Goal: Information Seeking & Learning: Learn about a topic

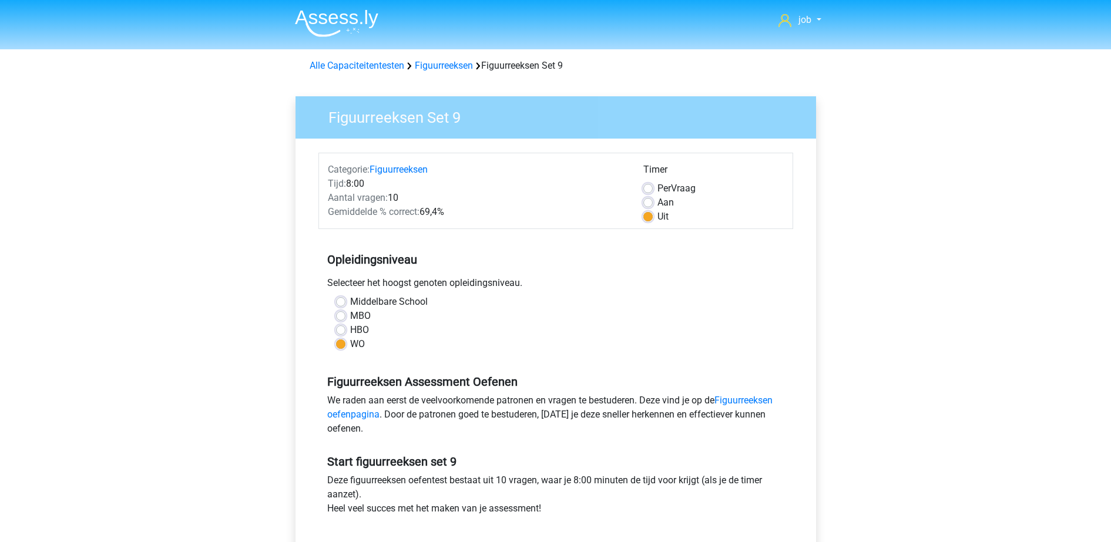
scroll to position [73, 0]
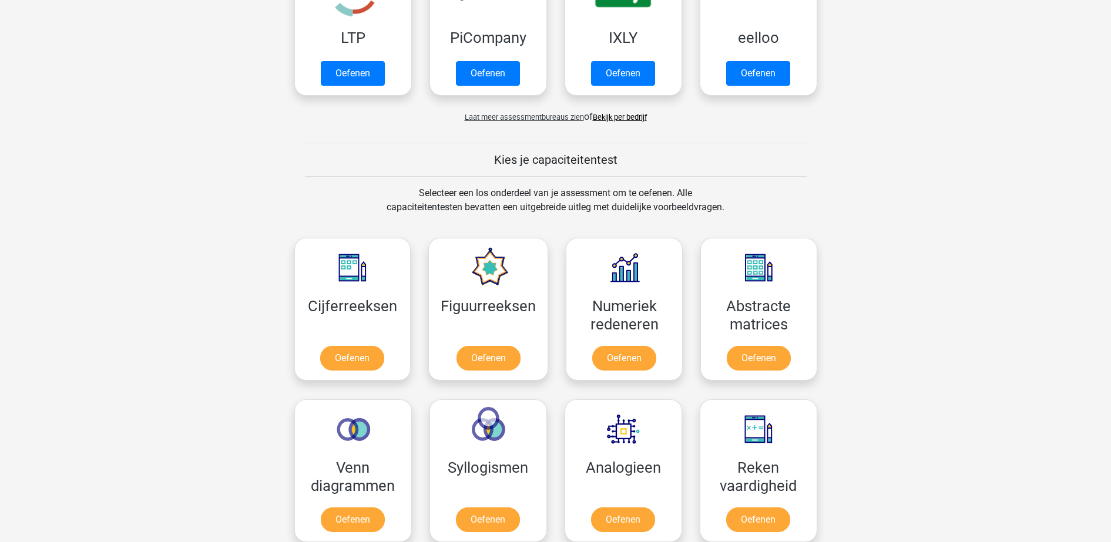
scroll to position [514, 0]
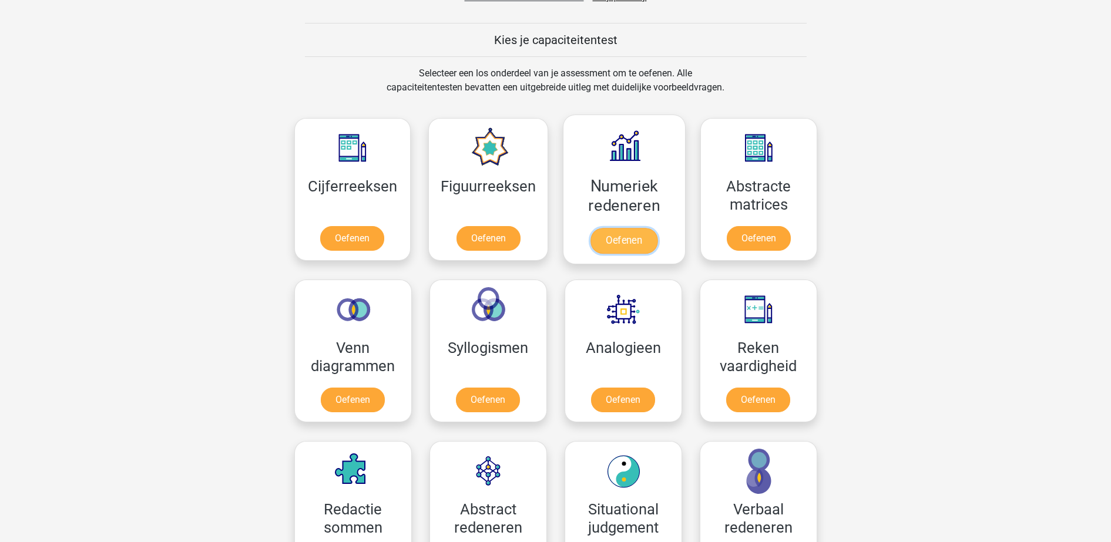
click at [617, 228] on link "Oefenen" at bounding box center [623, 241] width 67 height 26
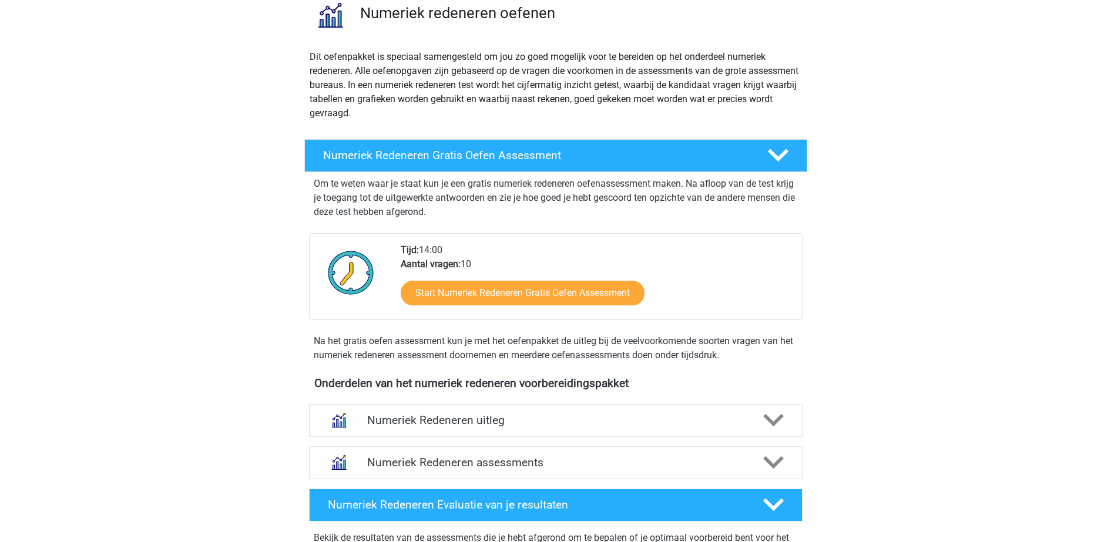
scroll to position [294, 0]
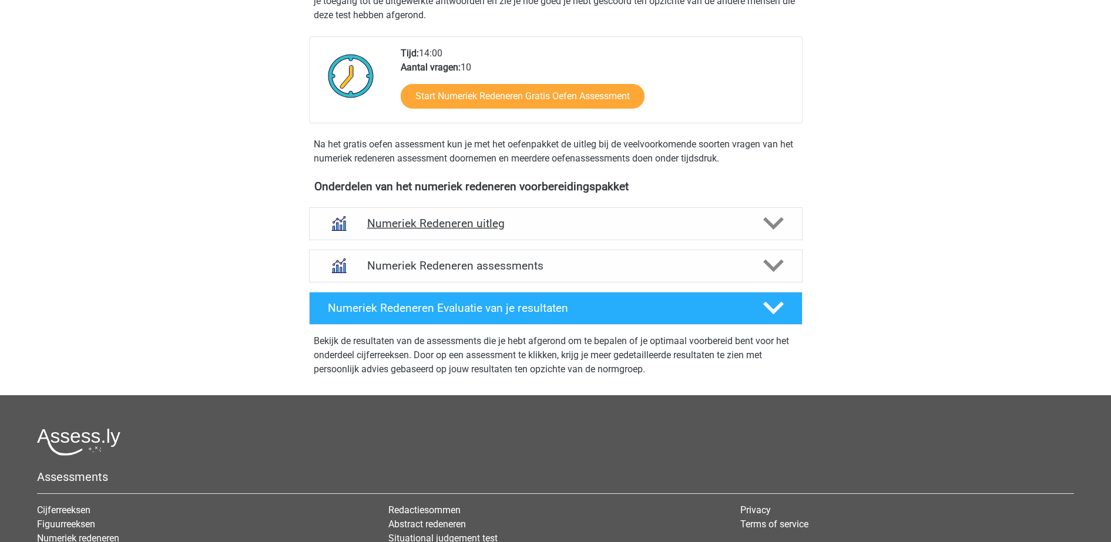
click at [580, 236] on div "Numeriek Redeneren uitleg" at bounding box center [555, 223] width 493 height 33
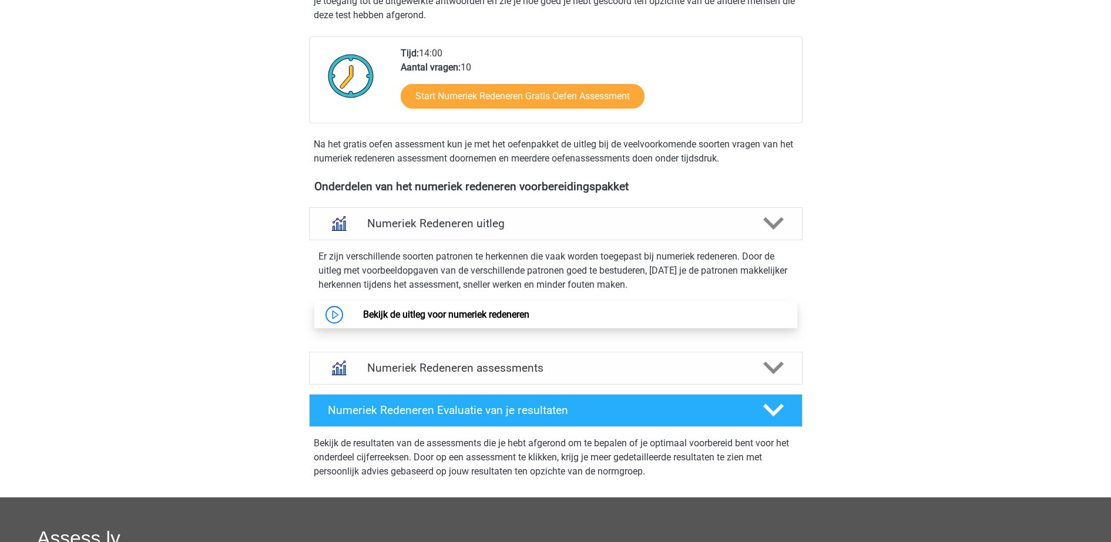
click at [529, 310] on link "Bekijk de uitleg voor numeriek redeneren" at bounding box center [446, 314] width 166 height 11
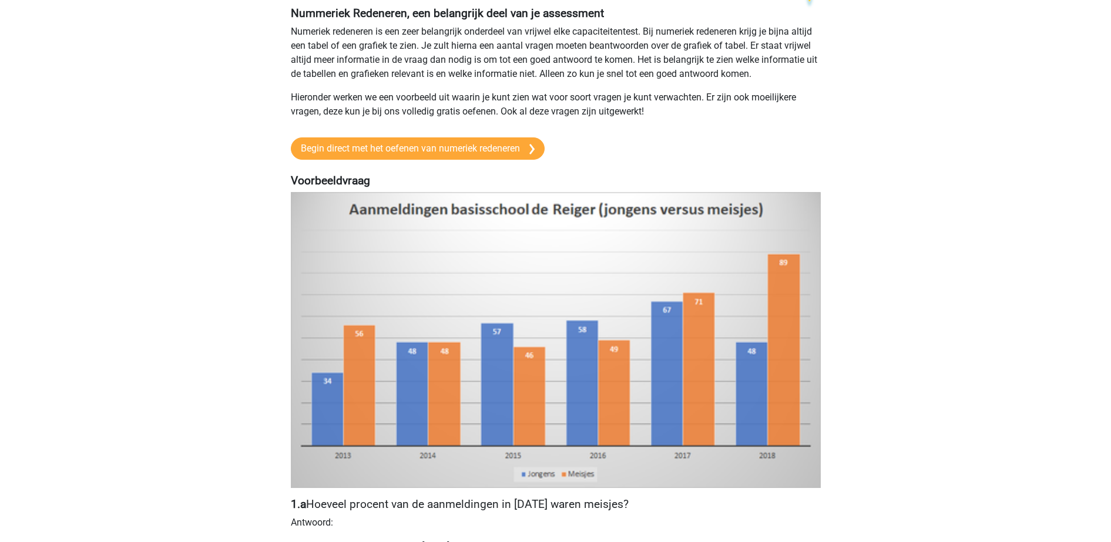
scroll to position [220, 0]
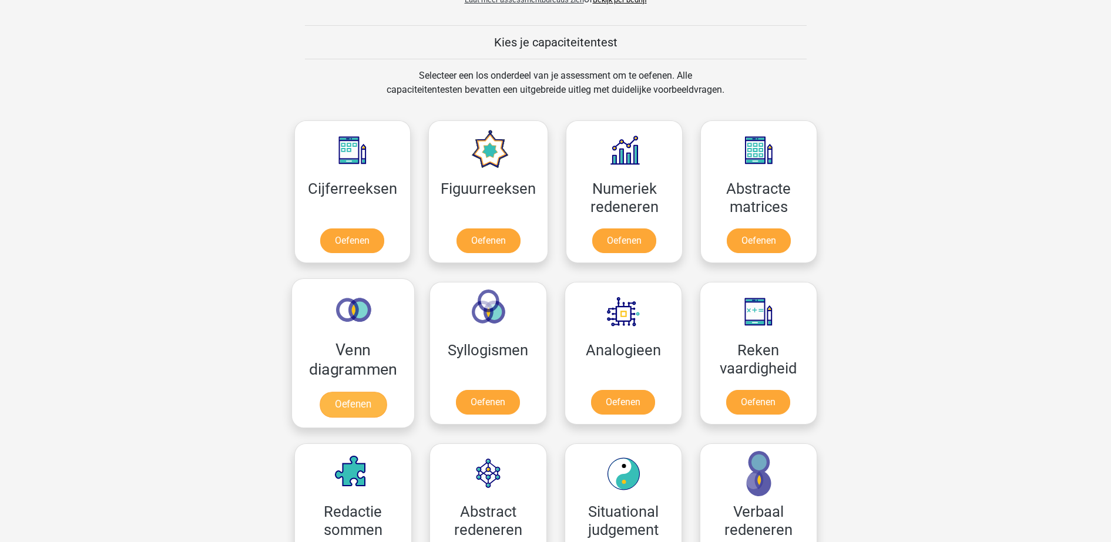
scroll to position [514, 0]
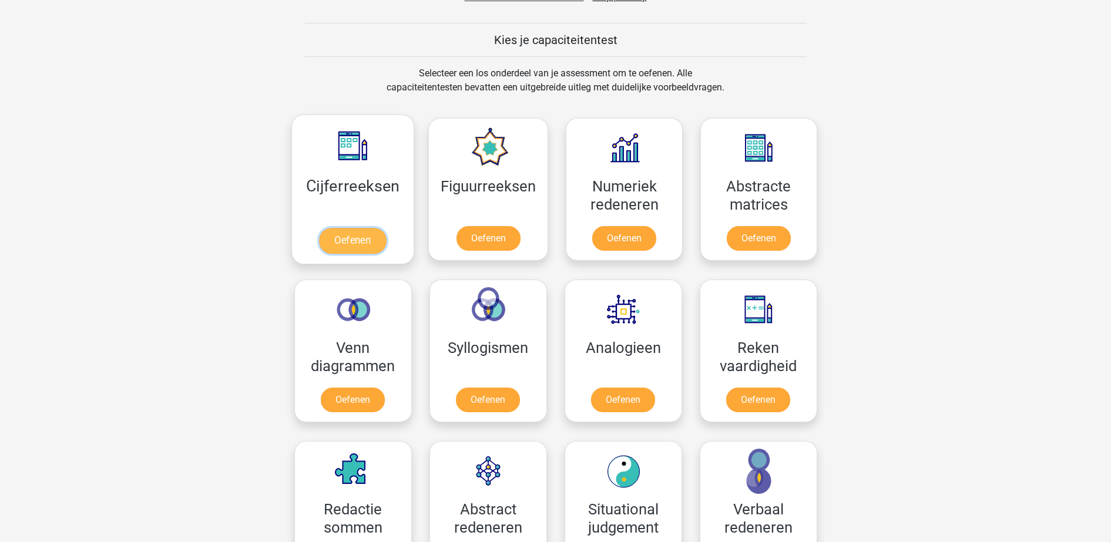
click at [333, 228] on link "Oefenen" at bounding box center [352, 241] width 67 height 26
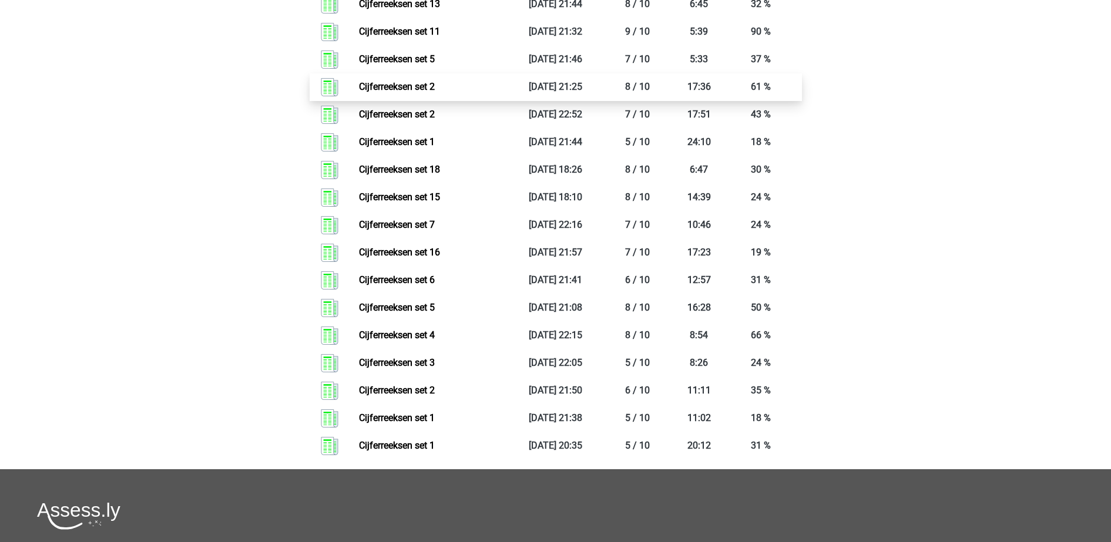
scroll to position [734, 0]
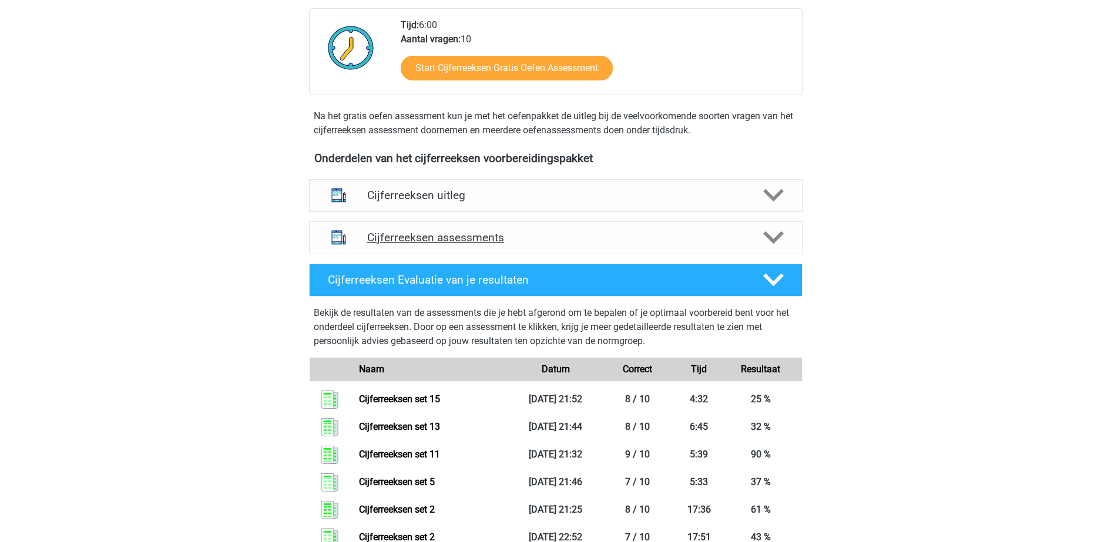
click at [583, 244] on h4 "Cijferreeksen assessments" at bounding box center [555, 238] width 377 height 14
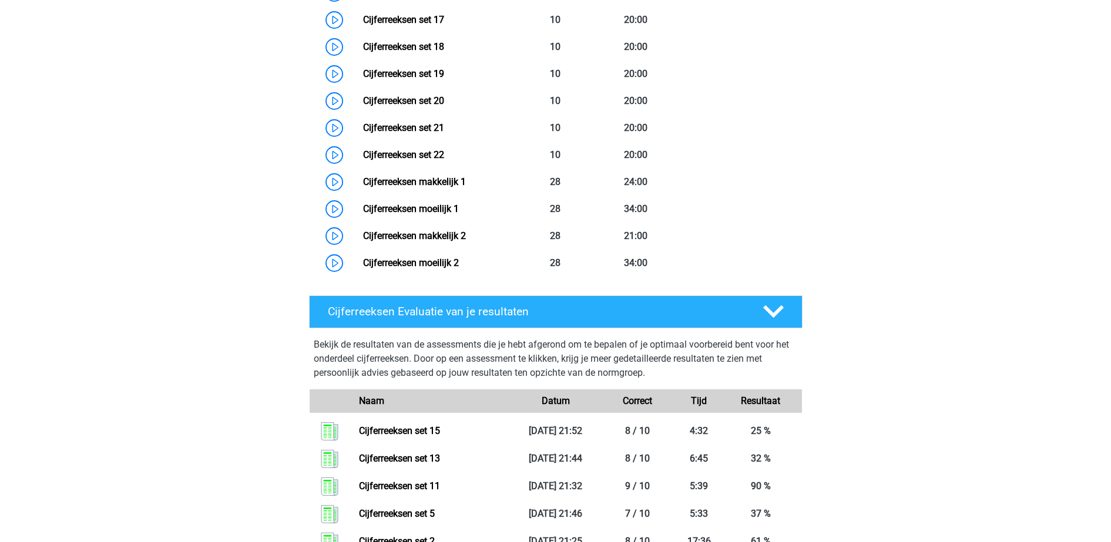
scroll to position [1028, 0]
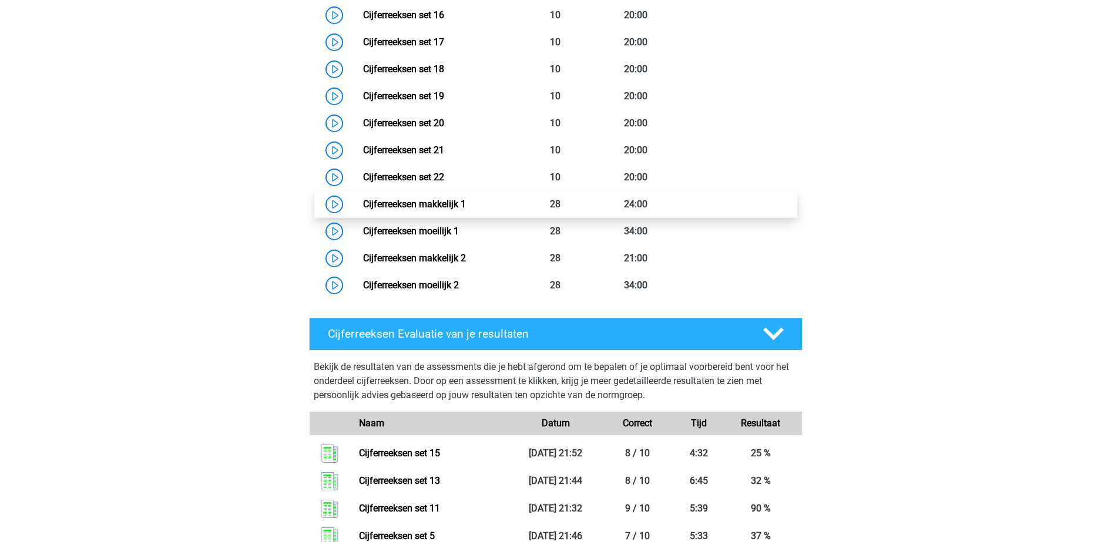
click at [466, 210] on link "Cijferreeksen makkelijk 1" at bounding box center [414, 204] width 103 height 11
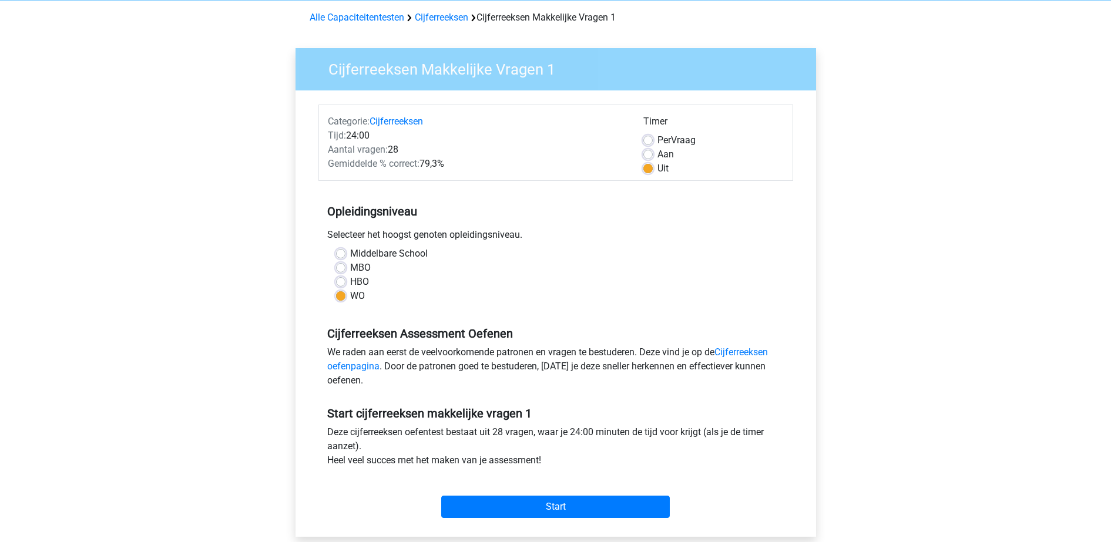
scroll to position [73, 0]
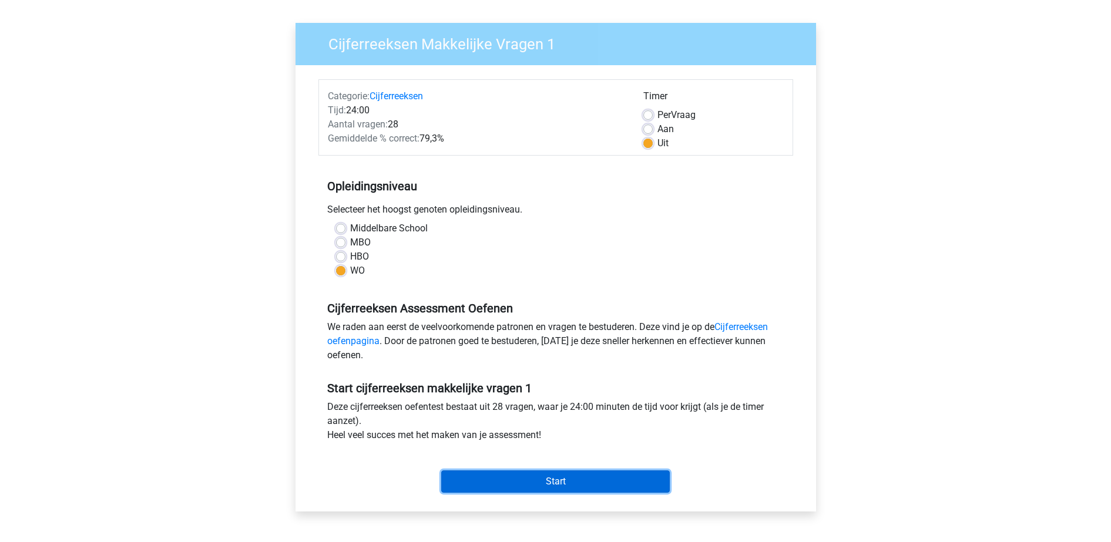
click at [559, 472] on input "Start" at bounding box center [555, 482] width 229 height 22
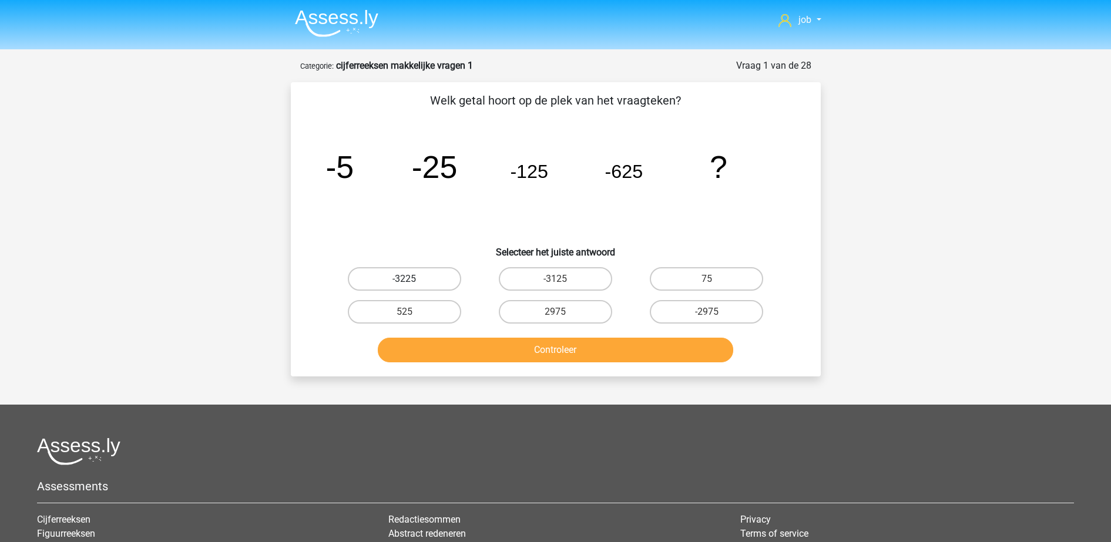
click at [445, 275] on label "-3225" at bounding box center [404, 278] width 113 height 23
click at [412, 279] on input "-3225" at bounding box center [408, 283] width 8 height 8
radio input "true"
click at [482, 352] on button "Controleer" at bounding box center [555, 350] width 355 height 25
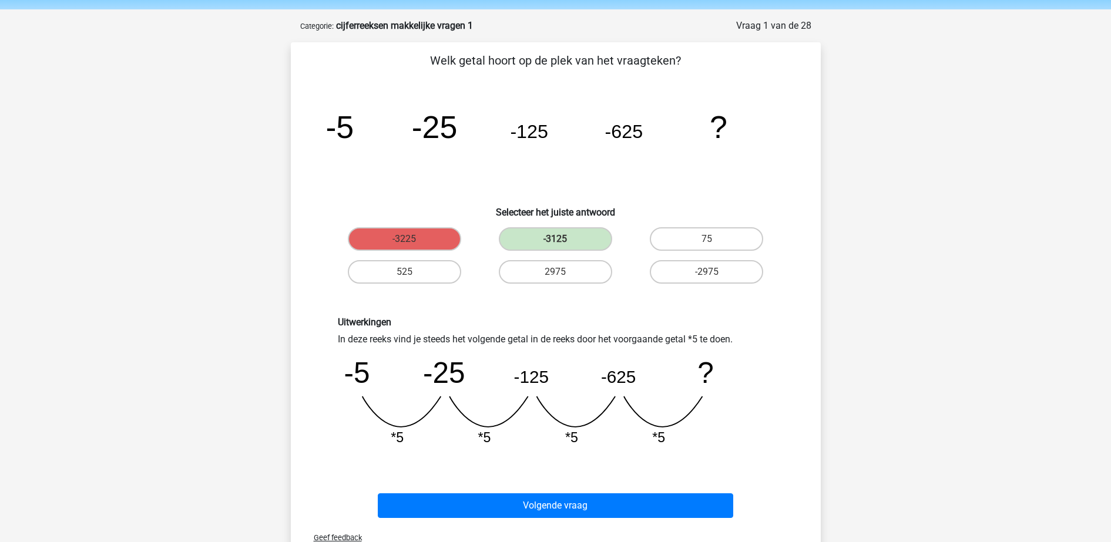
scroll to position [73, 0]
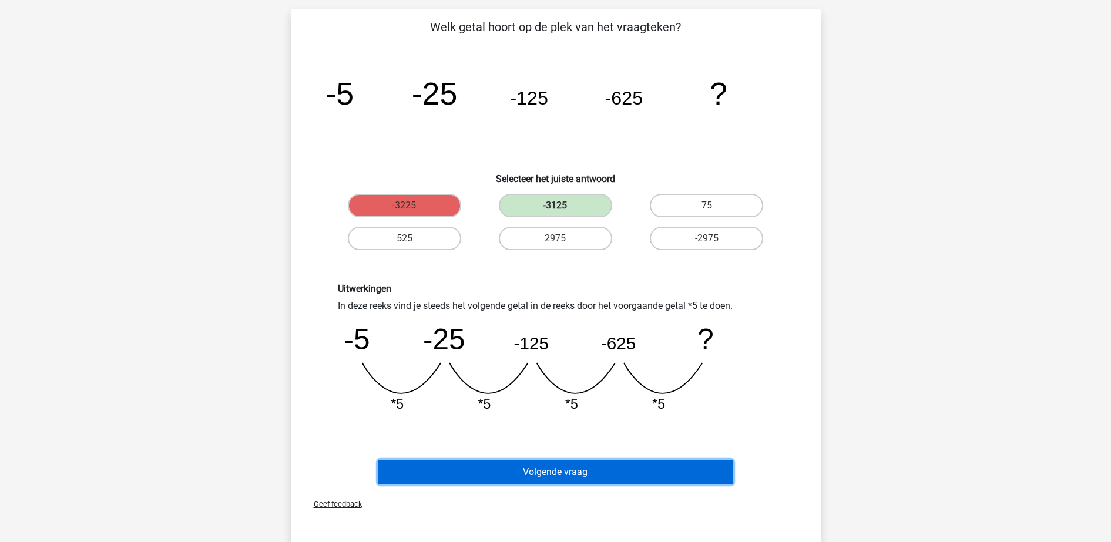
click at [544, 461] on button "Volgende vraag" at bounding box center [555, 472] width 355 height 25
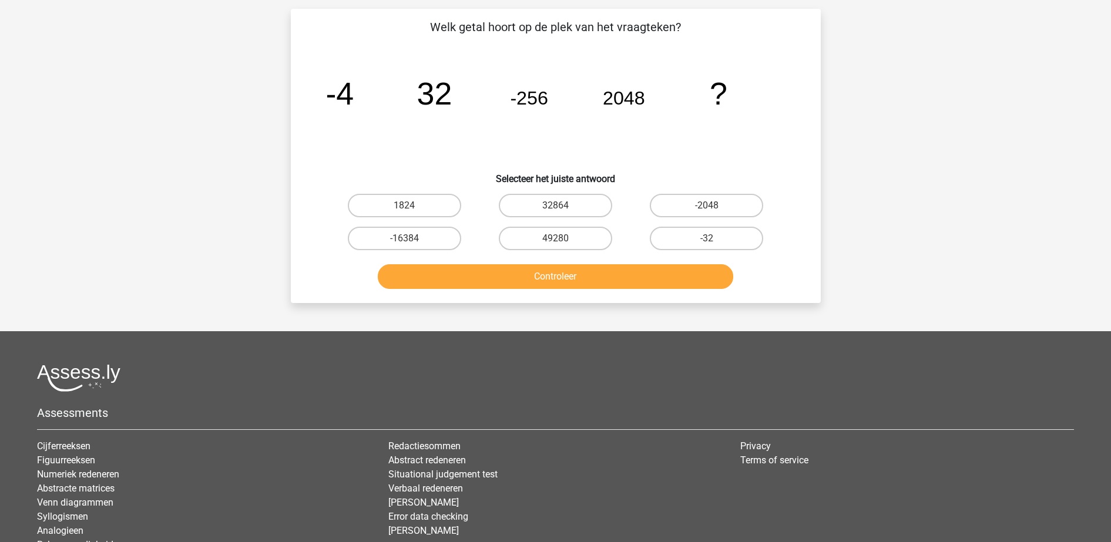
scroll to position [59, 0]
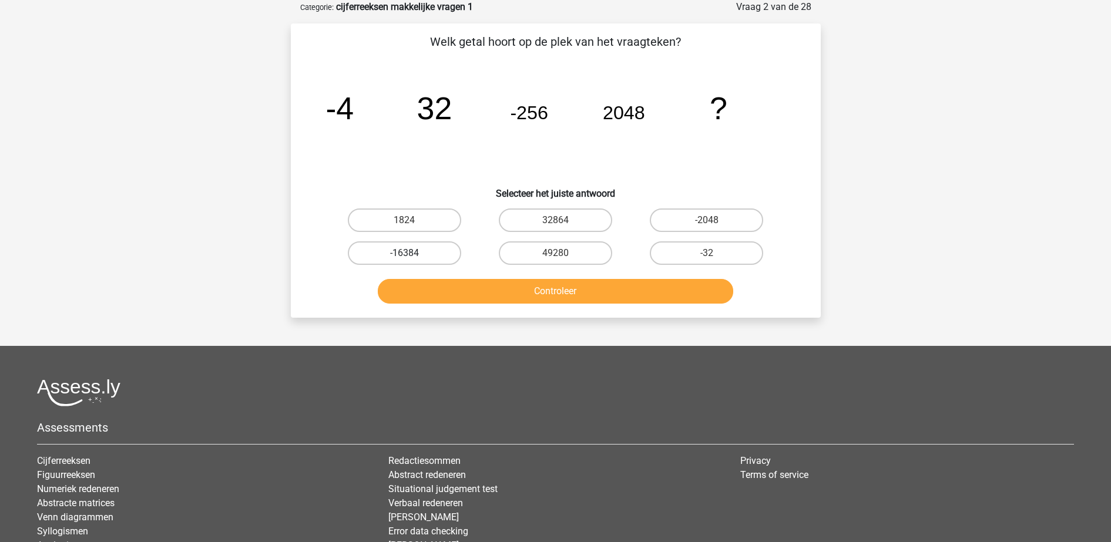
click at [444, 249] on label "-16384" at bounding box center [404, 252] width 113 height 23
click at [412, 253] on input "-16384" at bounding box center [408, 257] width 8 height 8
radio input "true"
click at [463, 314] on div "Welk getal hoort op de plek van het vraagteken? image/svg+xml -4 32 -256 2048 ?…" at bounding box center [556, 170] width 530 height 294
click at [465, 304] on div "Controleer" at bounding box center [556, 293] width 454 height 29
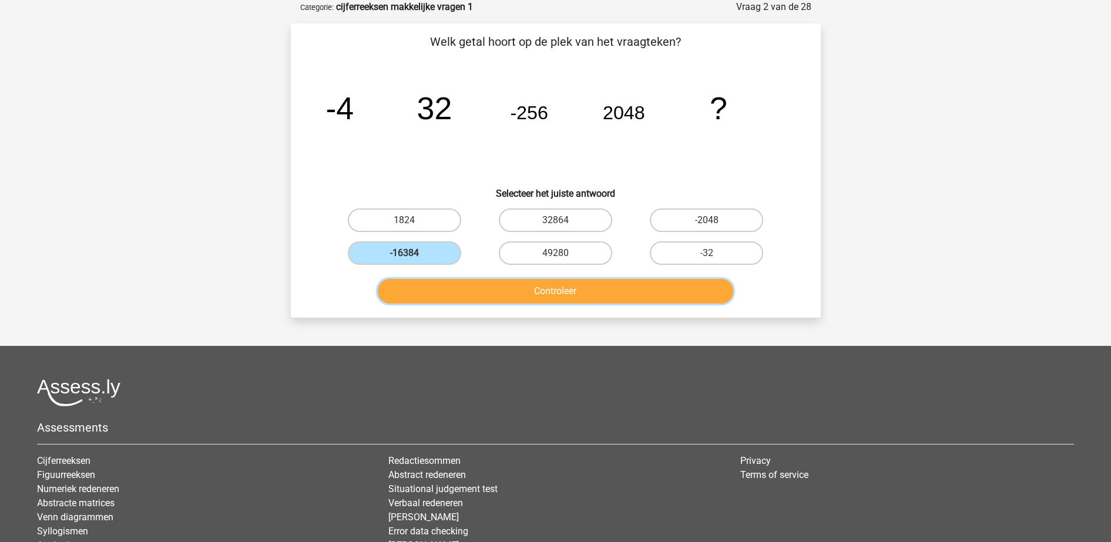
click at [477, 295] on button "Controleer" at bounding box center [555, 291] width 355 height 25
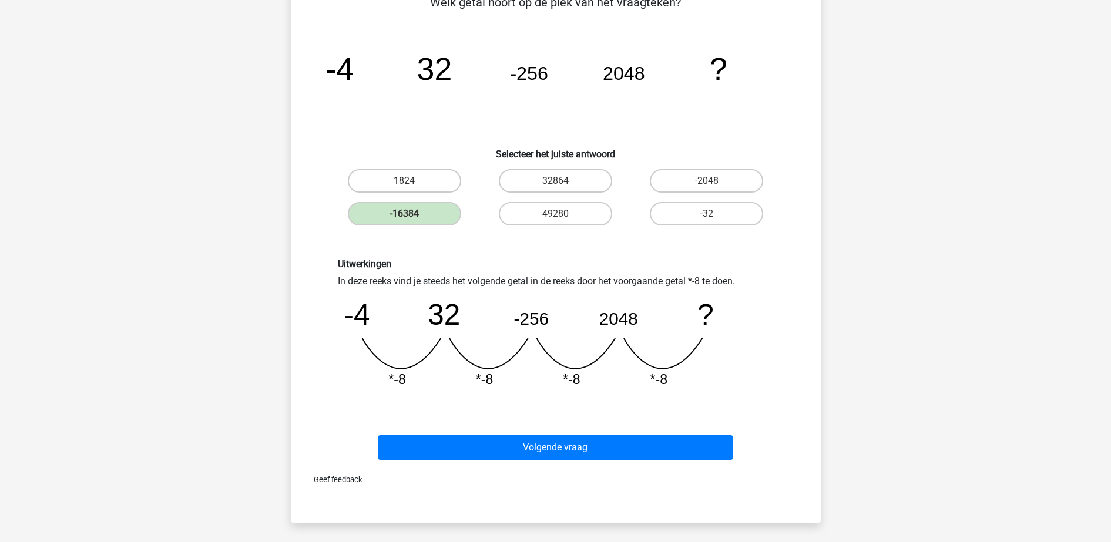
scroll to position [132, 0]
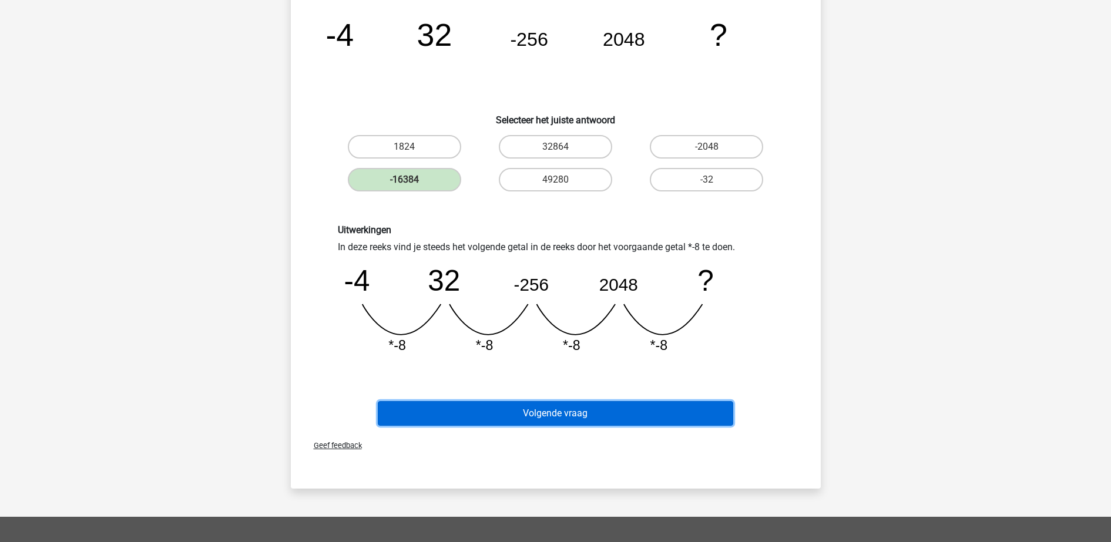
click at [509, 421] on button "Volgende vraag" at bounding box center [555, 413] width 355 height 25
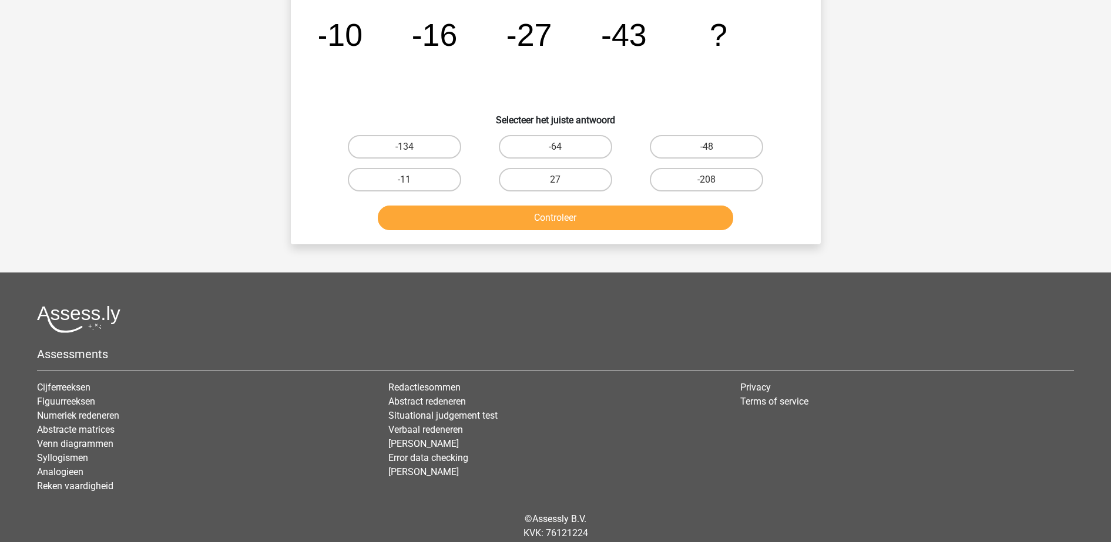
scroll to position [59, 0]
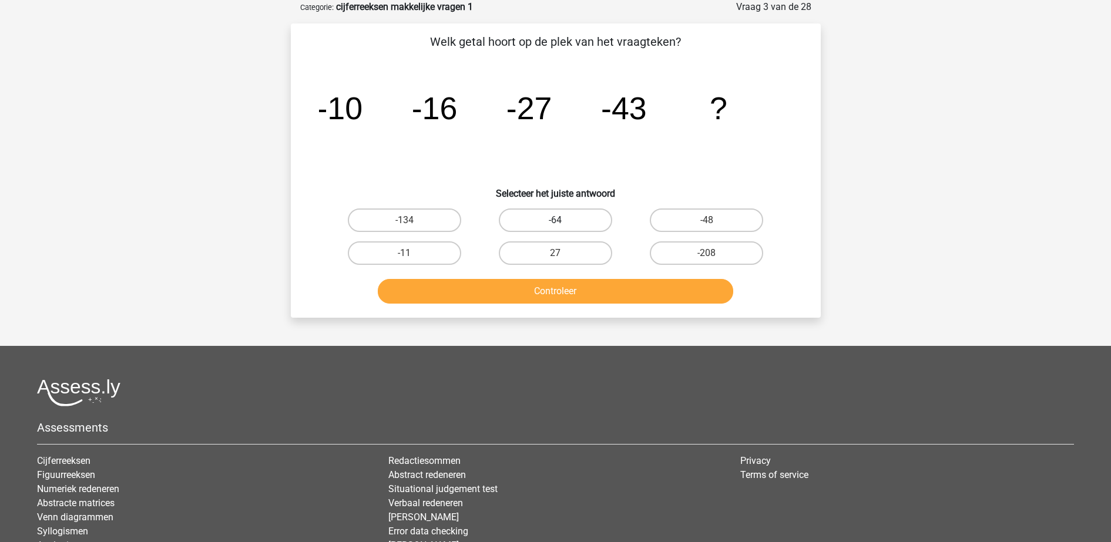
click at [551, 223] on label "-64" at bounding box center [555, 220] width 113 height 23
click at [555, 223] on input "-64" at bounding box center [559, 224] width 8 height 8
radio input "true"
click at [560, 293] on button "Controleer" at bounding box center [555, 291] width 355 height 25
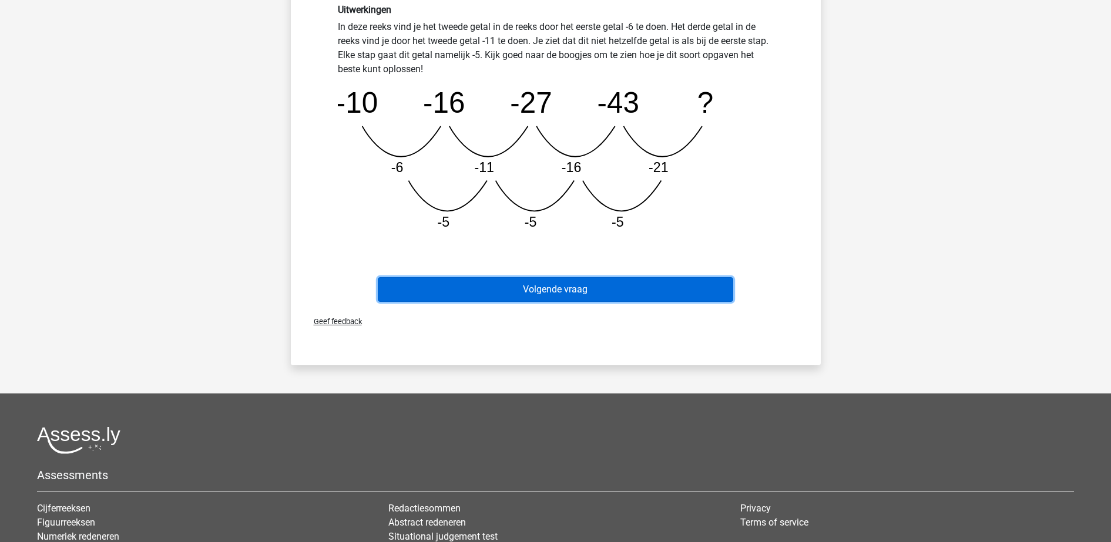
click at [583, 282] on button "Volgende vraag" at bounding box center [555, 289] width 355 height 25
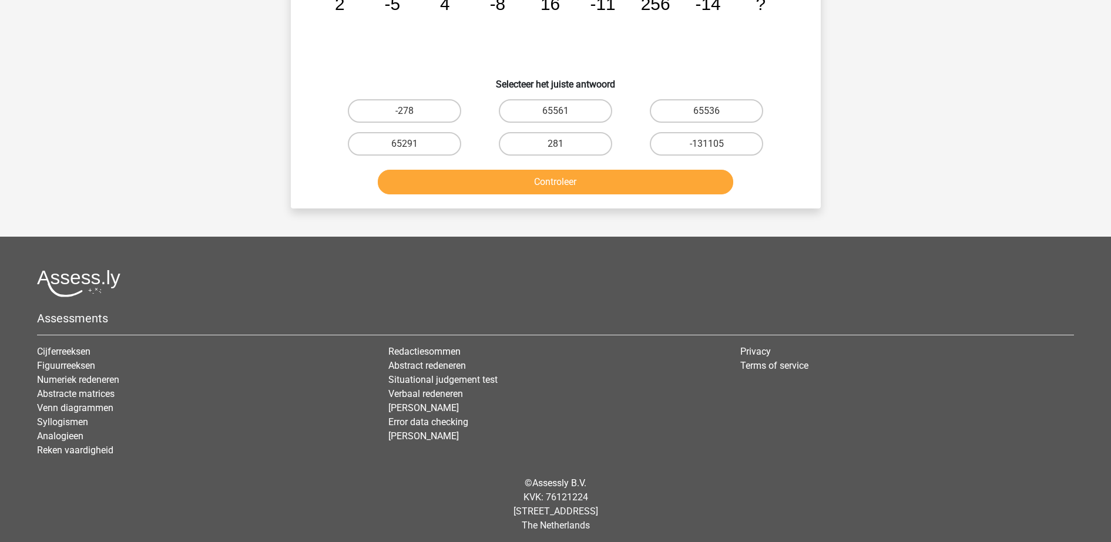
click at [584, 286] on div at bounding box center [555, 284] width 1037 height 28
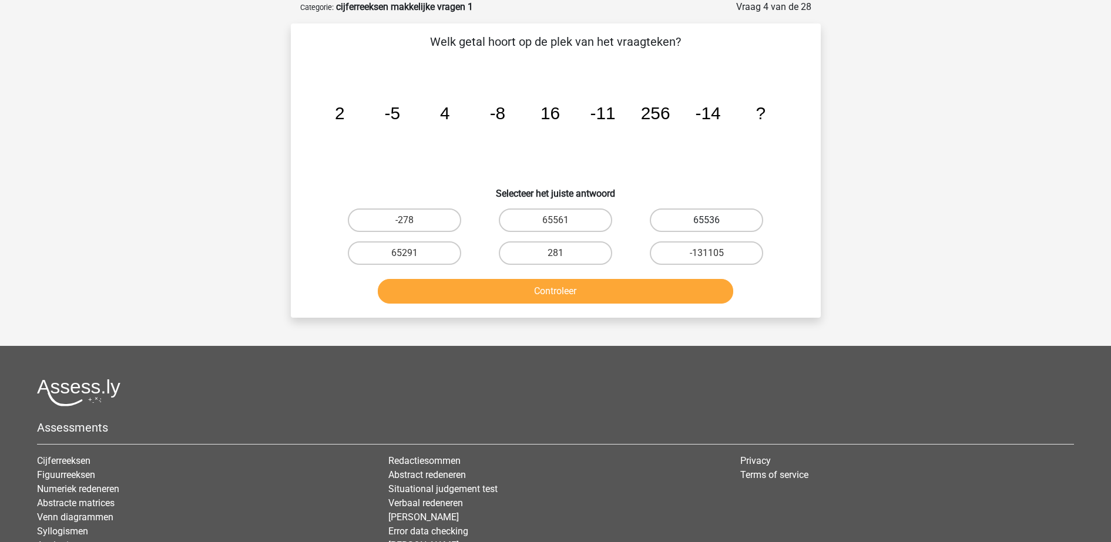
click at [706, 216] on label "65536" at bounding box center [706, 220] width 113 height 23
click at [707, 220] on input "65536" at bounding box center [711, 224] width 8 height 8
radio input "true"
click at [682, 287] on button "Controleer" at bounding box center [555, 291] width 355 height 25
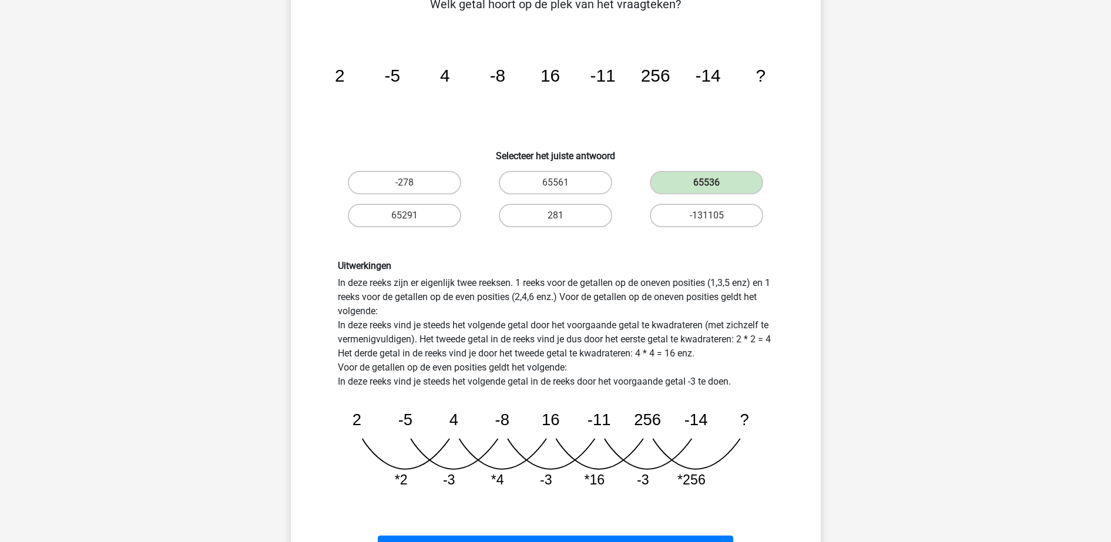
scroll to position [132, 0]
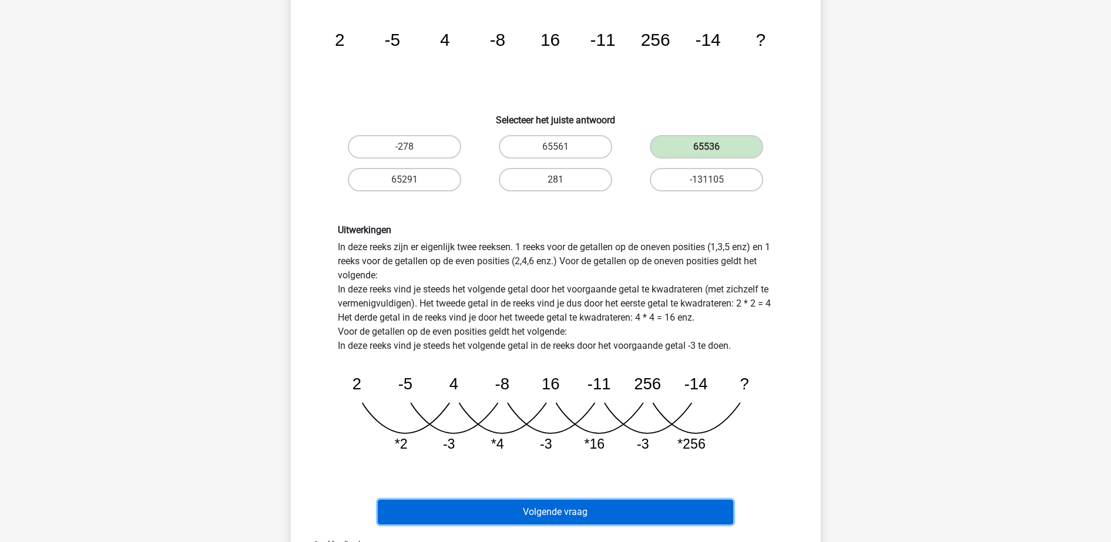
click at [654, 503] on button "Volgende vraag" at bounding box center [555, 512] width 355 height 25
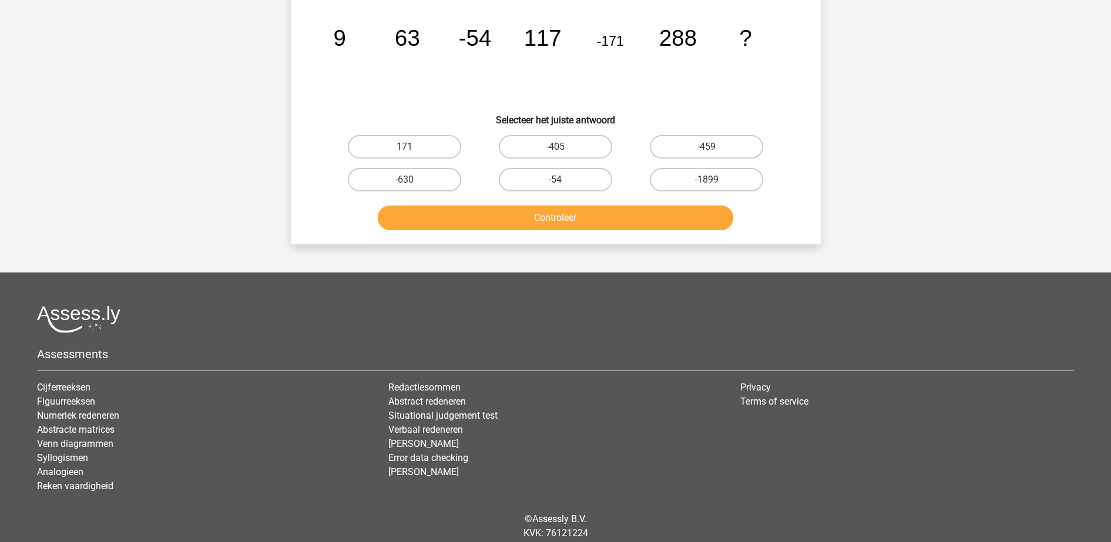
scroll to position [59, 0]
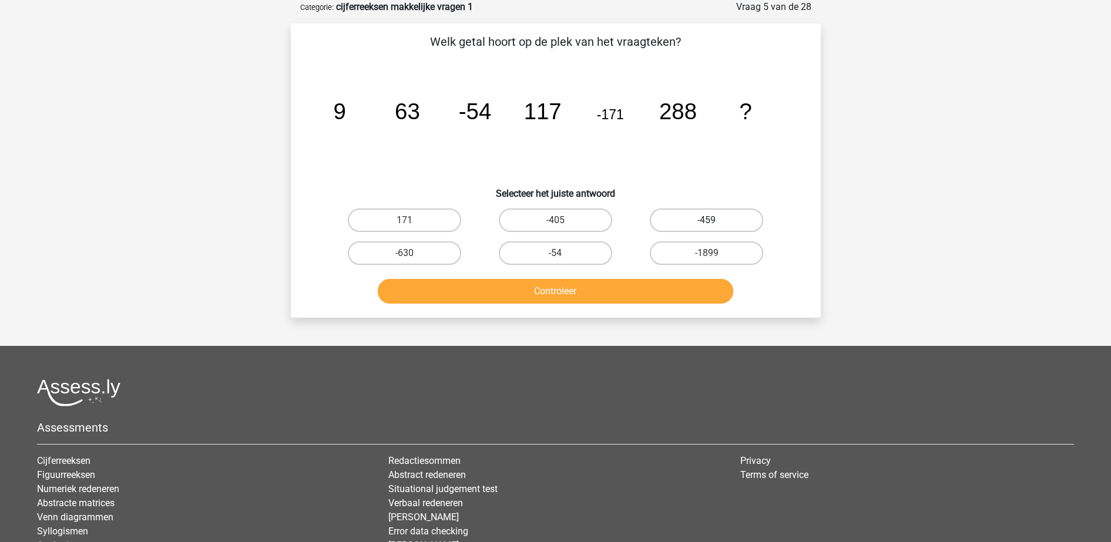
click at [684, 213] on label "-459" at bounding box center [706, 220] width 113 height 23
click at [707, 220] on input "-459" at bounding box center [711, 224] width 8 height 8
radio input "true"
click at [671, 292] on button "Controleer" at bounding box center [555, 291] width 355 height 25
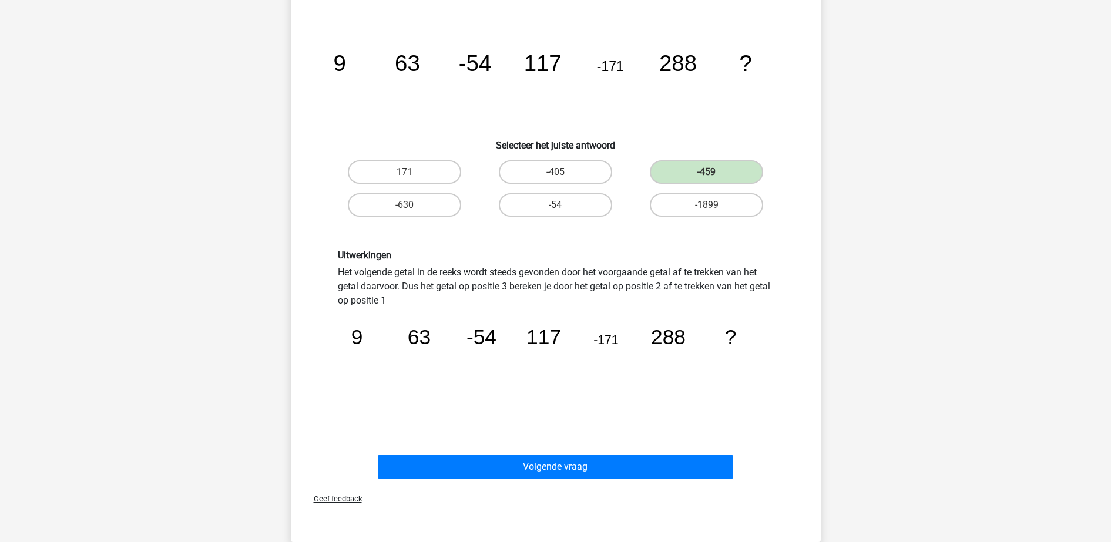
scroll to position [132, 0]
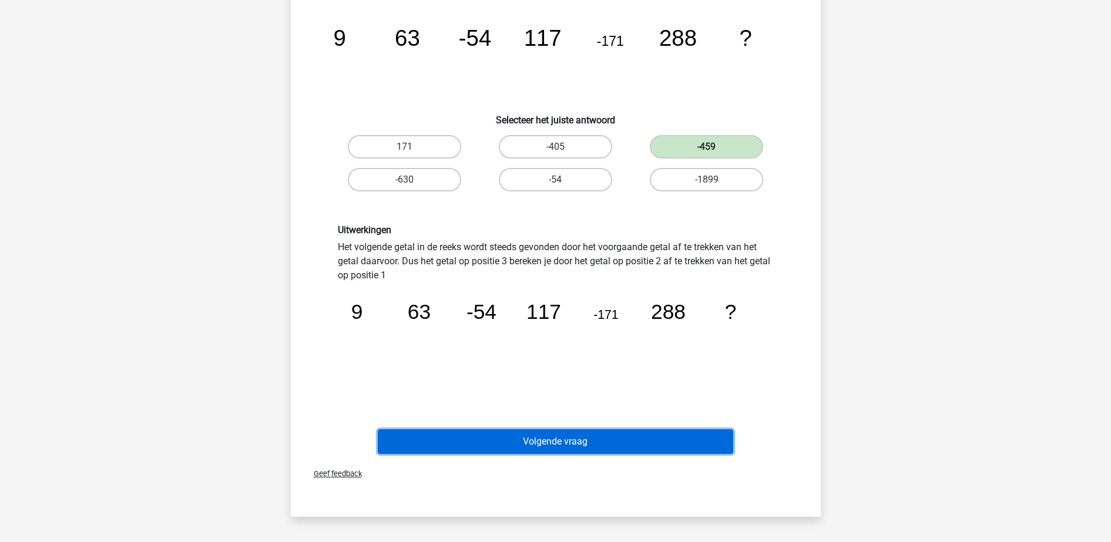
click at [706, 441] on button "Volgende vraag" at bounding box center [555, 441] width 355 height 25
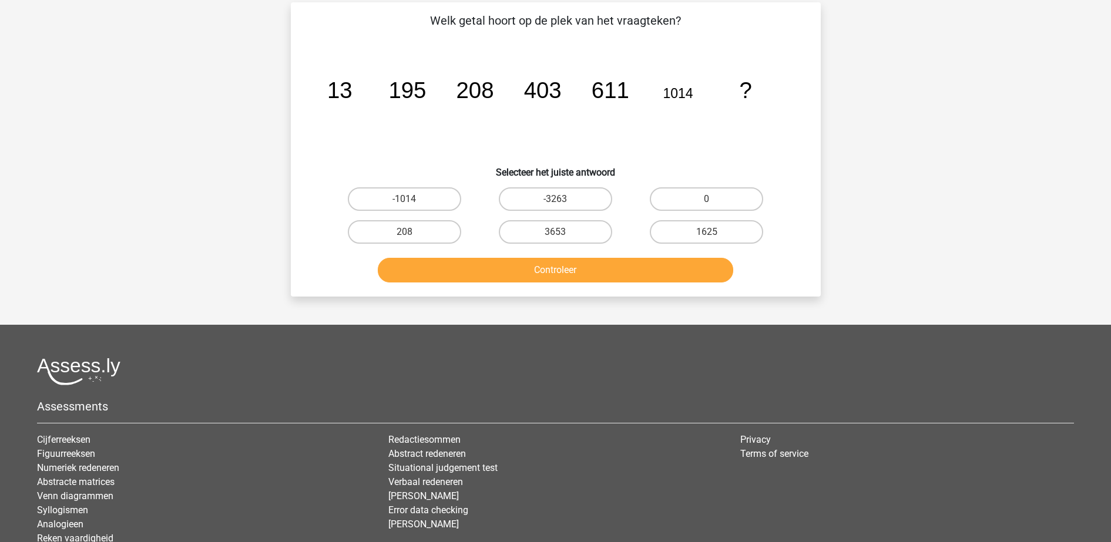
scroll to position [59, 0]
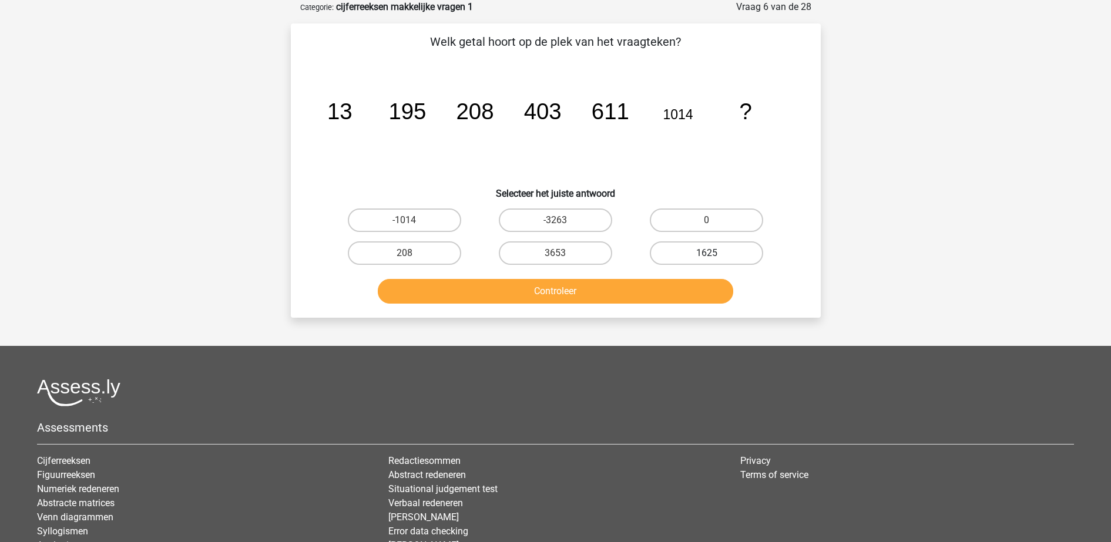
click at [688, 248] on label "1625" at bounding box center [706, 252] width 113 height 23
click at [707, 253] on input "1625" at bounding box center [711, 257] width 8 height 8
radio input "true"
click at [669, 287] on button "Controleer" at bounding box center [555, 291] width 355 height 25
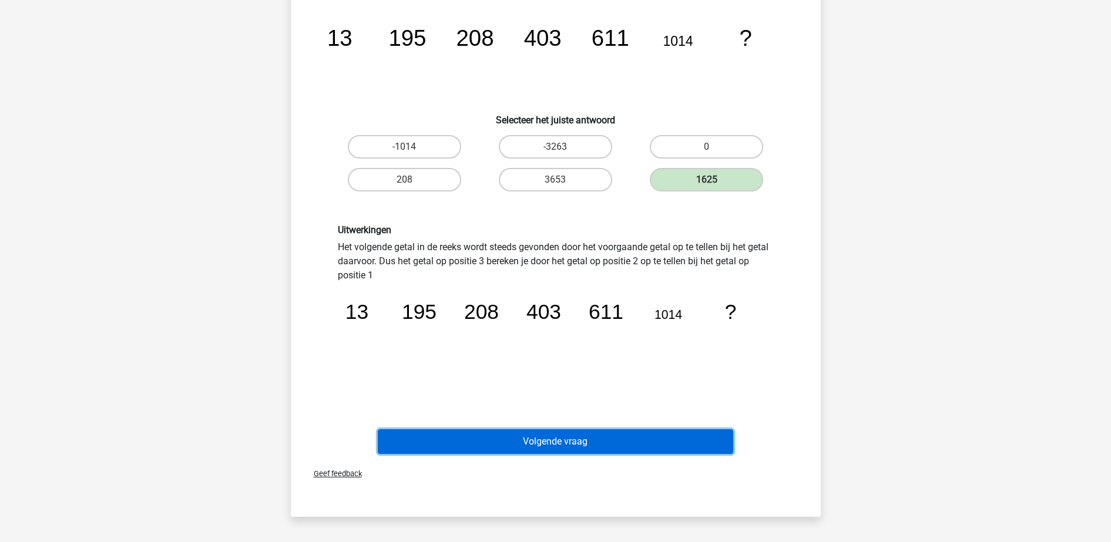
click at [640, 450] on button "Volgende vraag" at bounding box center [555, 441] width 355 height 25
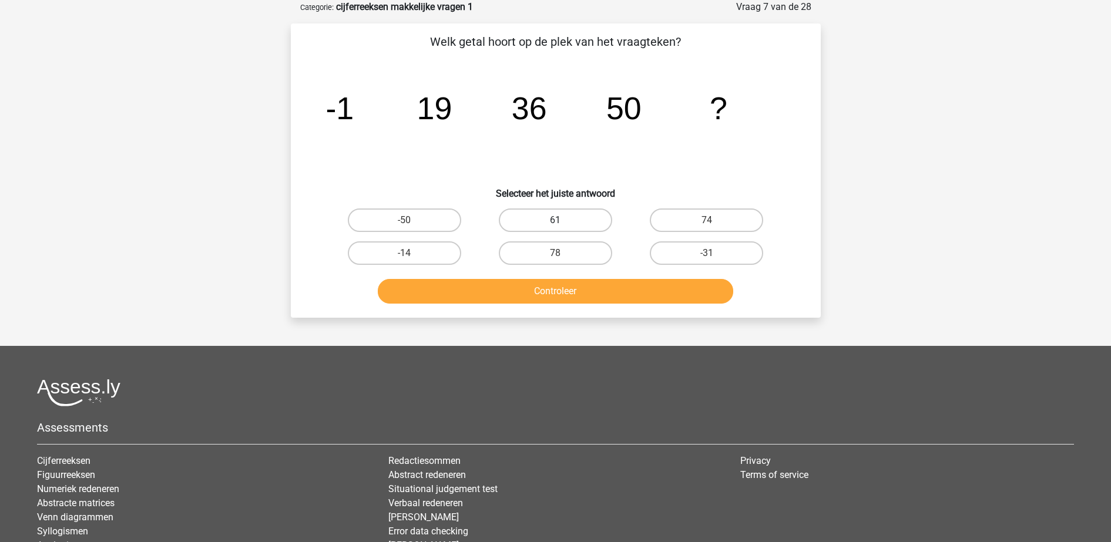
click at [514, 221] on label "61" at bounding box center [555, 220] width 113 height 23
click at [555, 221] on input "61" at bounding box center [559, 224] width 8 height 8
radio input "true"
click at [523, 278] on div "Controleer" at bounding box center [556, 289] width 492 height 39
click at [528, 295] on button "Controleer" at bounding box center [555, 291] width 355 height 25
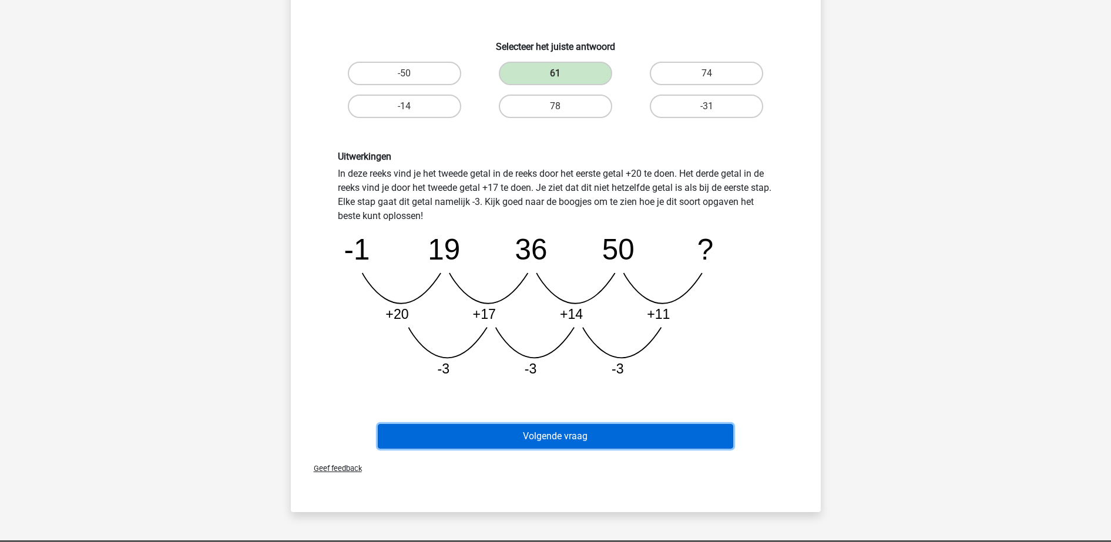
drag, startPoint x: 529, startPoint y: 346, endPoint x: 545, endPoint y: 440, distance: 95.3
click at [545, 440] on button "Volgende vraag" at bounding box center [555, 436] width 355 height 25
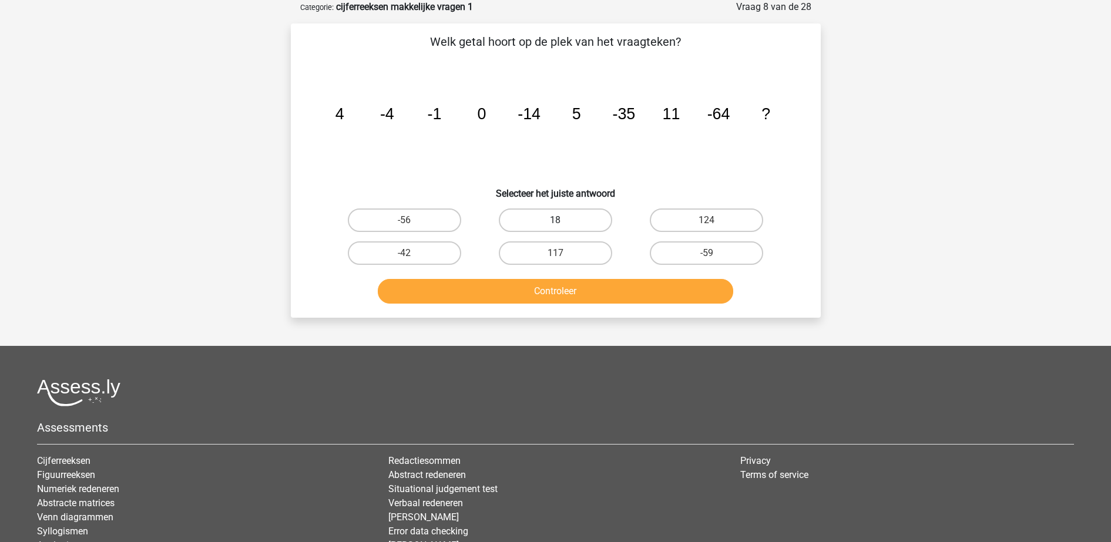
click at [544, 220] on label "18" at bounding box center [555, 220] width 113 height 23
click at [555, 220] on input "18" at bounding box center [559, 224] width 8 height 8
radio input "true"
click at [548, 297] on button "Controleer" at bounding box center [555, 291] width 355 height 25
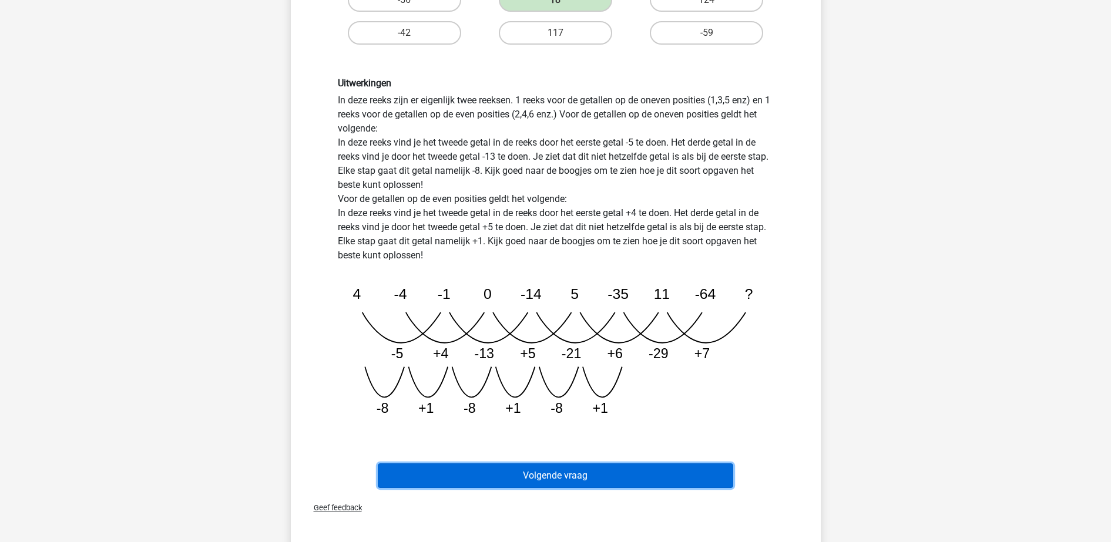
click at [607, 483] on button "Volgende vraag" at bounding box center [555, 476] width 355 height 25
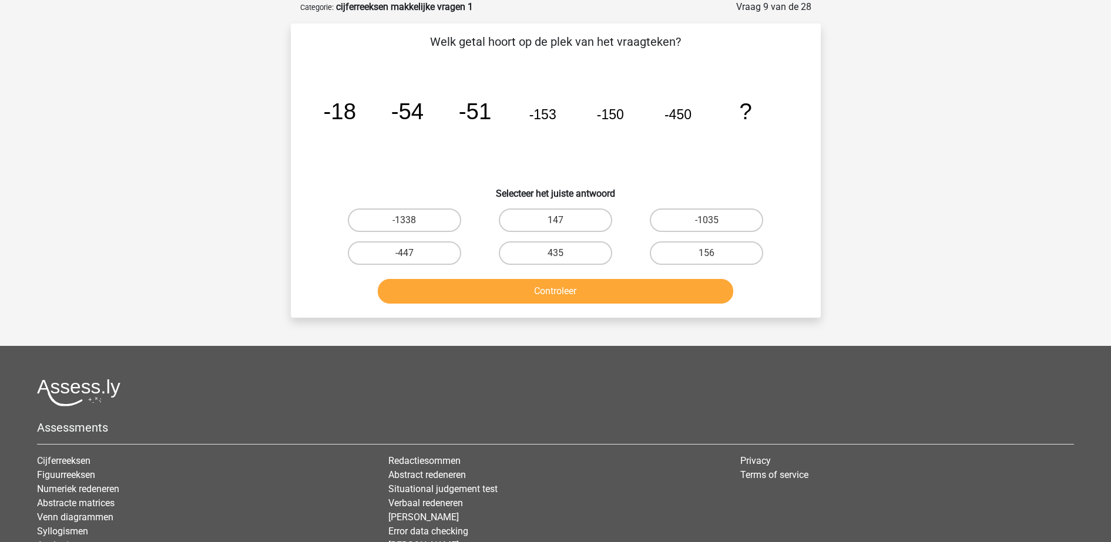
scroll to position [0, 0]
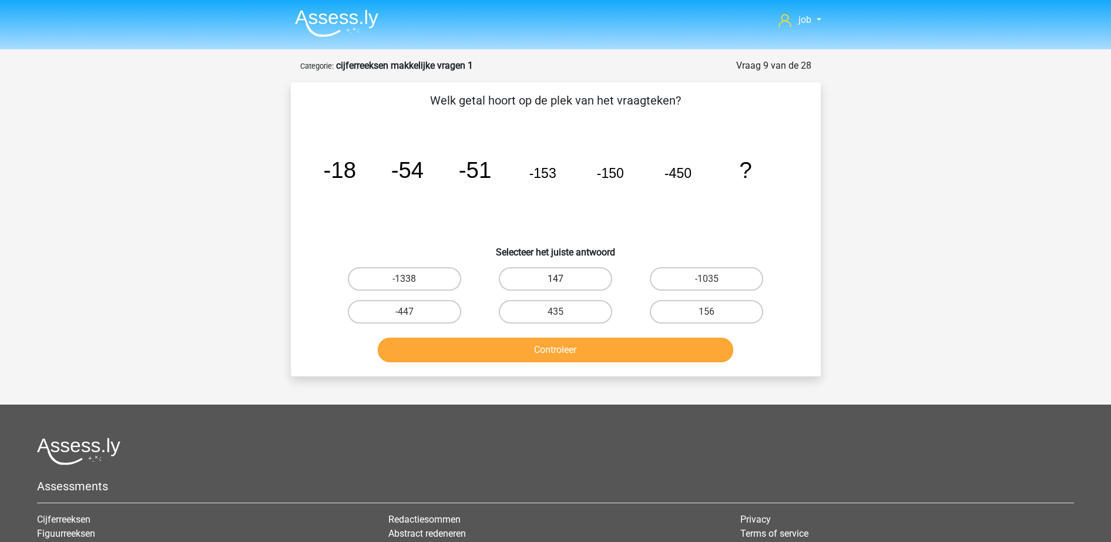
click at [567, 286] on label "147" at bounding box center [555, 278] width 113 height 23
click at [563, 286] on input "147" at bounding box center [559, 283] width 8 height 8
radio input "true"
click at [576, 347] on button "Controleer" at bounding box center [555, 350] width 355 height 25
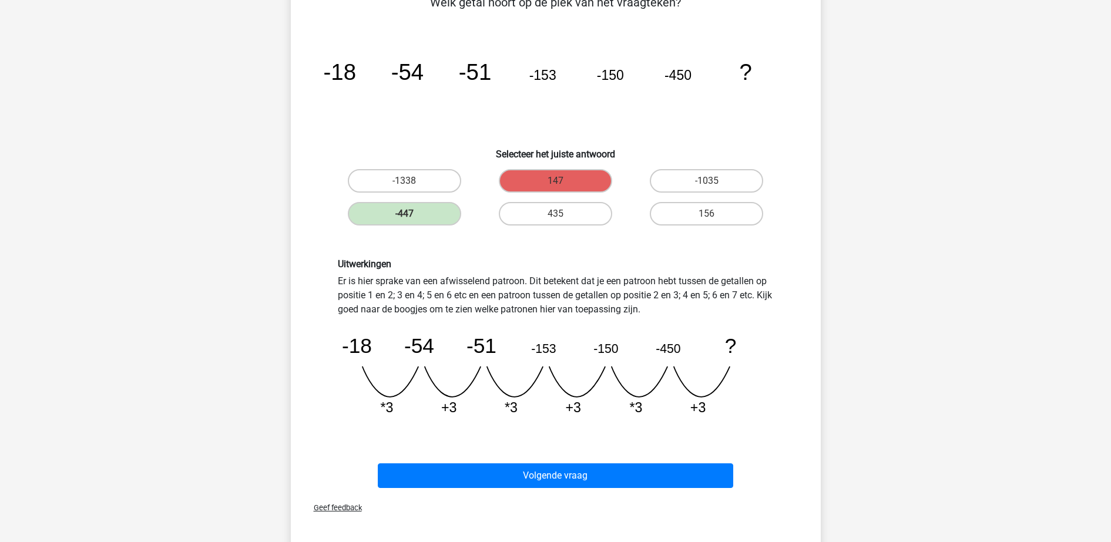
scroll to position [73, 0]
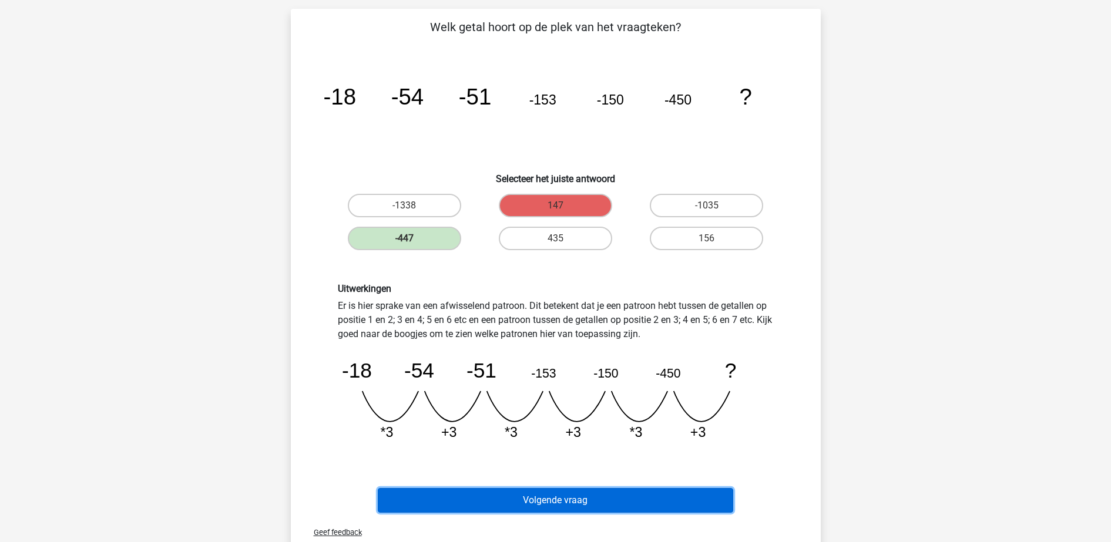
click at [581, 495] on button "Volgende vraag" at bounding box center [555, 500] width 355 height 25
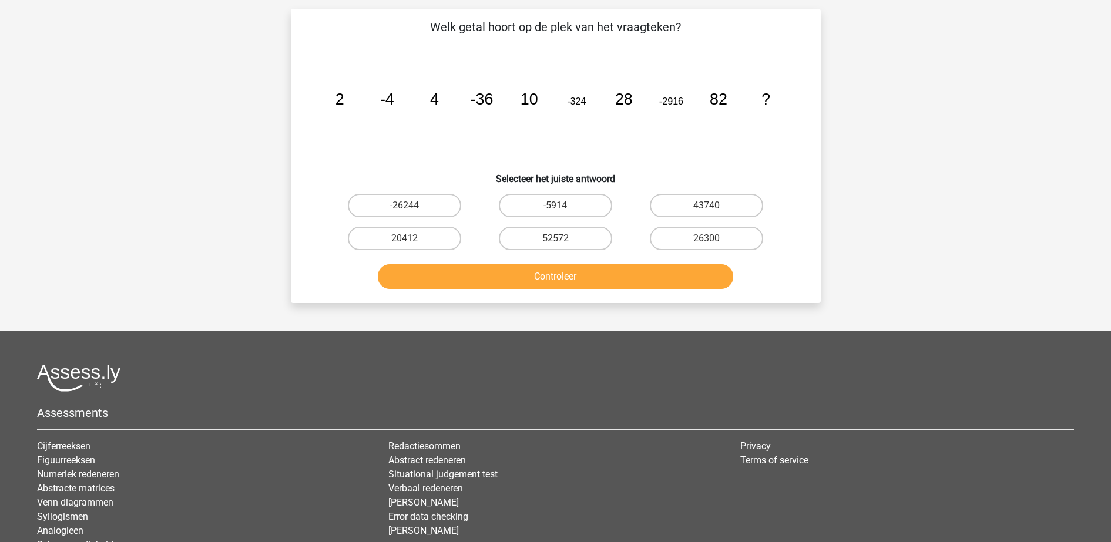
scroll to position [59, 0]
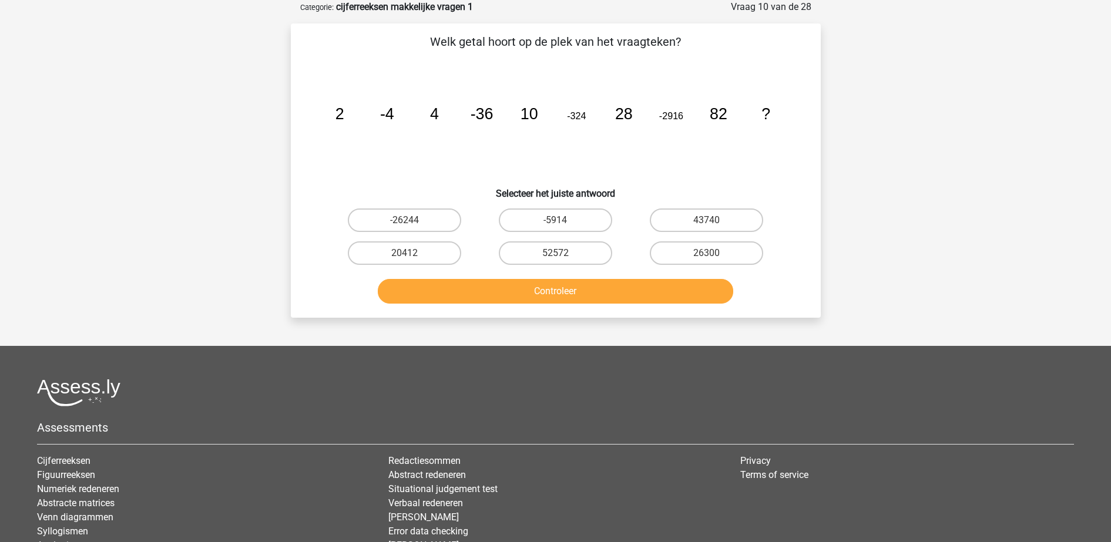
click at [465, 232] on div "20412" at bounding box center [405, 220] width 142 height 23
click at [444, 254] on label "20412" at bounding box center [404, 252] width 113 height 23
click at [412, 254] on input "20412" at bounding box center [408, 257] width 8 height 8
radio input "true"
click at [669, 243] on label "26300" at bounding box center [706, 252] width 113 height 23
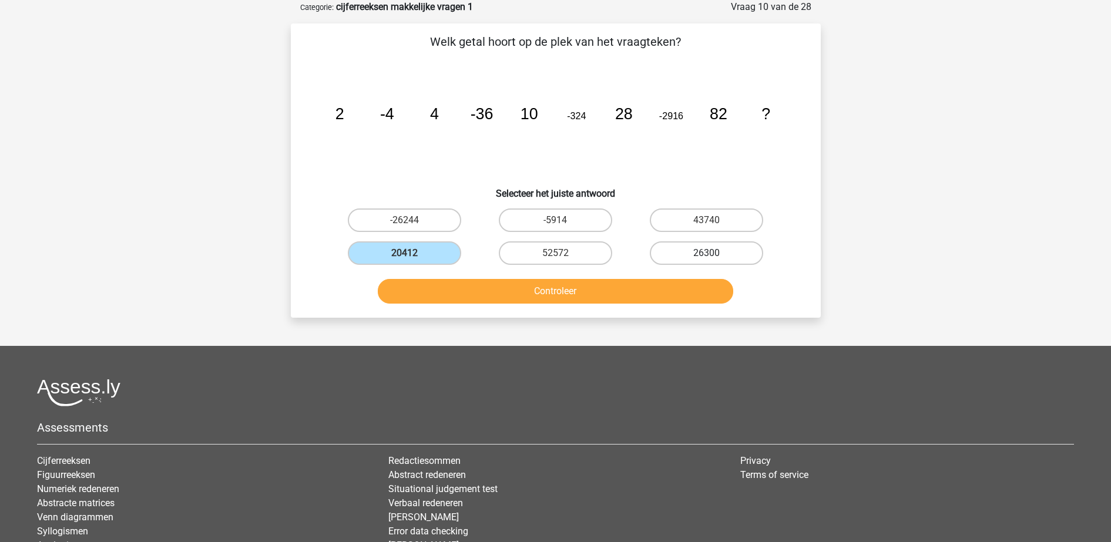
click at [707, 253] on input "26300" at bounding box center [711, 257] width 8 height 8
radio input "true"
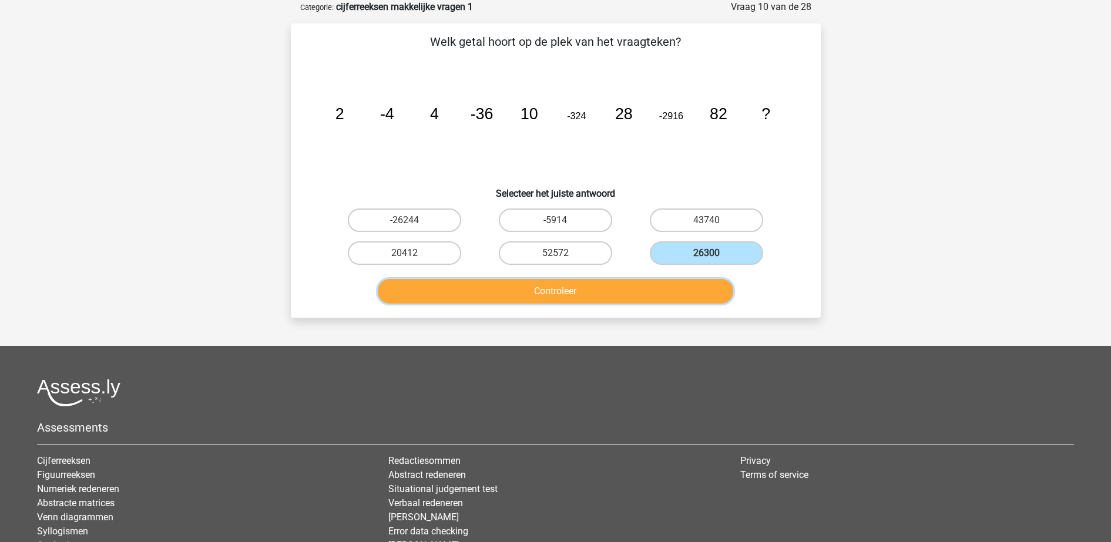
click at [654, 285] on button "Controleer" at bounding box center [555, 291] width 355 height 25
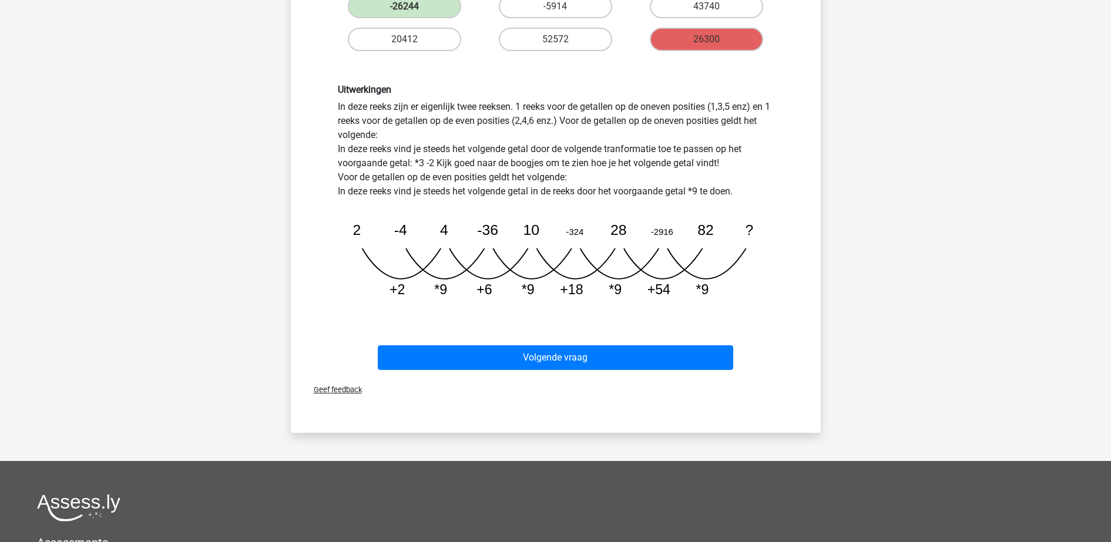
scroll to position [279, 0]
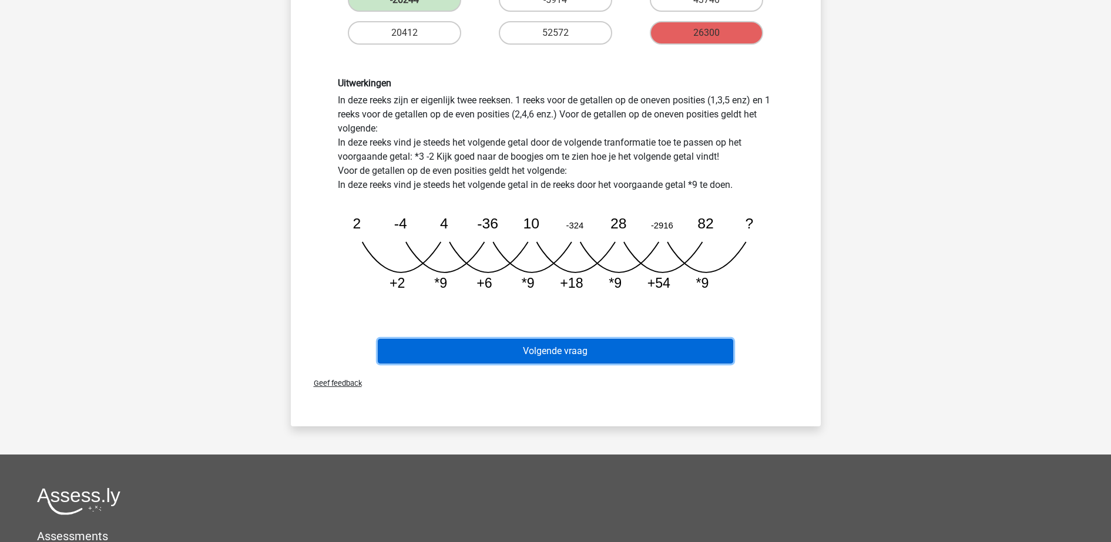
click at [638, 345] on button "Volgende vraag" at bounding box center [555, 351] width 355 height 25
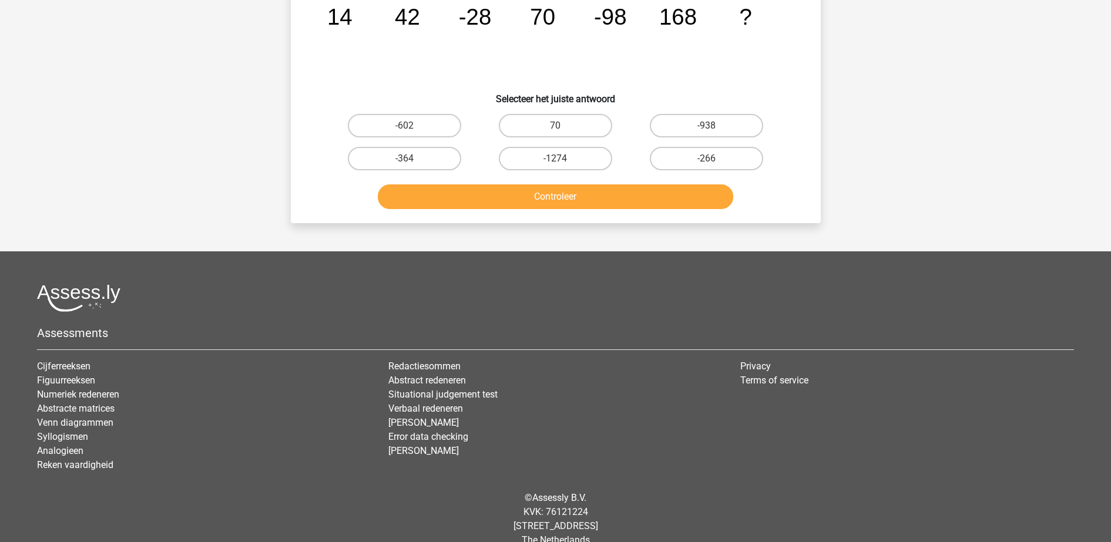
scroll to position [59, 0]
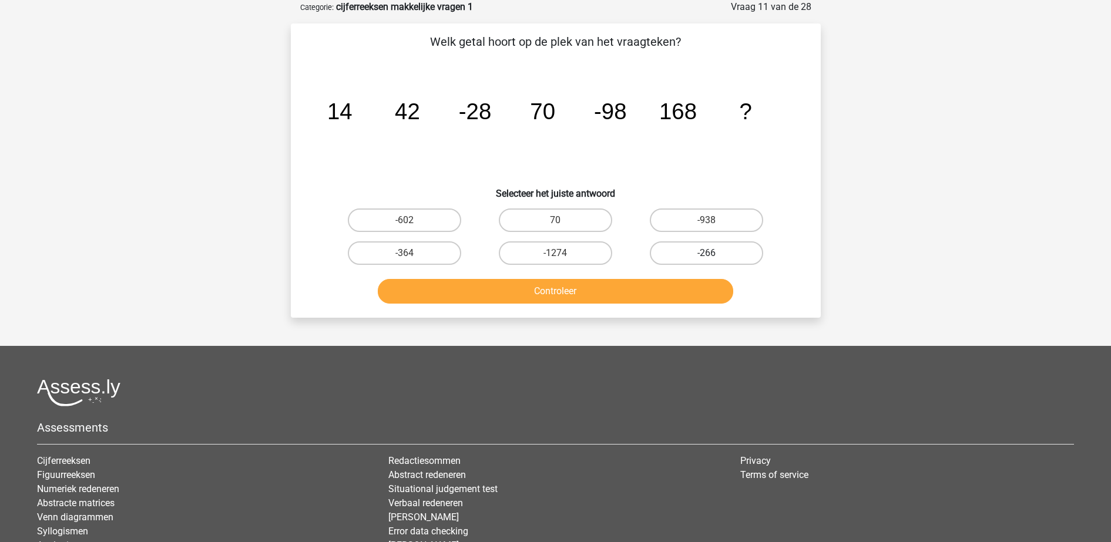
click at [676, 258] on label "-266" at bounding box center [706, 252] width 113 height 23
click at [707, 258] on input "-266" at bounding box center [711, 257] width 8 height 8
radio input "true"
click at [661, 293] on button "Controleer" at bounding box center [555, 291] width 355 height 25
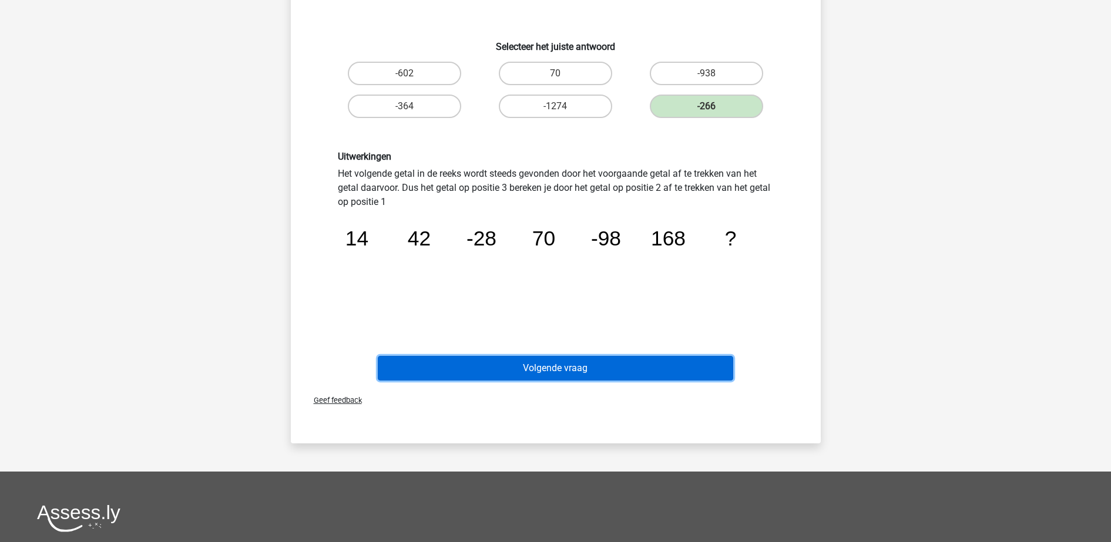
click at [657, 364] on button "Volgende vraag" at bounding box center [555, 368] width 355 height 25
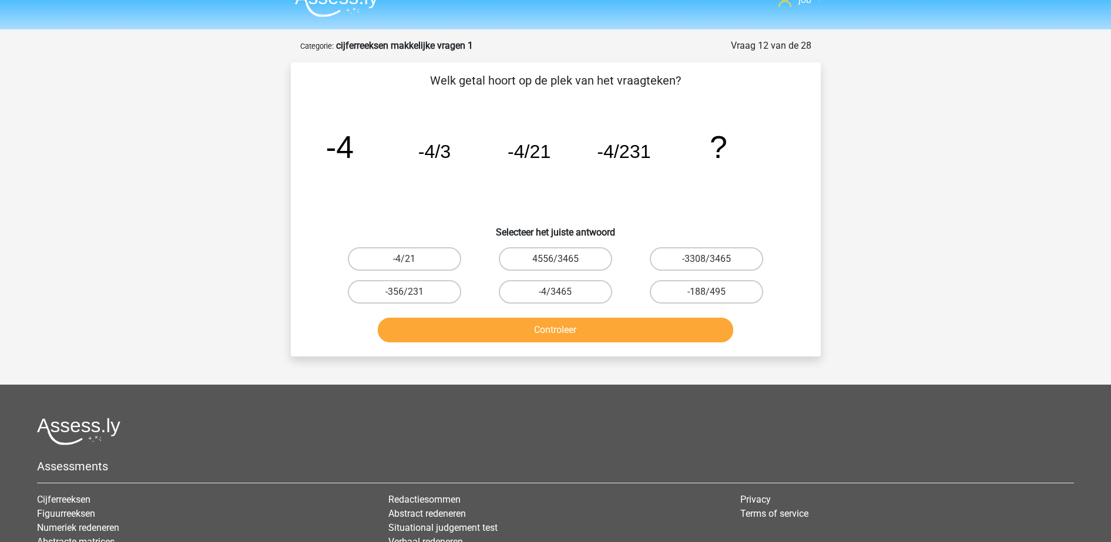
scroll to position [0, 0]
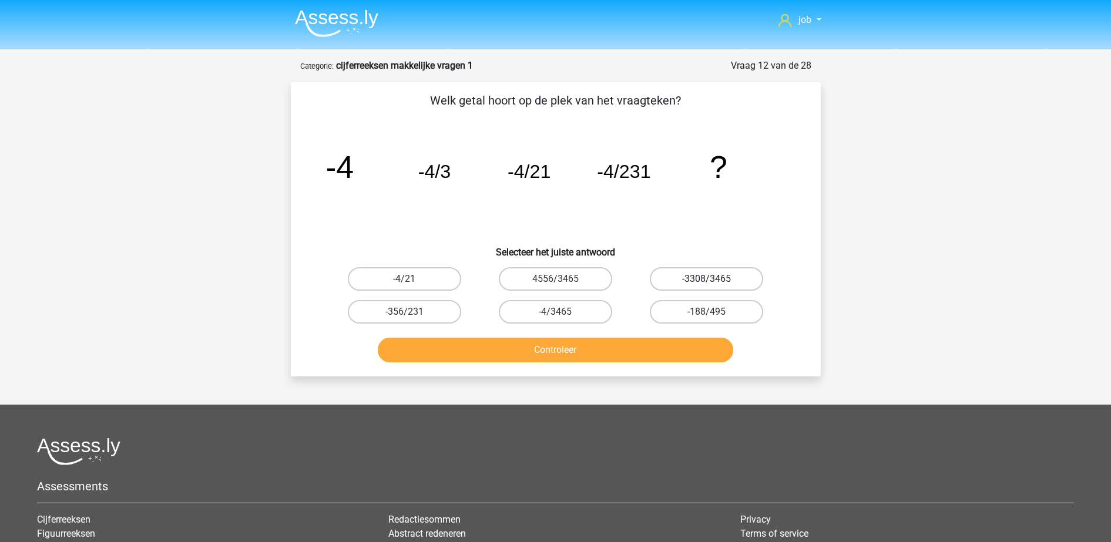
click at [676, 272] on label "-3308/3465" at bounding box center [706, 278] width 113 height 23
click at [707, 279] on input "-3308/3465" at bounding box center [711, 283] width 8 height 8
radio input "true"
click at [585, 281] on label "4556/3465" at bounding box center [555, 278] width 113 height 23
click at [563, 281] on input "4556/3465" at bounding box center [559, 283] width 8 height 8
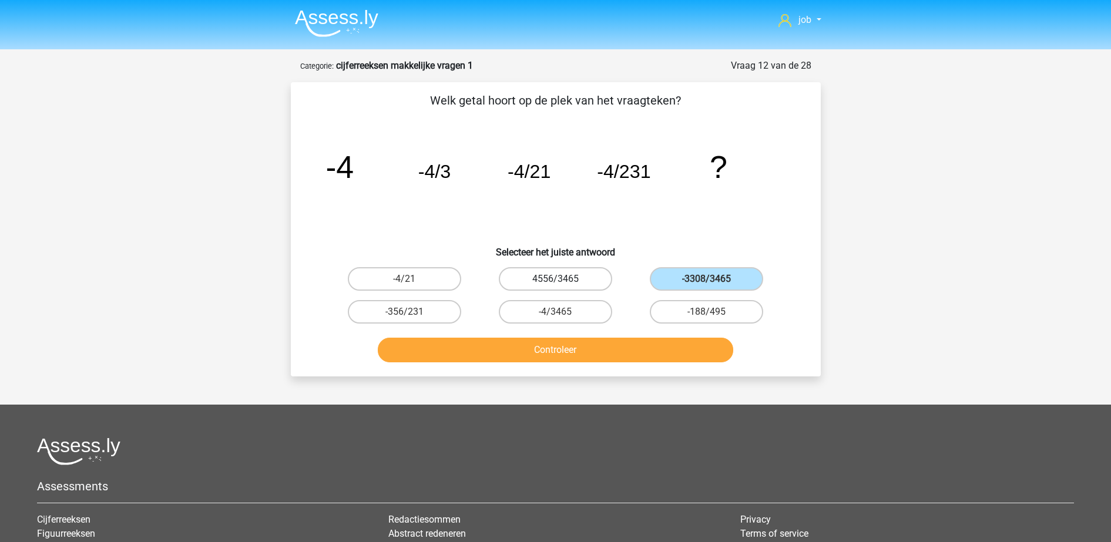
radio input "true"
click at [590, 375] on div "Welk getal hoort op de plek van het vraagteken? image/svg+xml -4 -4/3 -4/21 -4/…" at bounding box center [556, 229] width 530 height 294
click at [592, 367] on div "Welk getal hoort op de plek van het vraagteken? image/svg+xml -4 -4/3 -4/21 -4/…" at bounding box center [556, 229] width 530 height 294
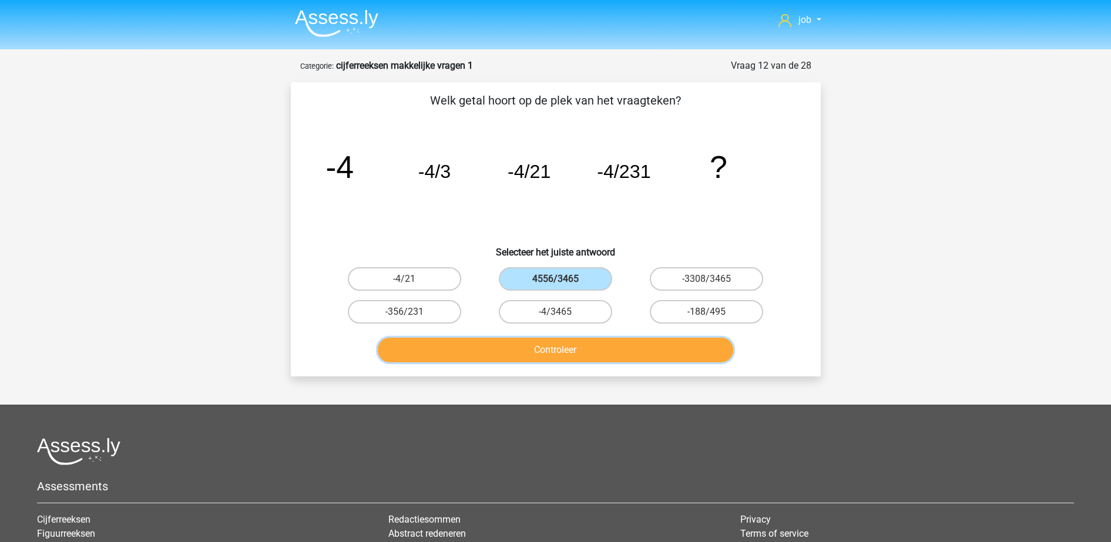
click at [595, 360] on button "Controleer" at bounding box center [555, 350] width 355 height 25
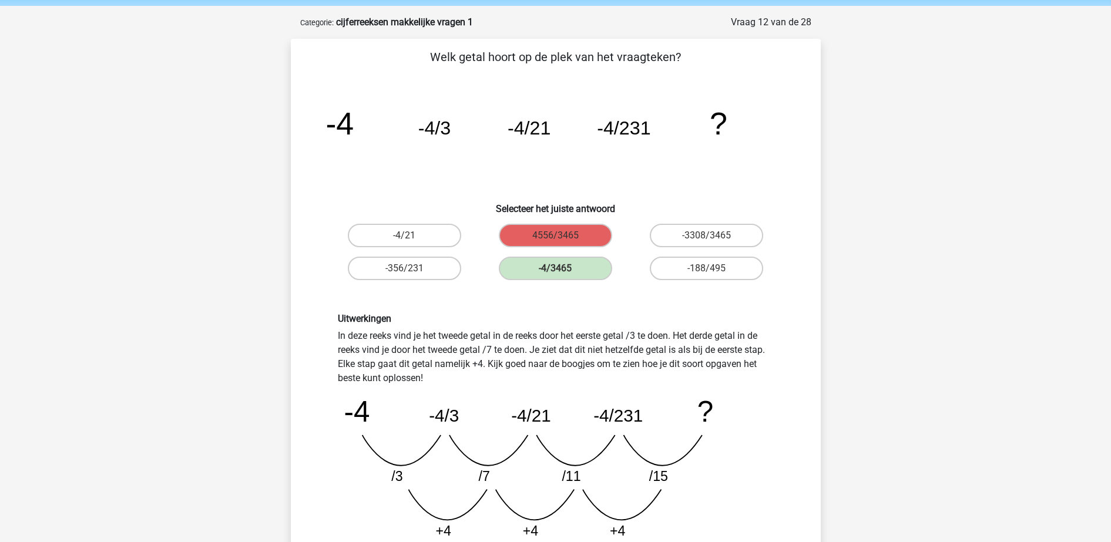
scroll to position [147, 0]
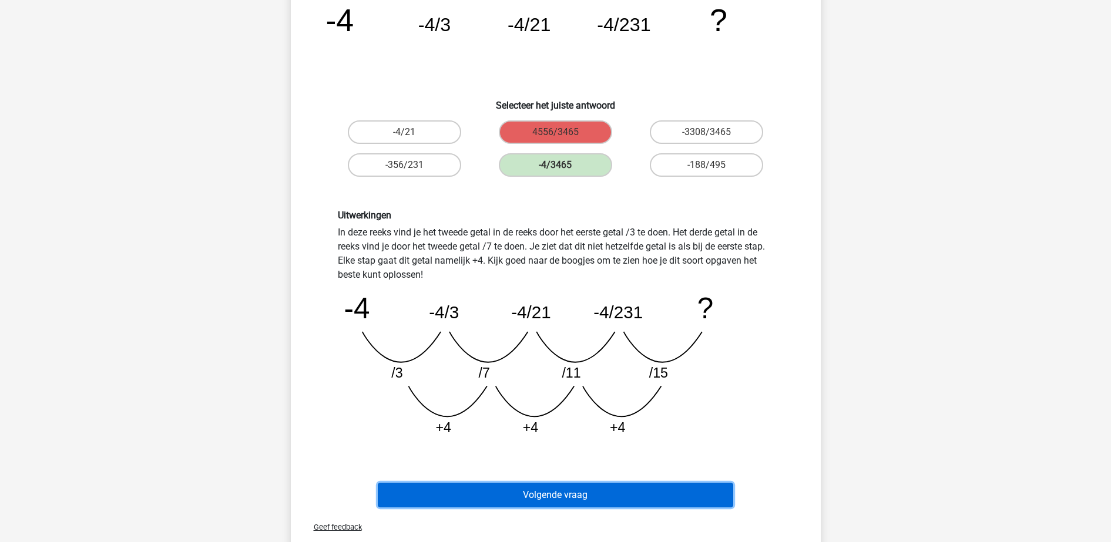
click at [691, 483] on button "Volgende vraag" at bounding box center [555, 495] width 355 height 25
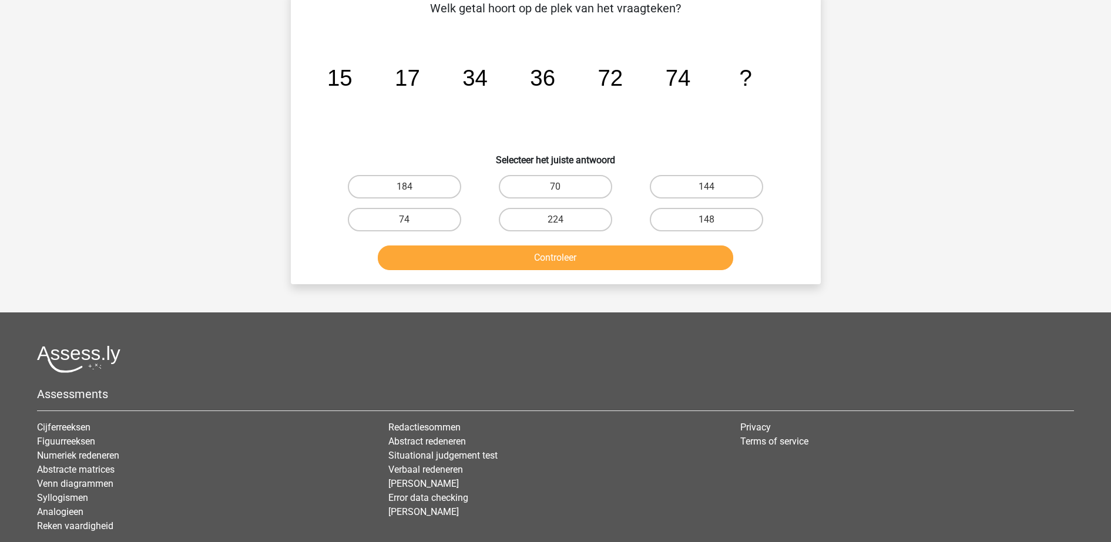
scroll to position [59, 0]
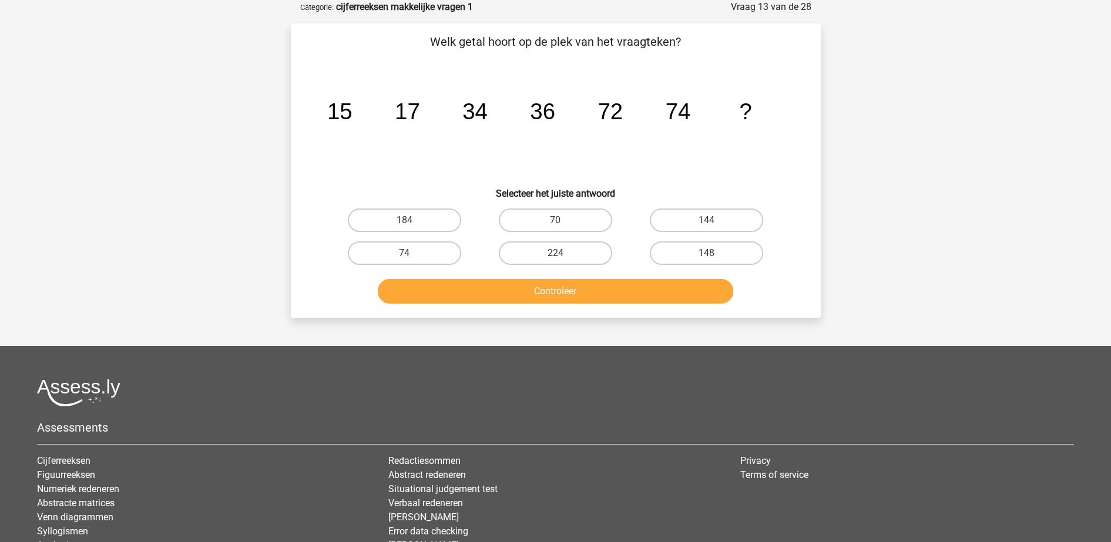
drag, startPoint x: 558, startPoint y: 246, endPoint x: 540, endPoint y: 152, distance: 96.2
click at [543, 135] on icon "image/svg+xml 15 17 34 36 72 74 ?" at bounding box center [556, 119] width 474 height 119
click at [711, 247] on label "148" at bounding box center [706, 252] width 113 height 23
click at [711, 253] on input "148" at bounding box center [711, 257] width 8 height 8
radio input "true"
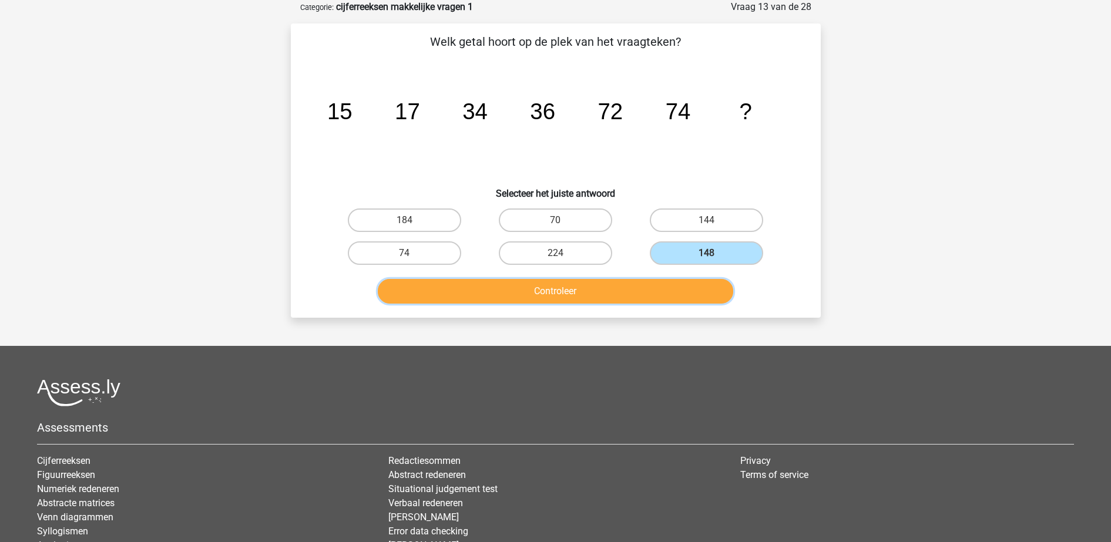
click at [666, 302] on button "Controleer" at bounding box center [555, 291] width 355 height 25
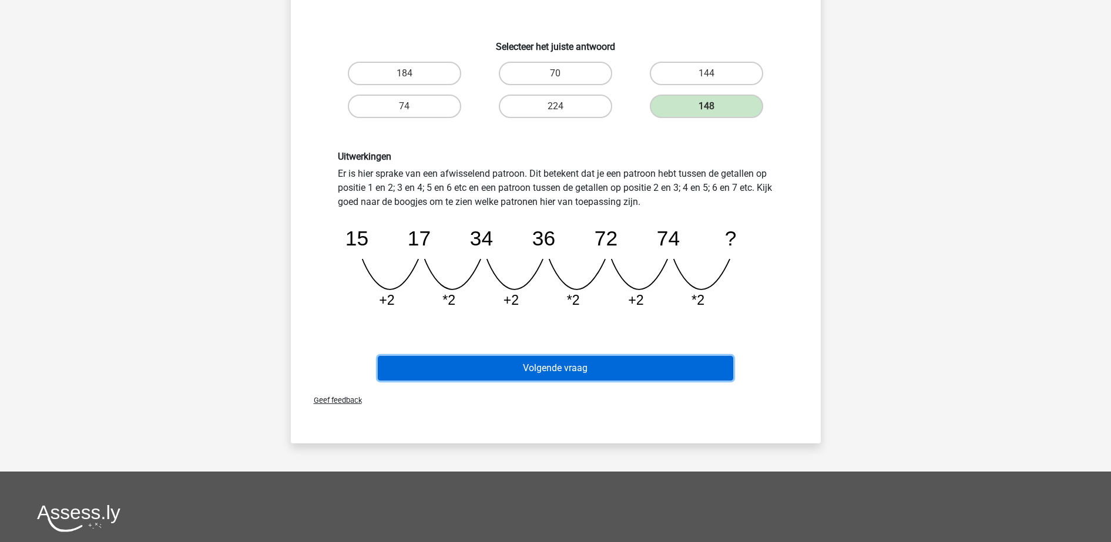
click at [585, 360] on button "Volgende vraag" at bounding box center [555, 368] width 355 height 25
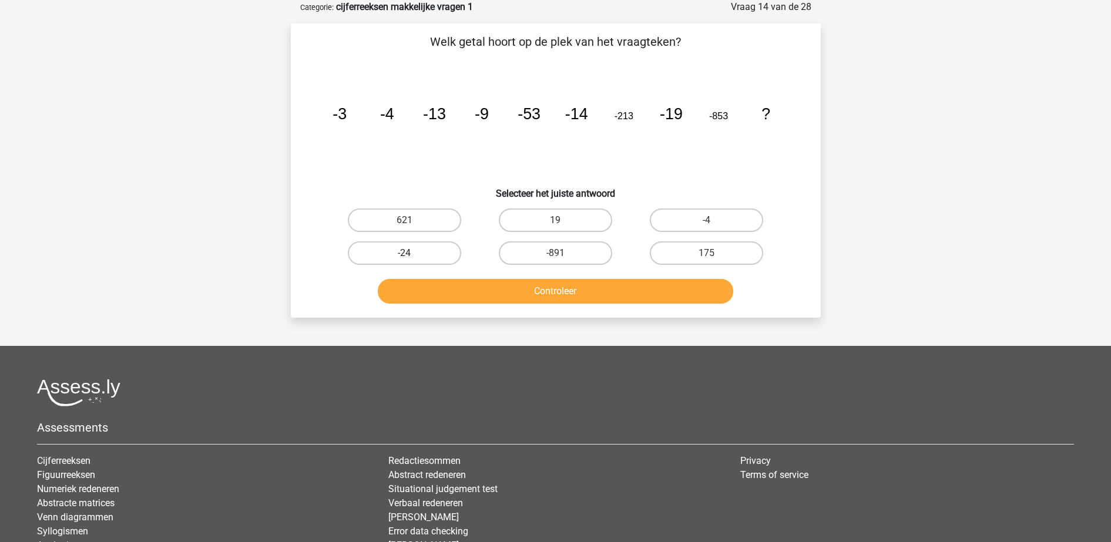
click at [407, 251] on label "-24" at bounding box center [404, 252] width 113 height 23
click at [407, 253] on input "-24" at bounding box center [408, 257] width 8 height 8
radio input "true"
click at [438, 304] on div "Controleer" at bounding box center [556, 293] width 454 height 29
click at [451, 287] on button "Controleer" at bounding box center [555, 291] width 355 height 25
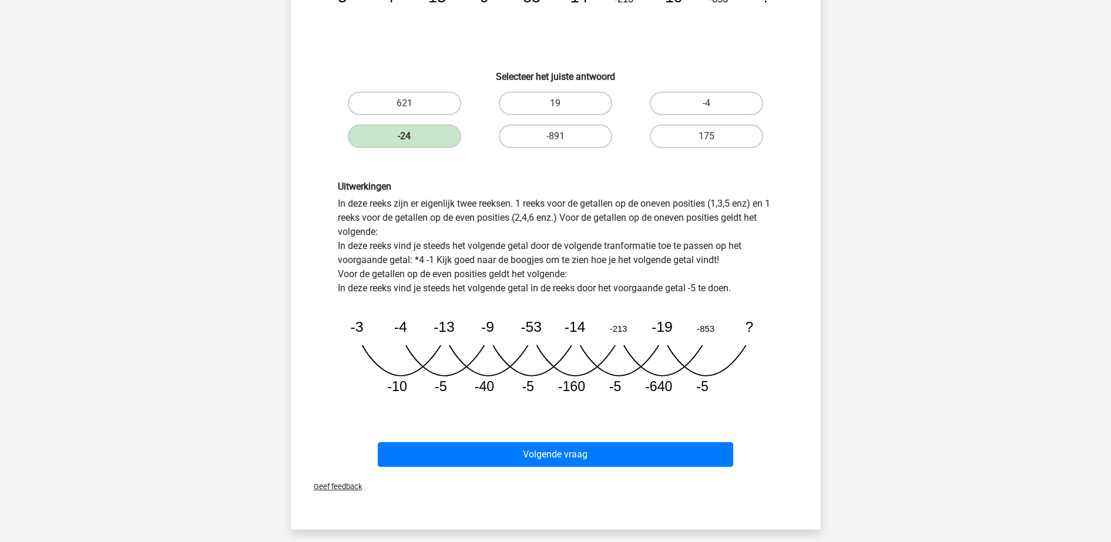
scroll to position [279, 0]
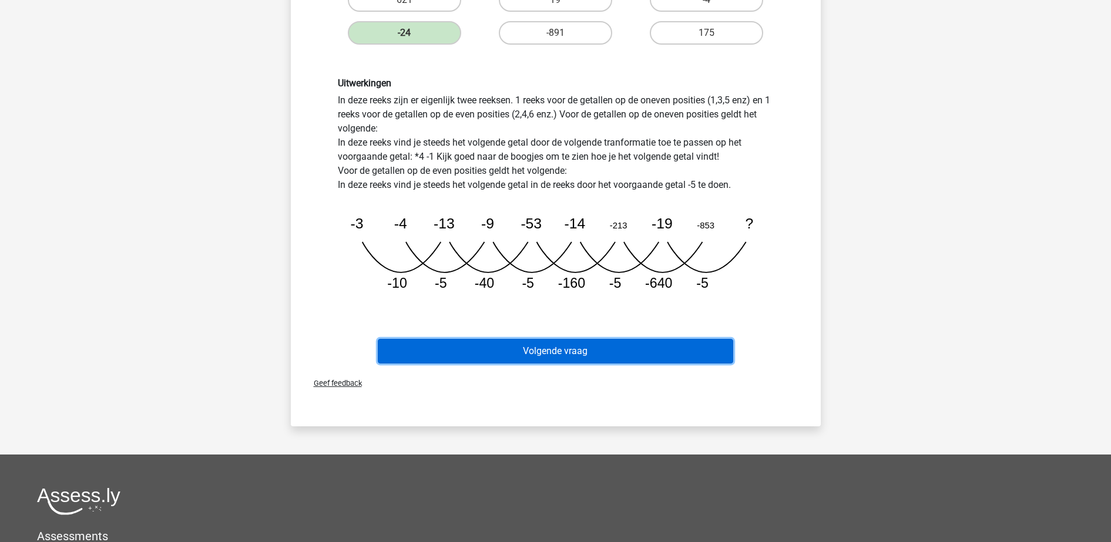
click at [596, 362] on button "Volgende vraag" at bounding box center [555, 351] width 355 height 25
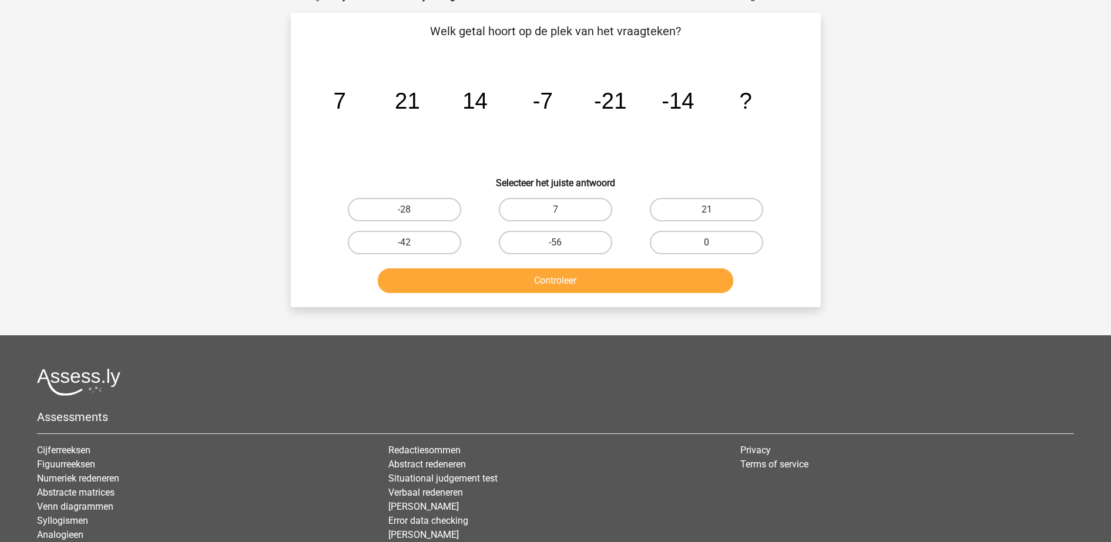
scroll to position [59, 0]
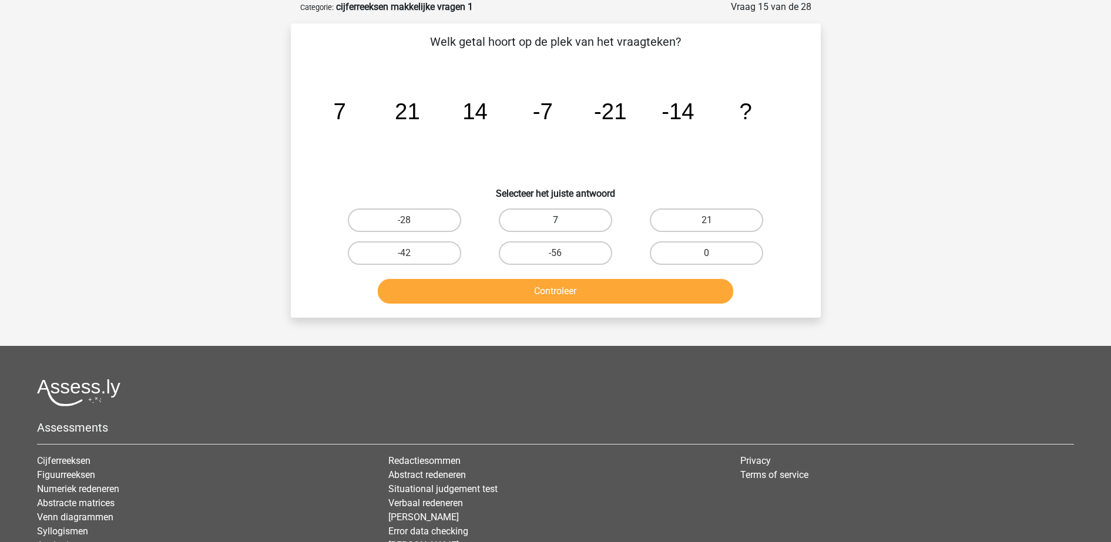
click at [544, 221] on label "7" at bounding box center [555, 220] width 113 height 23
click at [555, 221] on input "7" at bounding box center [559, 224] width 8 height 8
radio input "true"
click at [520, 287] on button "Controleer" at bounding box center [555, 291] width 355 height 25
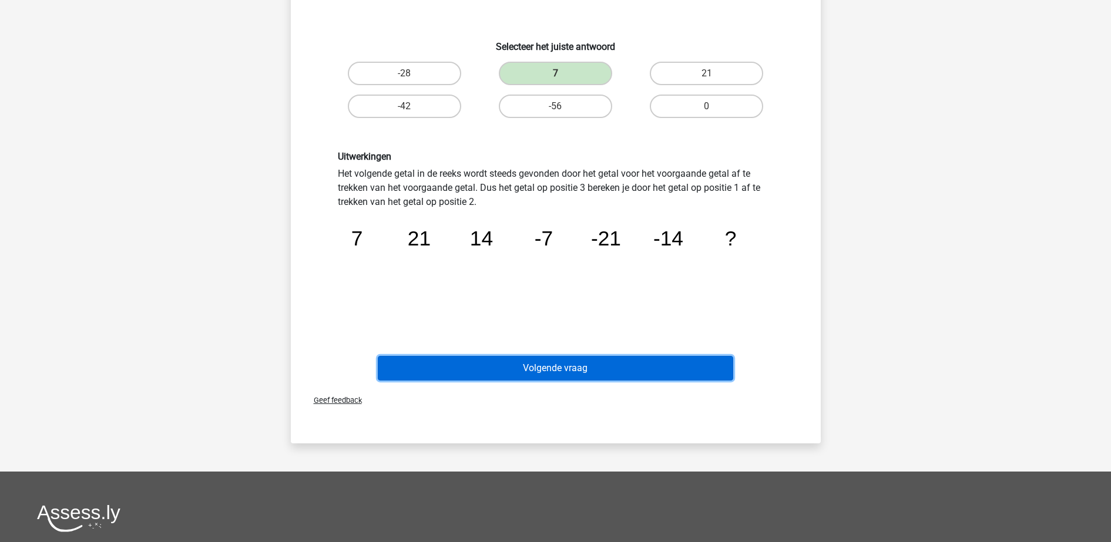
click at [533, 358] on button "Volgende vraag" at bounding box center [555, 368] width 355 height 25
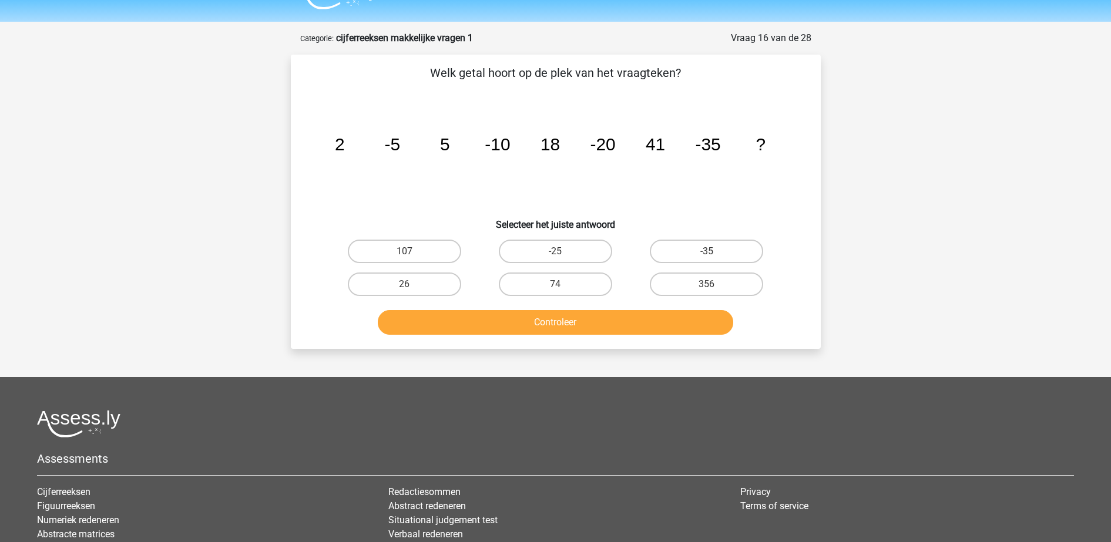
scroll to position [0, 0]
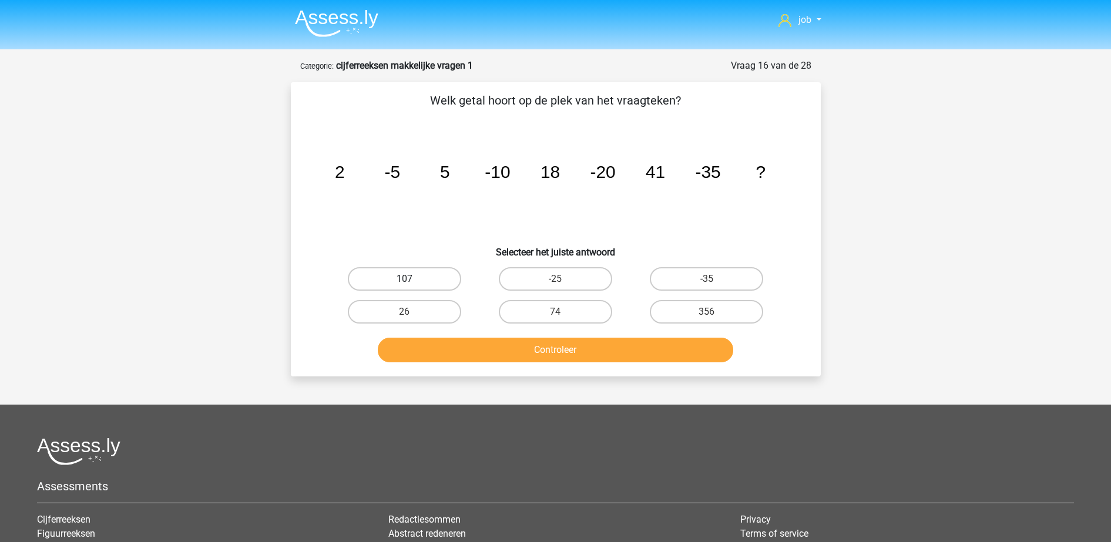
click at [435, 272] on label "107" at bounding box center [404, 278] width 113 height 23
click at [412, 279] on input "107" at bounding box center [408, 283] width 8 height 8
radio input "true"
click at [471, 347] on button "Controleer" at bounding box center [555, 350] width 355 height 25
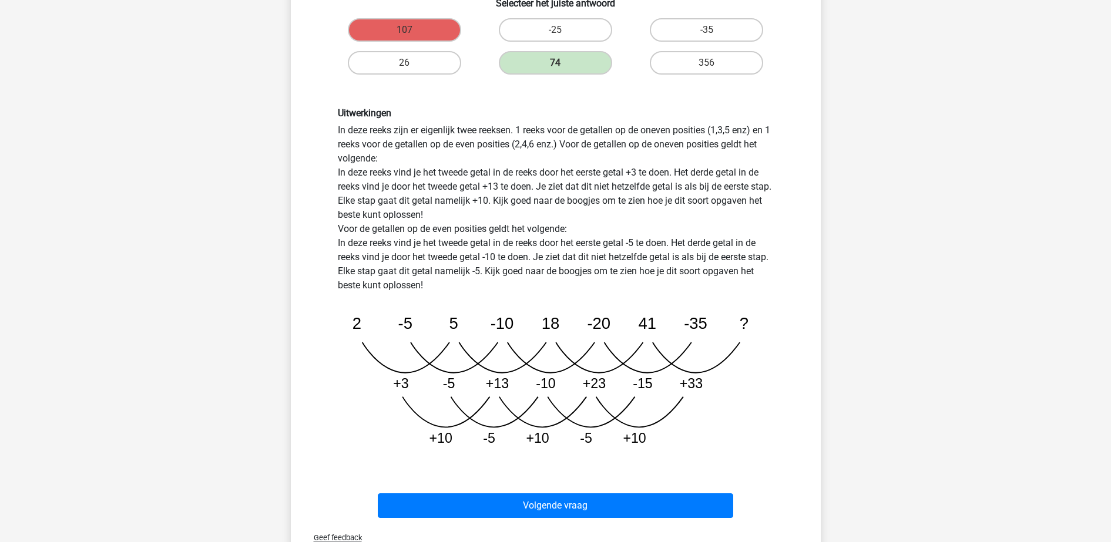
scroll to position [302, 0]
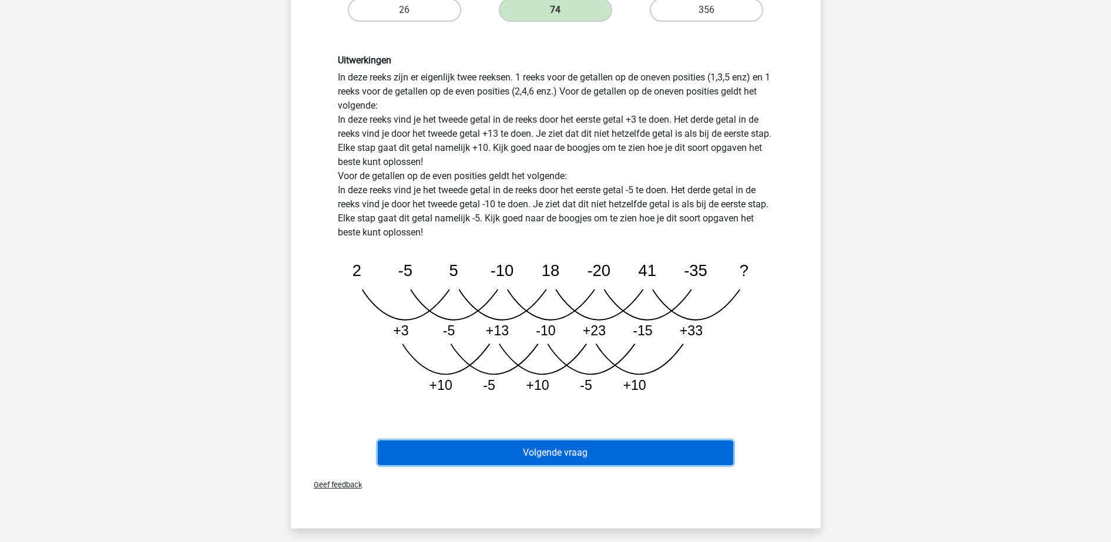
click at [576, 446] on button "Volgende vraag" at bounding box center [555, 453] width 355 height 25
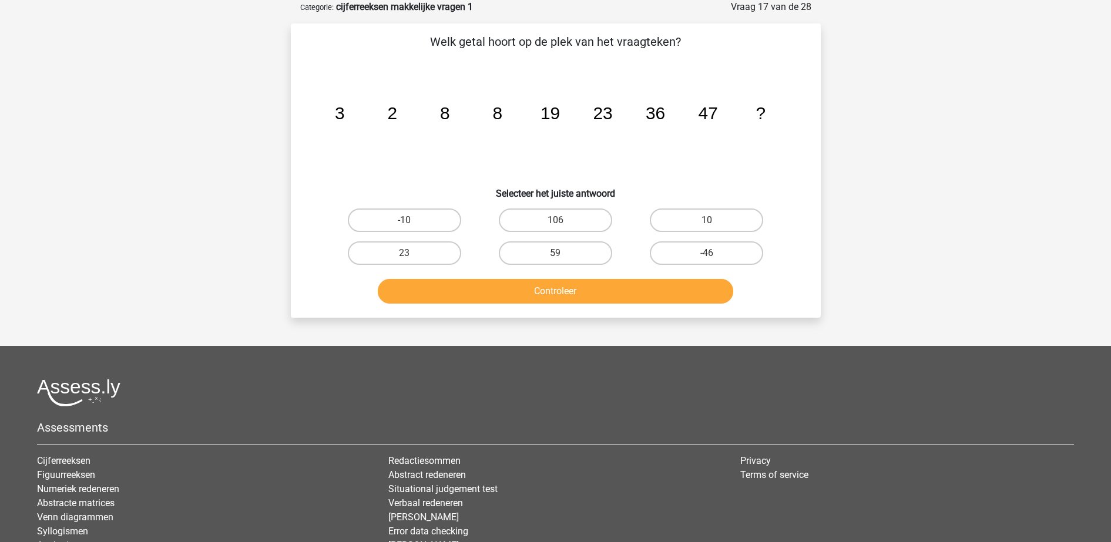
scroll to position [0, 0]
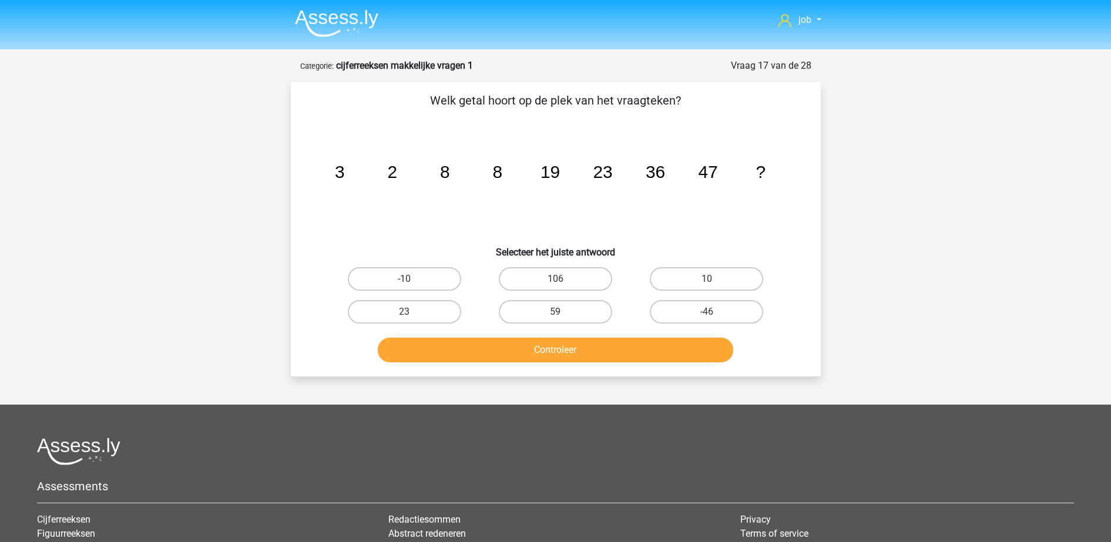
click at [438, 196] on icon "image/svg+xml 3 2 8 8 19 23 36 47 ?" at bounding box center [556, 178] width 474 height 119
click at [556, 311] on label "59" at bounding box center [555, 311] width 113 height 23
click at [556, 312] on input "59" at bounding box center [559, 316] width 8 height 8
radio input "true"
click at [580, 373] on div "Welk getal hoort op de plek van het vraagteken? image/svg+xml 3 2 8 8 19 23 36 …" at bounding box center [556, 229] width 530 height 294
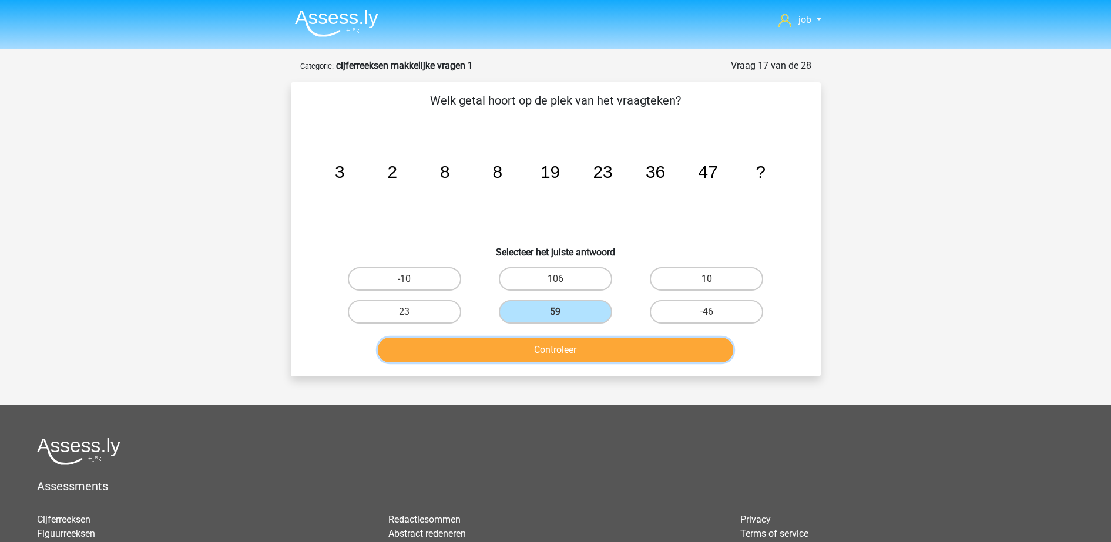
click at [580, 357] on button "Controleer" at bounding box center [555, 350] width 355 height 25
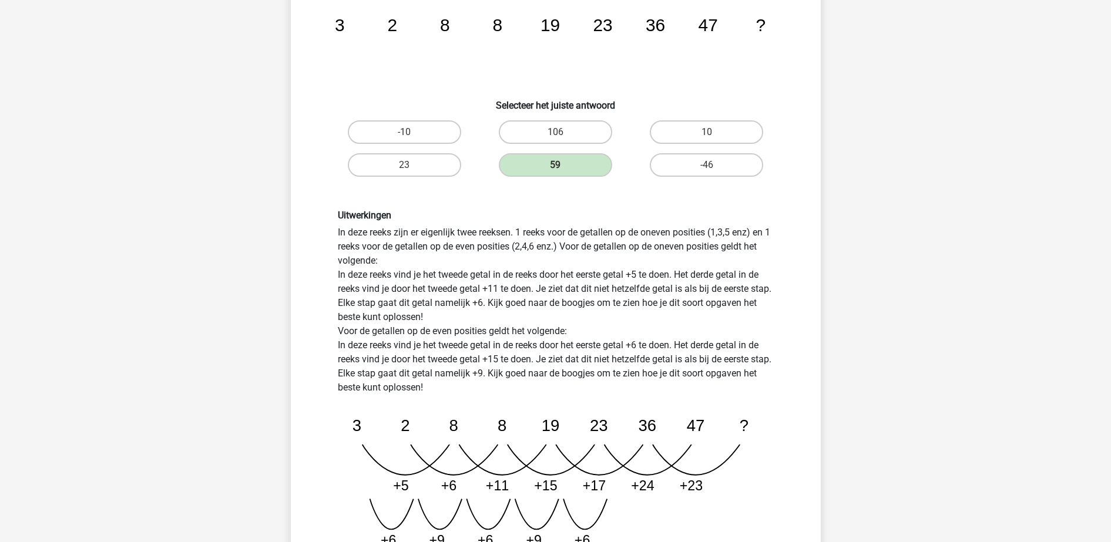
scroll to position [220, 0]
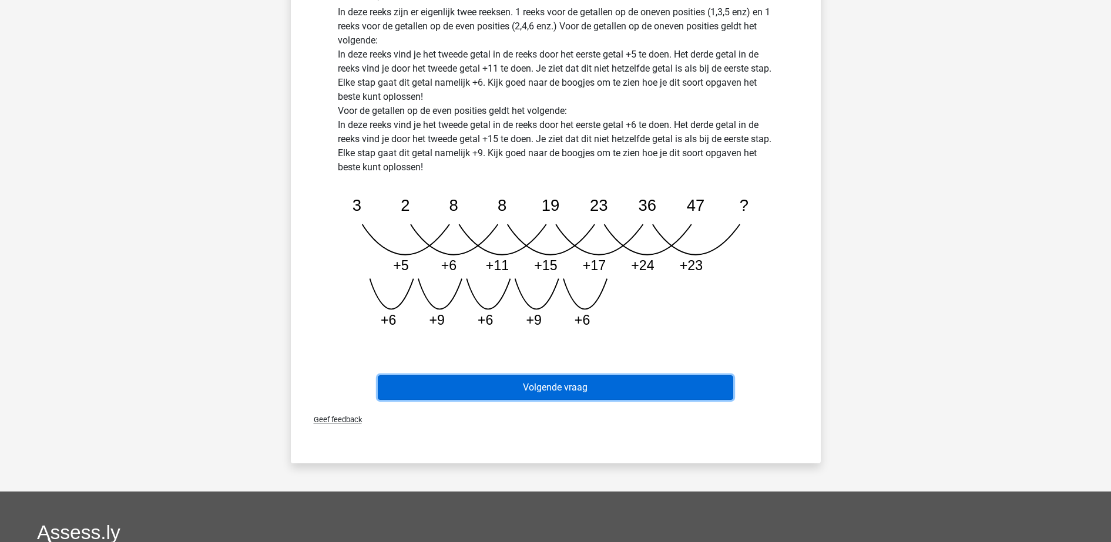
click at [546, 386] on button "Volgende vraag" at bounding box center [555, 387] width 355 height 25
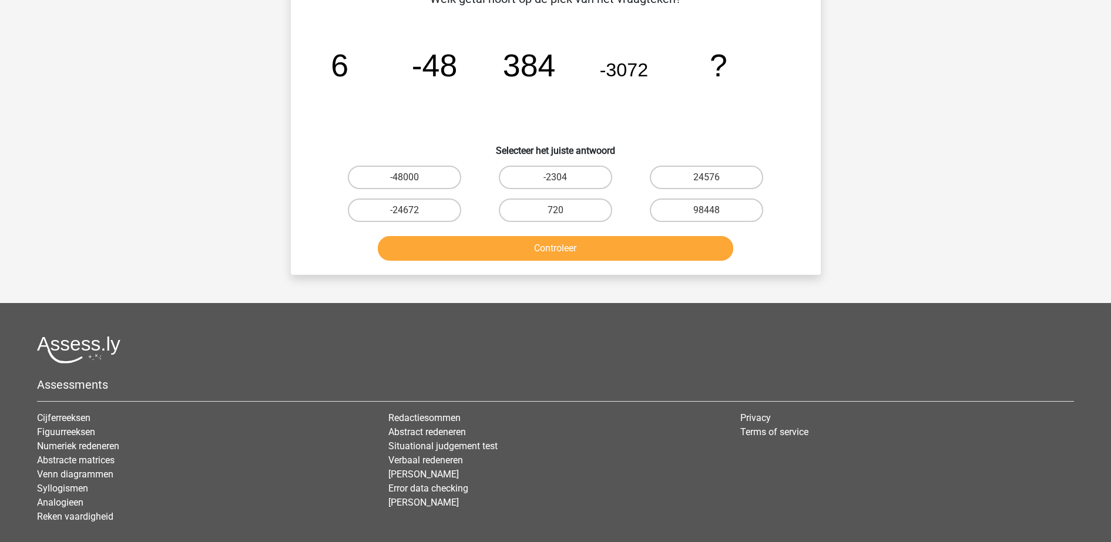
scroll to position [59, 0]
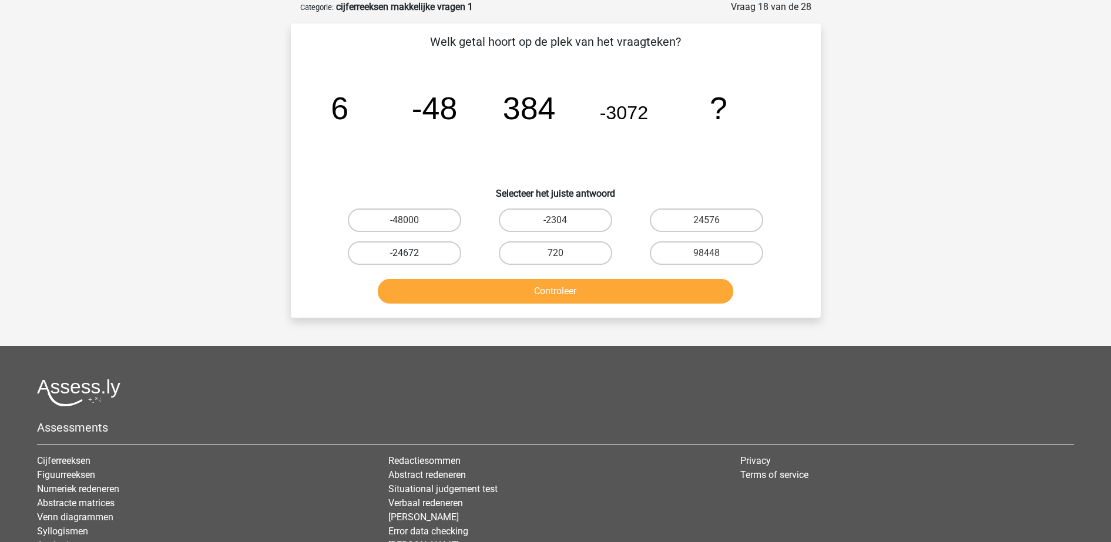
click at [459, 247] on label "-24672" at bounding box center [404, 252] width 113 height 23
click at [412, 253] on input "-24672" at bounding box center [408, 257] width 8 height 8
radio input "true"
click at [475, 287] on button "Controleer" at bounding box center [555, 291] width 355 height 25
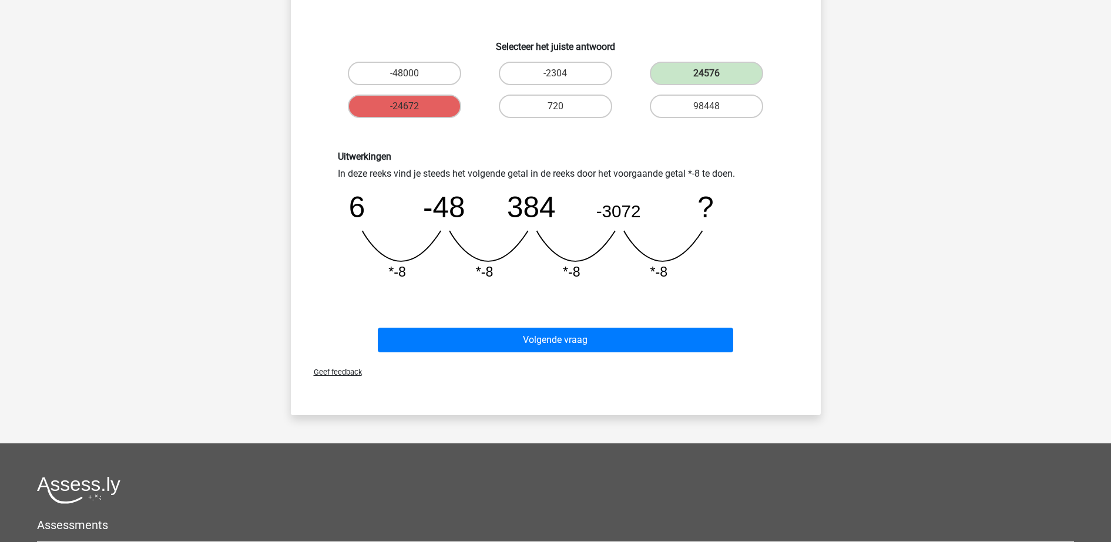
scroll to position [132, 0]
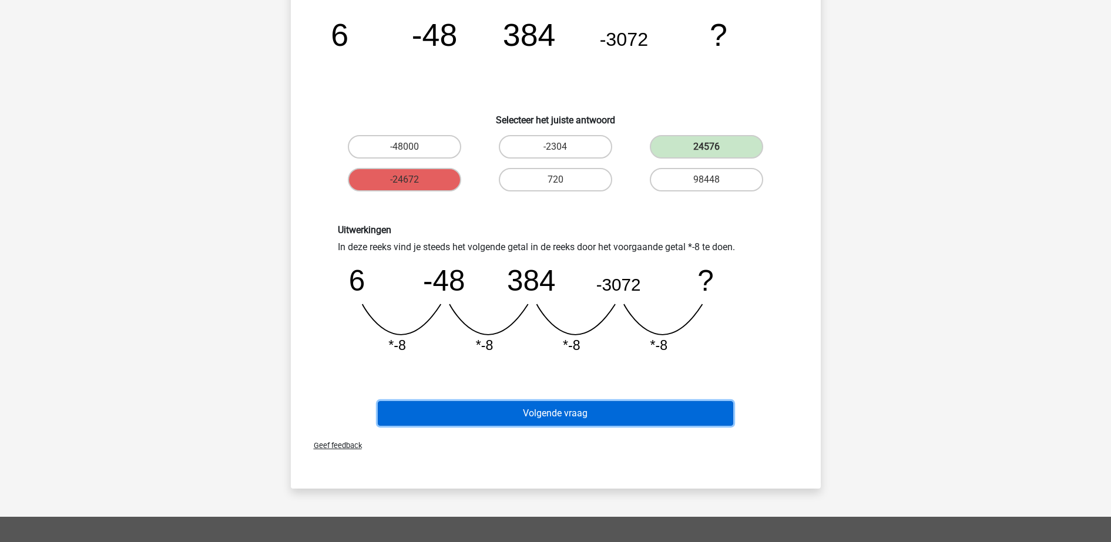
click at [596, 405] on button "Volgende vraag" at bounding box center [555, 413] width 355 height 25
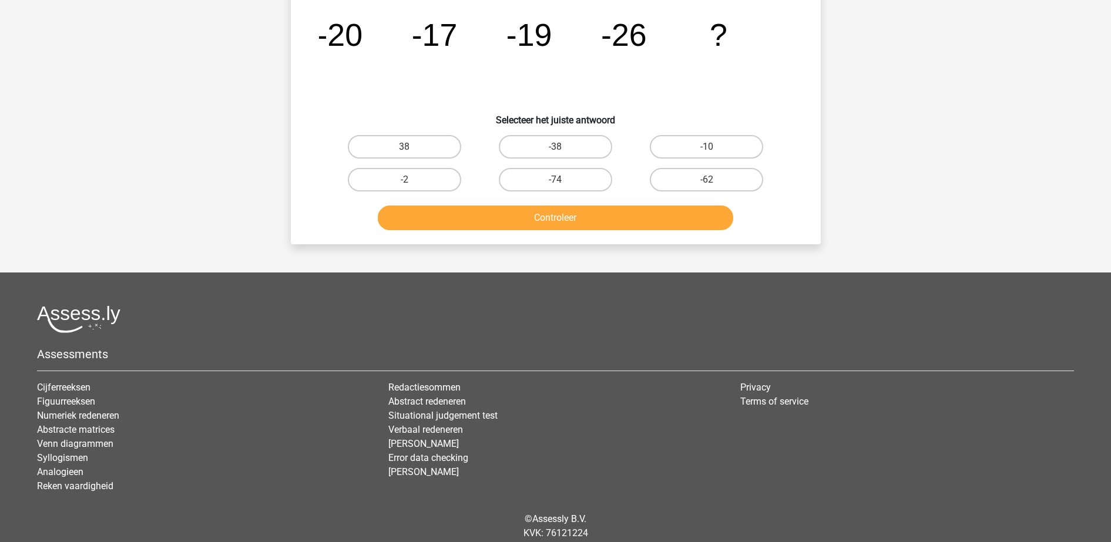
scroll to position [59, 0]
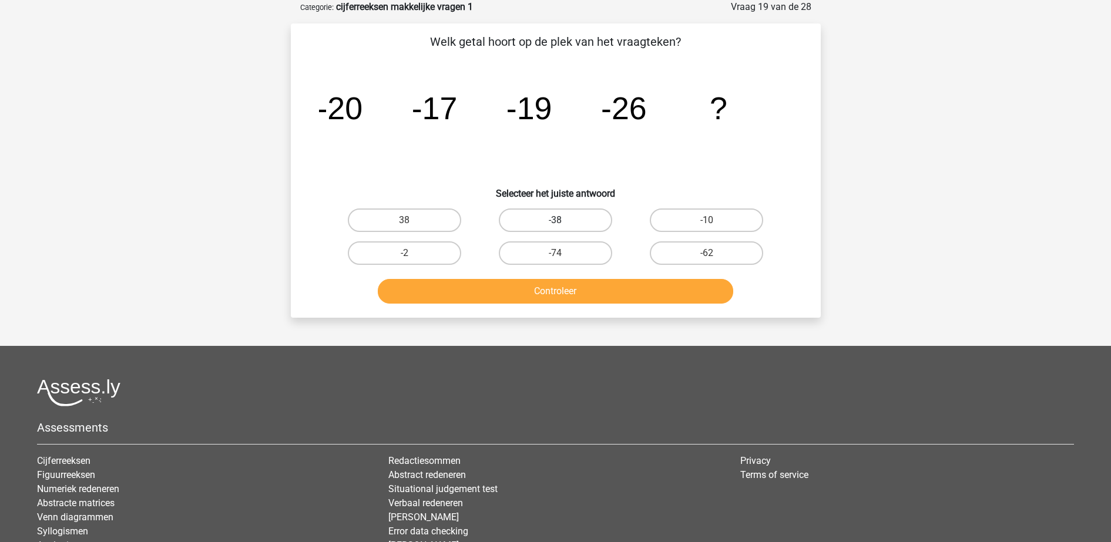
click at [540, 224] on label "-38" at bounding box center [555, 220] width 113 height 23
click at [555, 224] on input "-38" at bounding box center [559, 224] width 8 height 8
radio input "true"
click at [543, 311] on div "Welk getal hoort op de plek van het vraagteken? image/svg+xml -20 -17 -19 -26 ?…" at bounding box center [556, 170] width 530 height 294
click at [545, 297] on button "Controleer" at bounding box center [555, 291] width 355 height 25
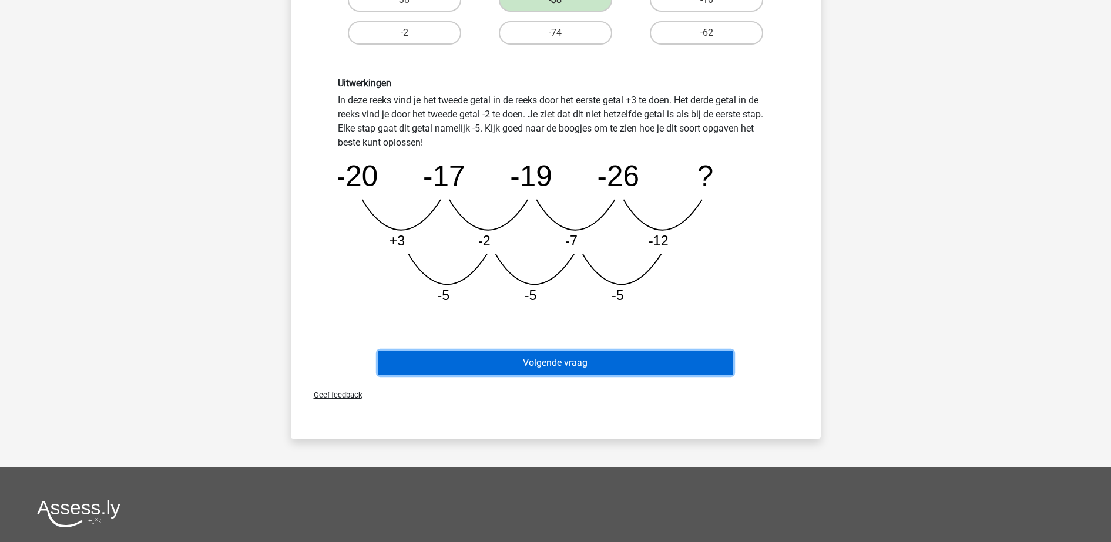
click at [678, 351] on button "Volgende vraag" at bounding box center [555, 363] width 355 height 25
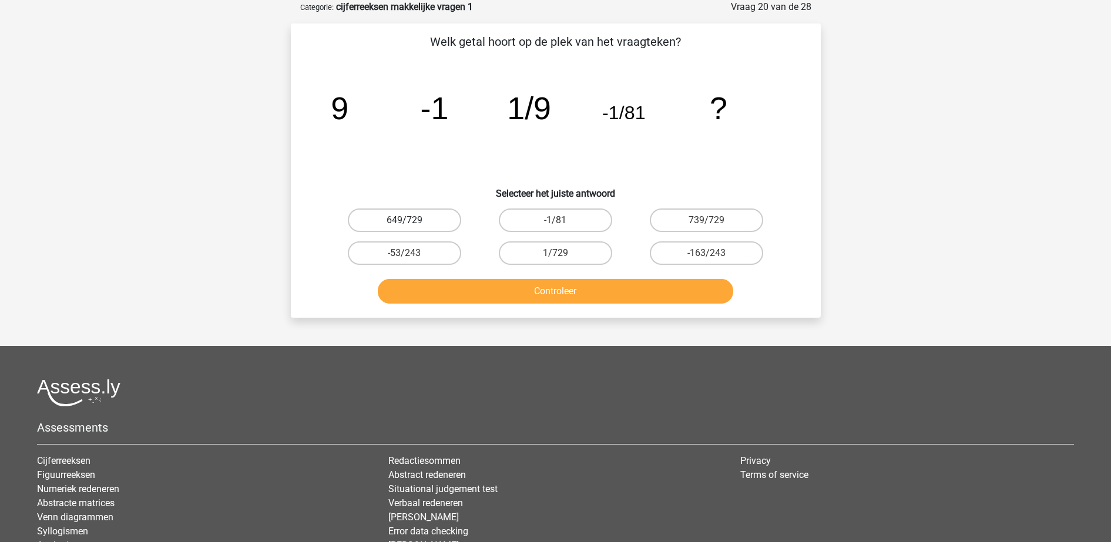
click at [430, 209] on label "649/729" at bounding box center [404, 220] width 113 height 23
click at [412, 220] on input "649/729" at bounding box center [408, 224] width 8 height 8
radio input "true"
click at [549, 260] on label "1/729" at bounding box center [555, 252] width 113 height 23
click at [555, 260] on input "1/729" at bounding box center [559, 257] width 8 height 8
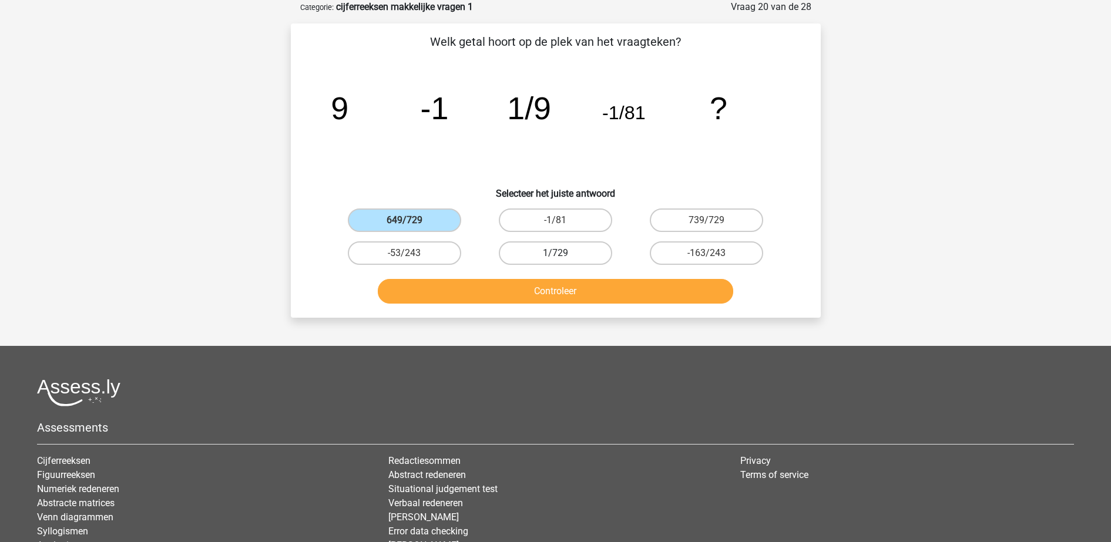
radio input "true"
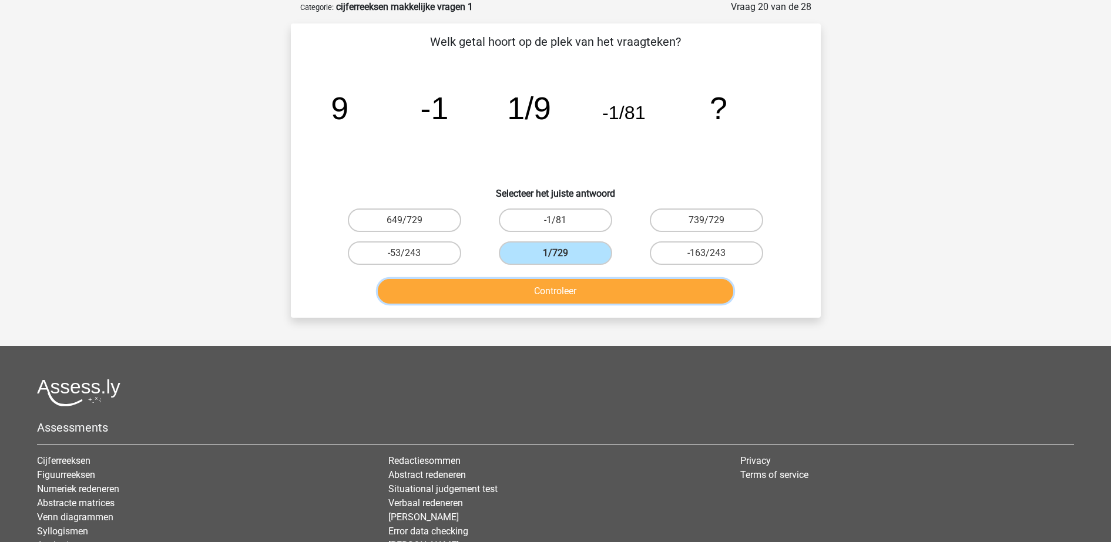
click at [561, 290] on button "Controleer" at bounding box center [555, 291] width 355 height 25
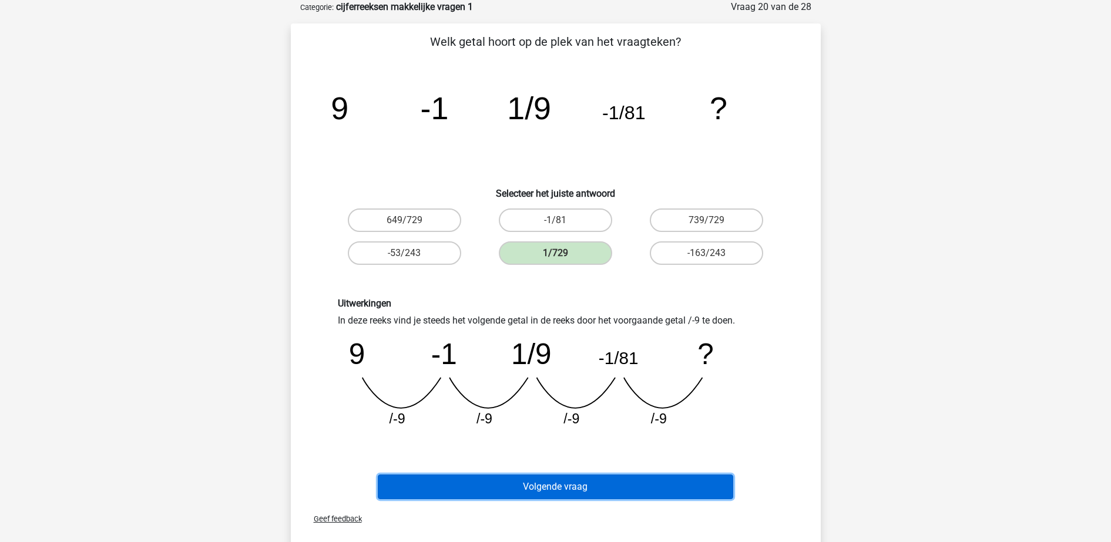
click at [606, 476] on button "Volgende vraag" at bounding box center [555, 487] width 355 height 25
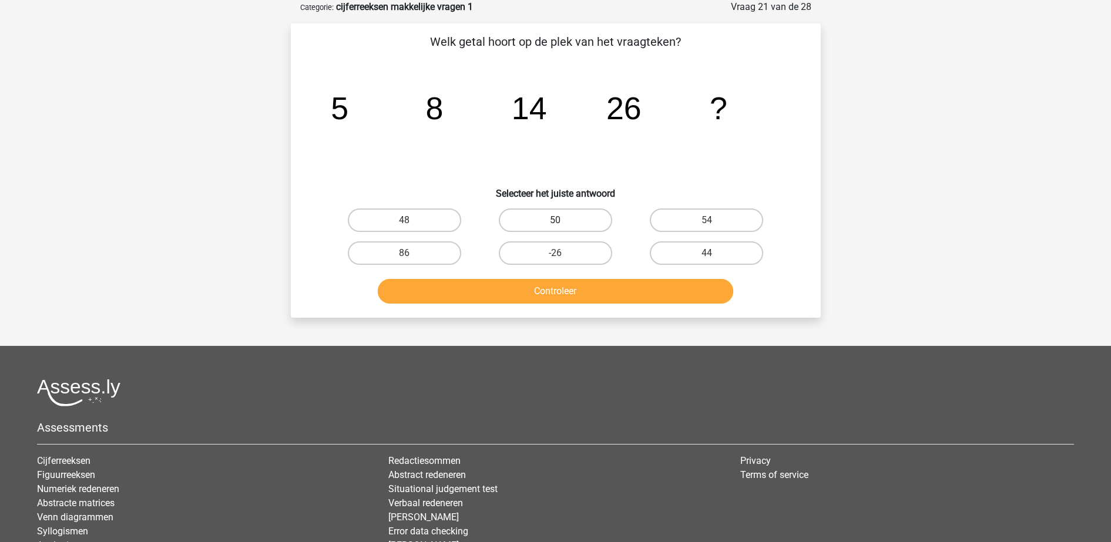
click at [553, 230] on label "50" at bounding box center [555, 220] width 113 height 23
click at [555, 228] on input "50" at bounding box center [559, 224] width 8 height 8
radio input "true"
click at [559, 274] on div "Controleer" at bounding box center [556, 289] width 492 height 39
click at [559, 291] on button "Controleer" at bounding box center [555, 291] width 355 height 25
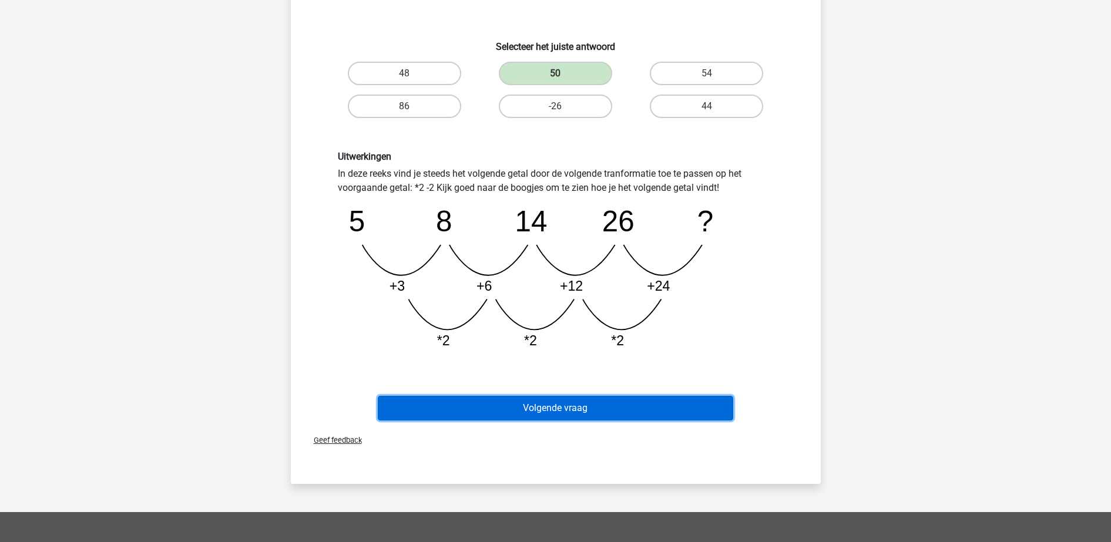
click at [627, 415] on button "Volgende vraag" at bounding box center [555, 408] width 355 height 25
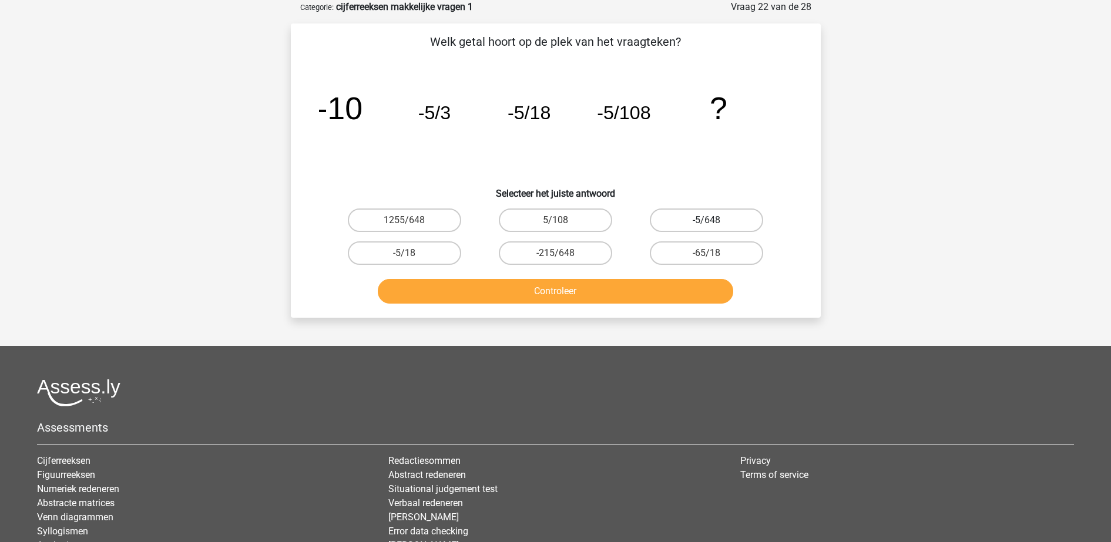
click at [688, 223] on label "-5/648" at bounding box center [706, 220] width 113 height 23
click at [707, 223] on input "-5/648" at bounding box center [711, 224] width 8 height 8
radio input "true"
click at [647, 285] on button "Controleer" at bounding box center [555, 291] width 355 height 25
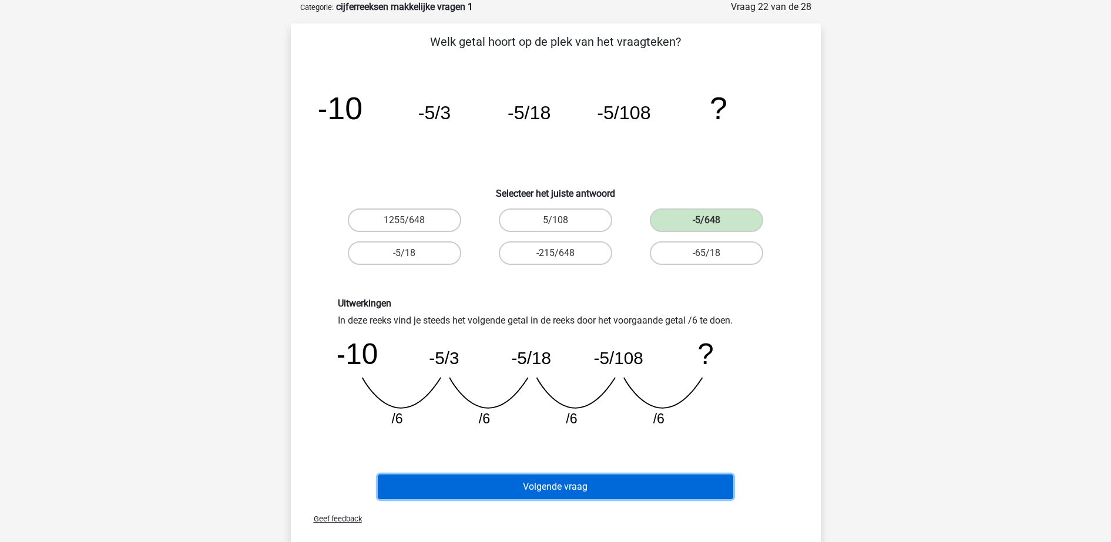
click at [586, 475] on button "Volgende vraag" at bounding box center [555, 487] width 355 height 25
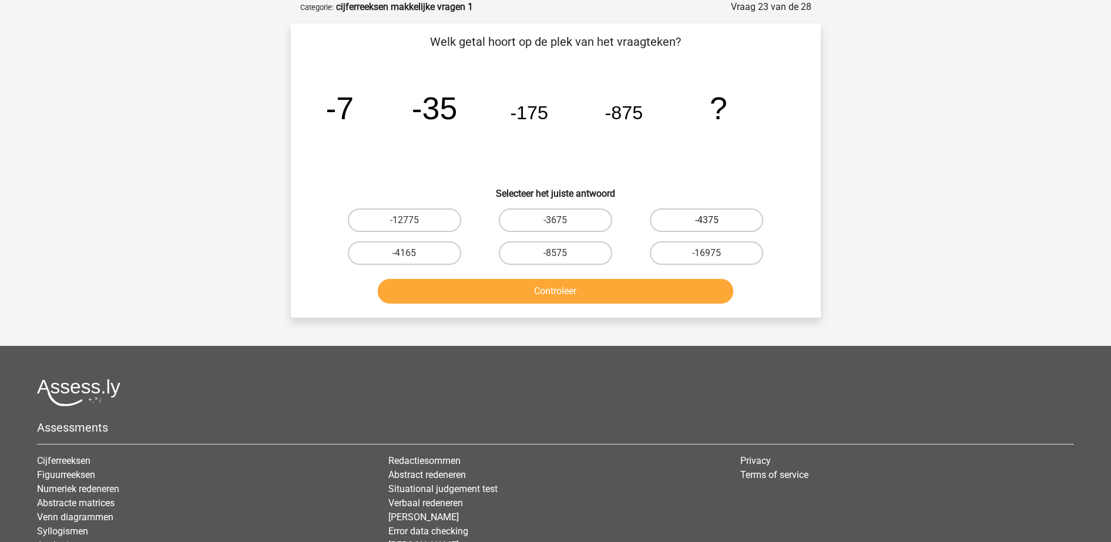
click at [685, 216] on label "-4375" at bounding box center [706, 220] width 113 height 23
click at [707, 220] on input "-4375" at bounding box center [711, 224] width 8 height 8
radio input "true"
click at [658, 302] on button "Controleer" at bounding box center [555, 291] width 355 height 25
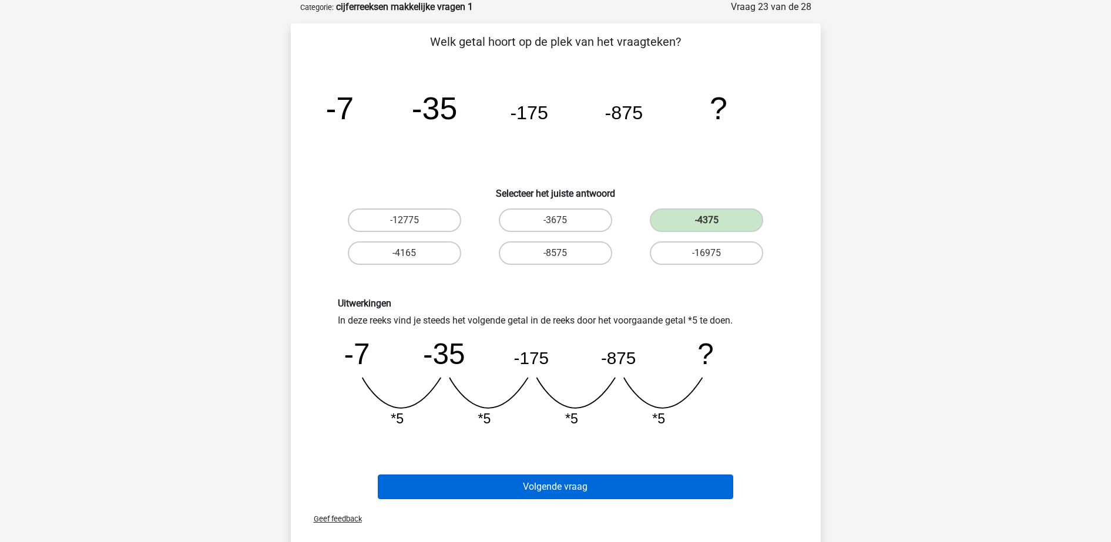
drag, startPoint x: 638, startPoint y: 471, endPoint x: 638, endPoint y: 480, distance: 9.4
click at [638, 472] on div "Volgende vraag" at bounding box center [556, 484] width 492 height 39
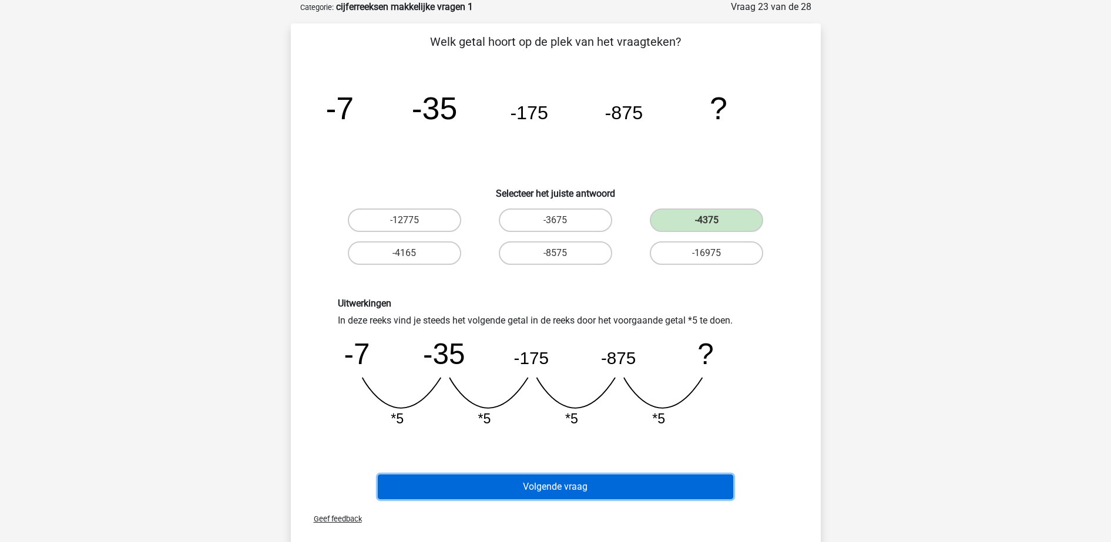
click at [638, 482] on button "Volgende vraag" at bounding box center [555, 487] width 355 height 25
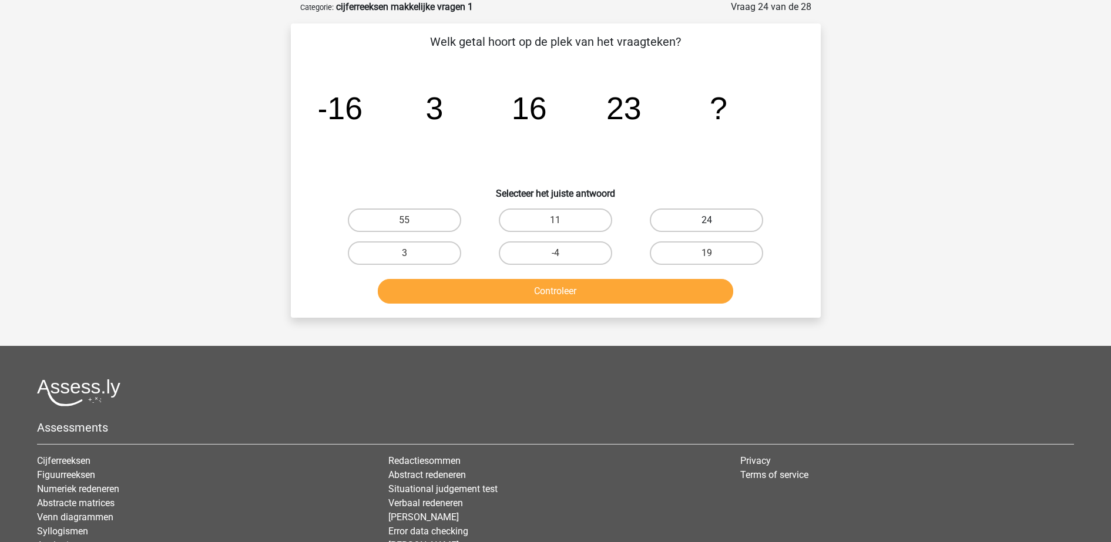
click at [726, 227] on label "24" at bounding box center [706, 220] width 113 height 23
click at [714, 227] on input "24" at bounding box center [711, 224] width 8 height 8
radio input "true"
click at [673, 294] on button "Controleer" at bounding box center [555, 291] width 355 height 25
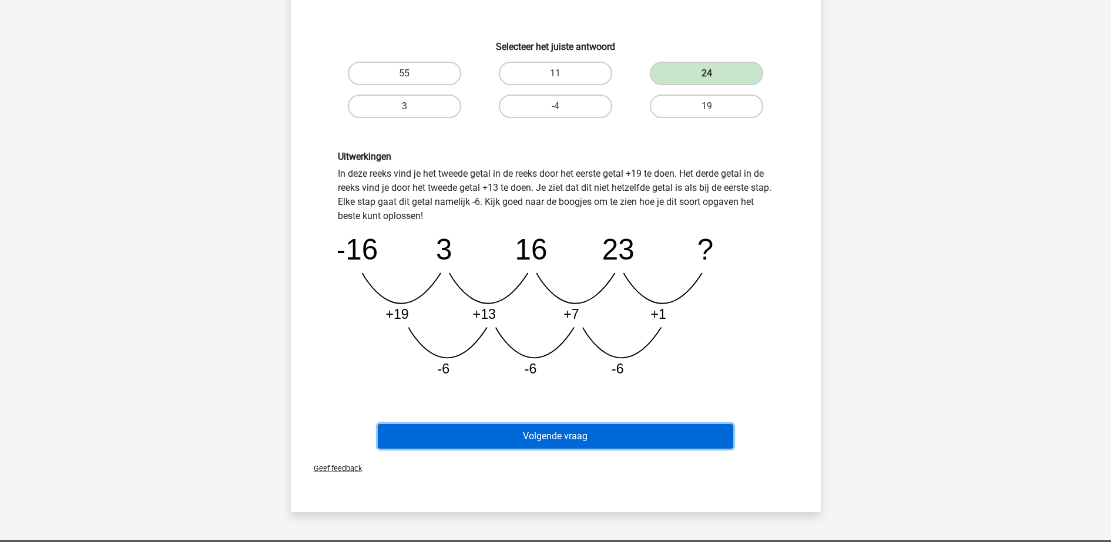
click at [605, 444] on button "Volgende vraag" at bounding box center [555, 436] width 355 height 25
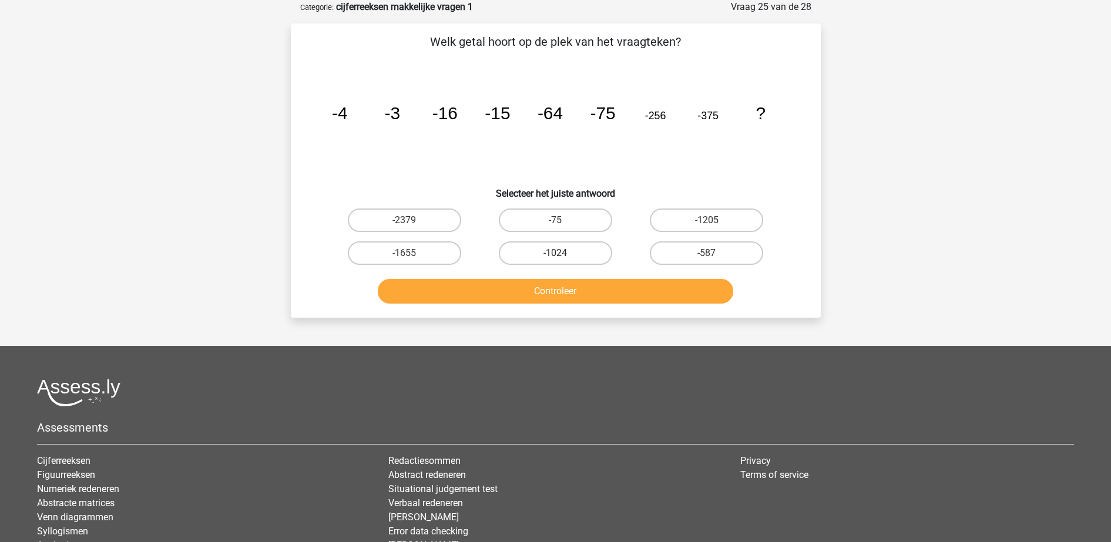
click at [590, 243] on label "-1024" at bounding box center [555, 252] width 113 height 23
click at [563, 253] on input "-1024" at bounding box center [559, 257] width 8 height 8
radio input "true"
click at [582, 293] on button "Controleer" at bounding box center [555, 291] width 355 height 25
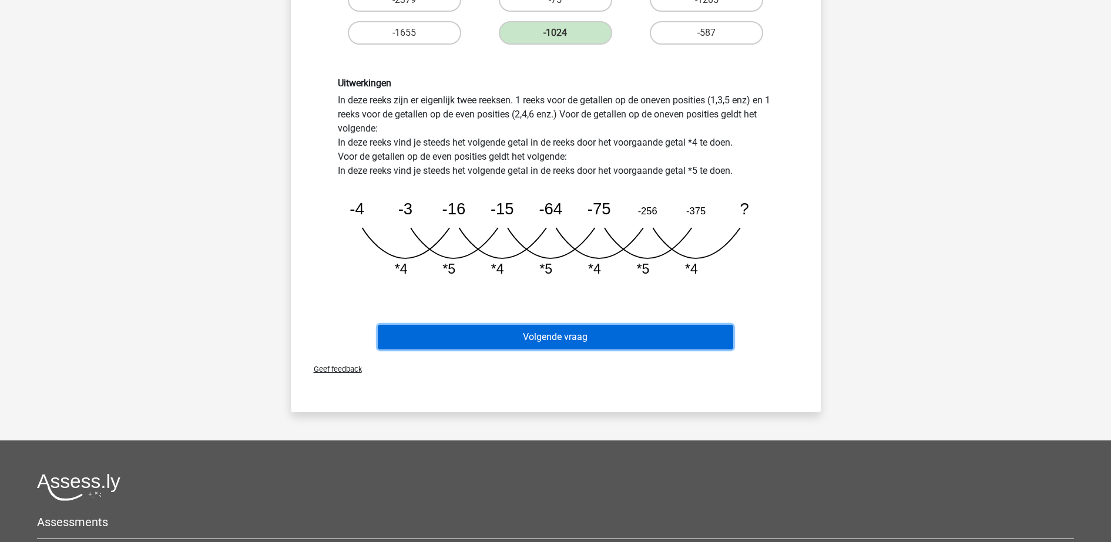
click at [607, 341] on button "Volgende vraag" at bounding box center [555, 337] width 355 height 25
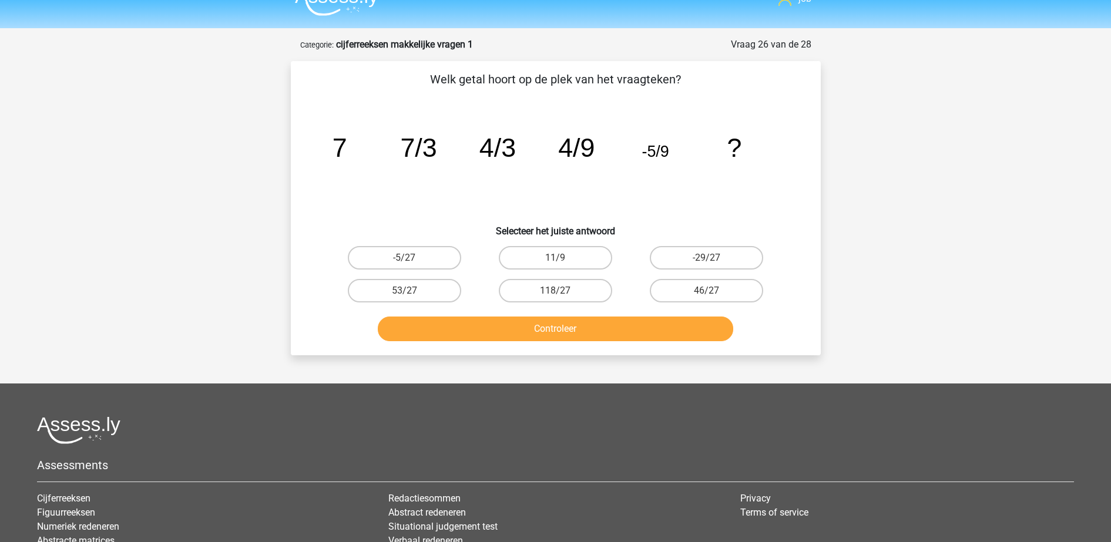
scroll to position [0, 0]
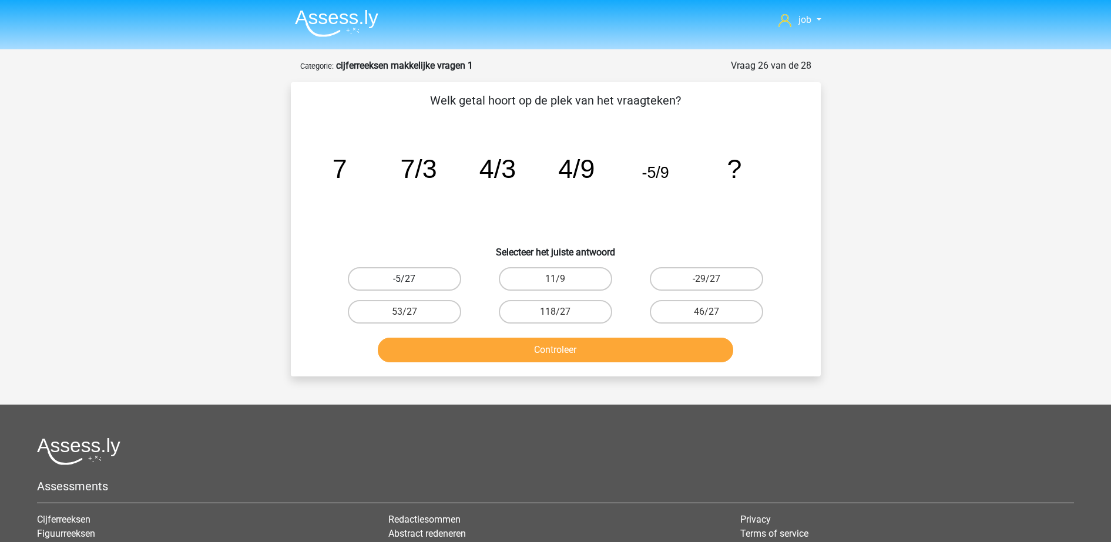
click at [445, 284] on label "-5/27" at bounding box center [404, 278] width 113 height 23
click at [412, 284] on input "-5/27" at bounding box center [408, 283] width 8 height 8
radio input "true"
click at [495, 343] on button "Controleer" at bounding box center [555, 350] width 355 height 25
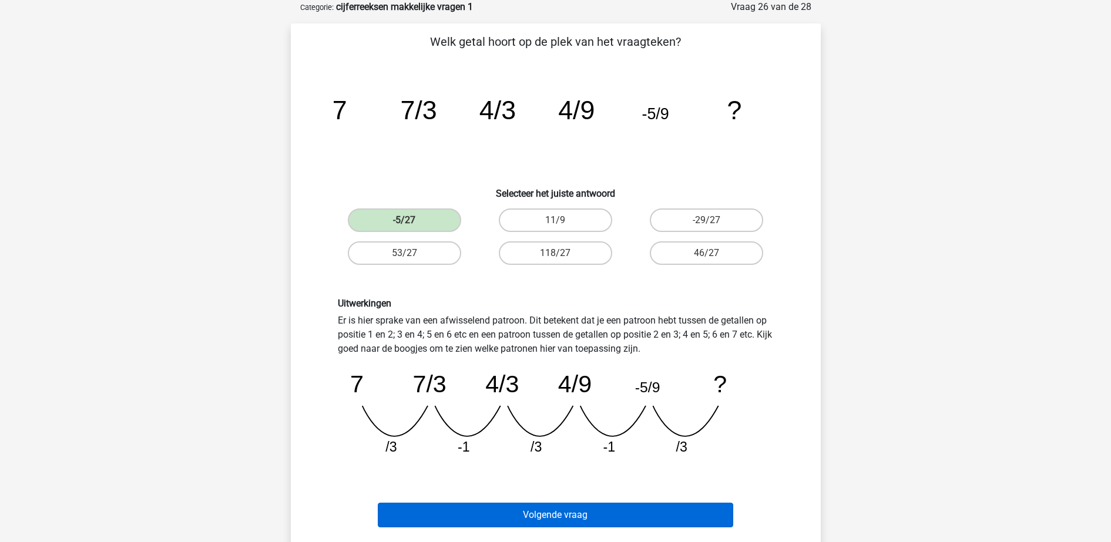
scroll to position [147, 0]
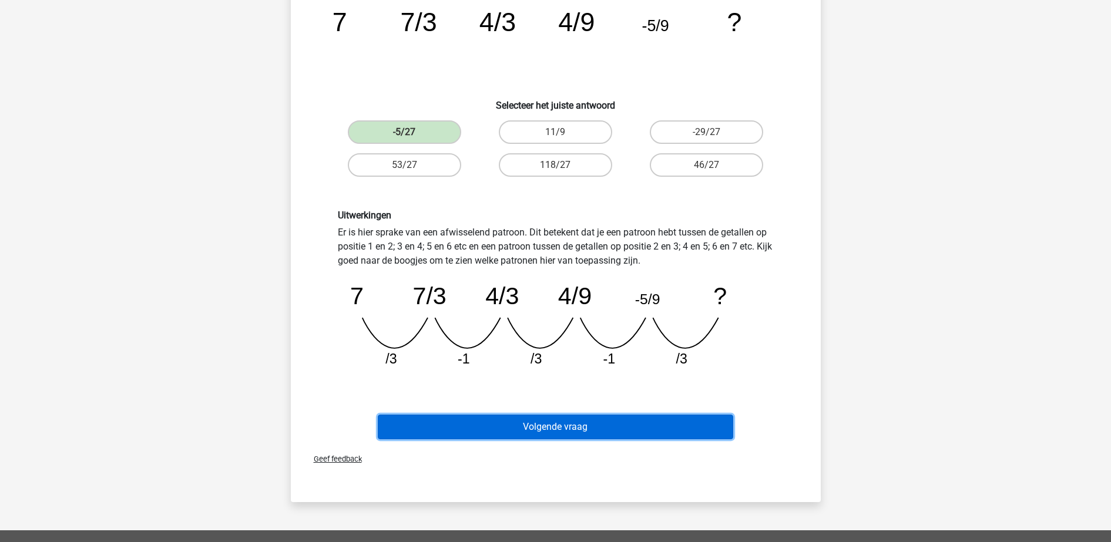
click at [582, 420] on button "Volgende vraag" at bounding box center [555, 427] width 355 height 25
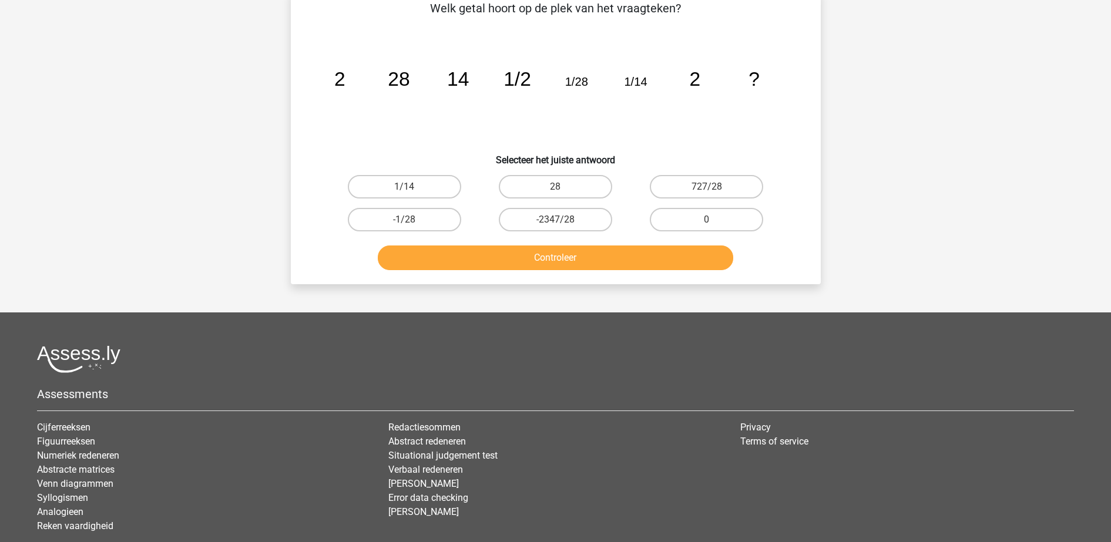
scroll to position [59, 0]
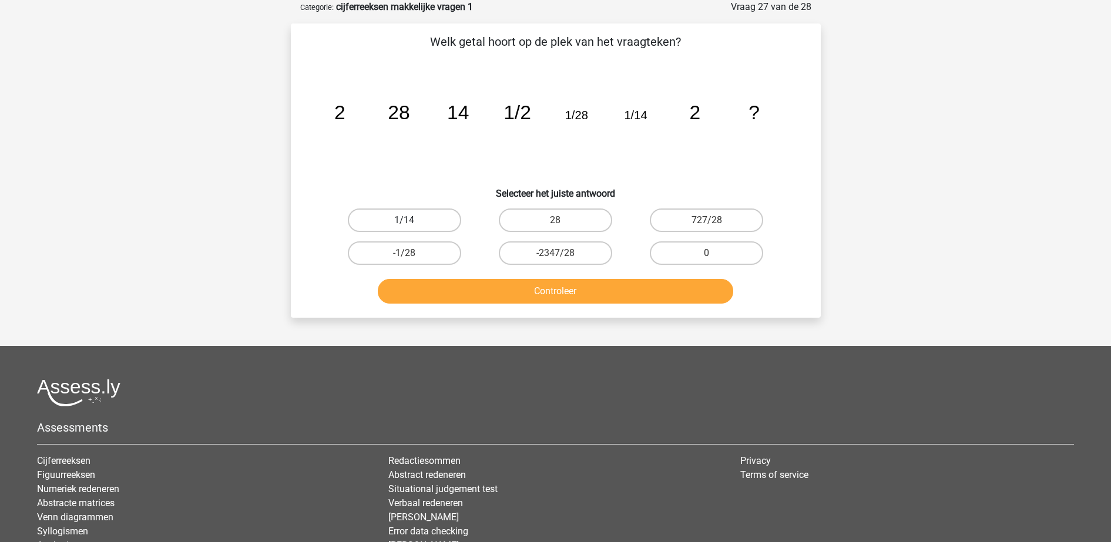
click at [439, 218] on label "1/14" at bounding box center [404, 220] width 113 height 23
click at [412, 220] on input "1/14" at bounding box center [408, 224] width 8 height 8
radio input "true"
click at [488, 293] on button "Controleer" at bounding box center [555, 291] width 355 height 25
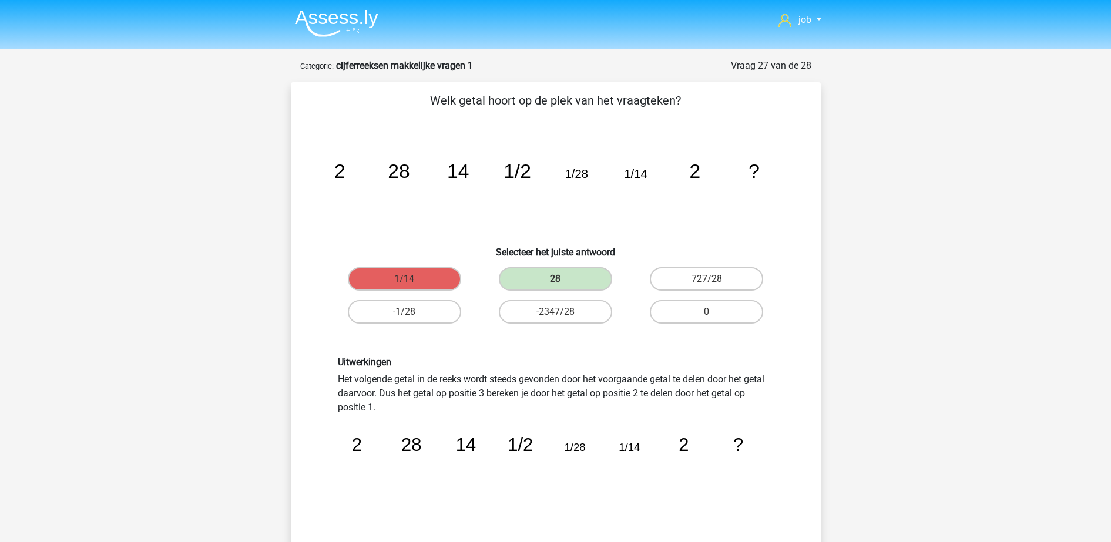
scroll to position [147, 0]
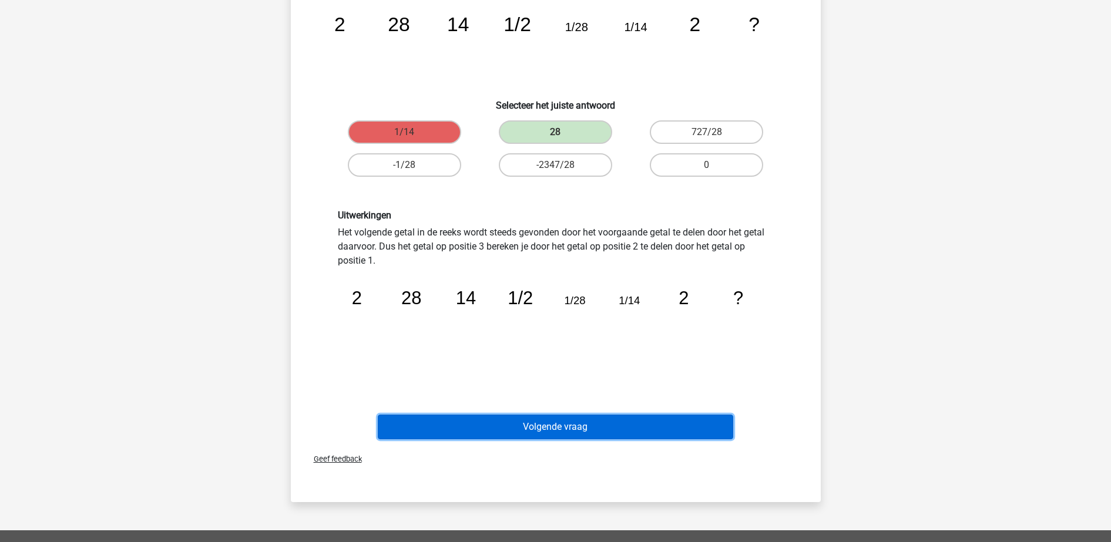
click at [666, 417] on button "Volgende vraag" at bounding box center [555, 427] width 355 height 25
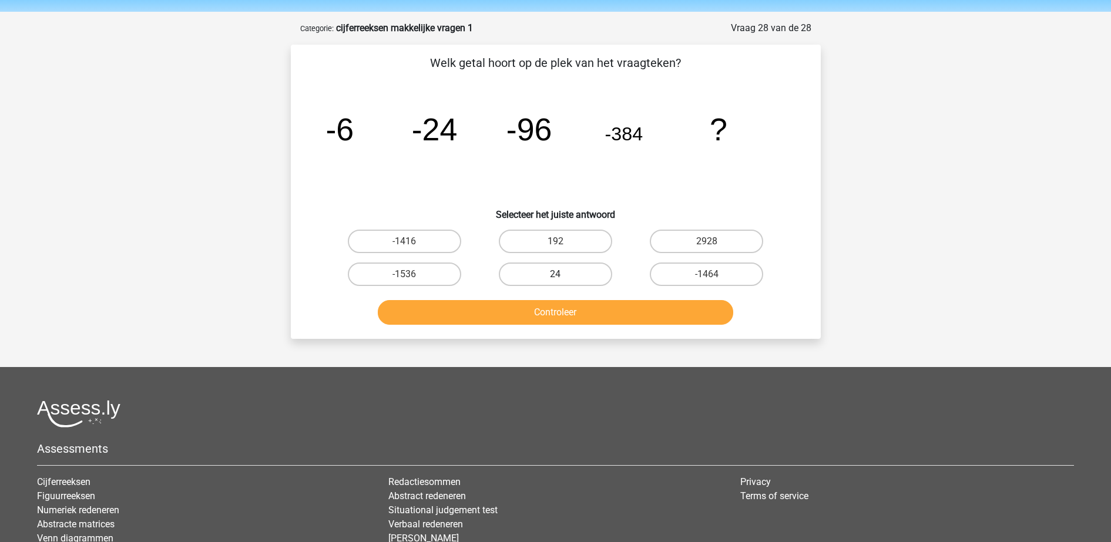
scroll to position [0, 0]
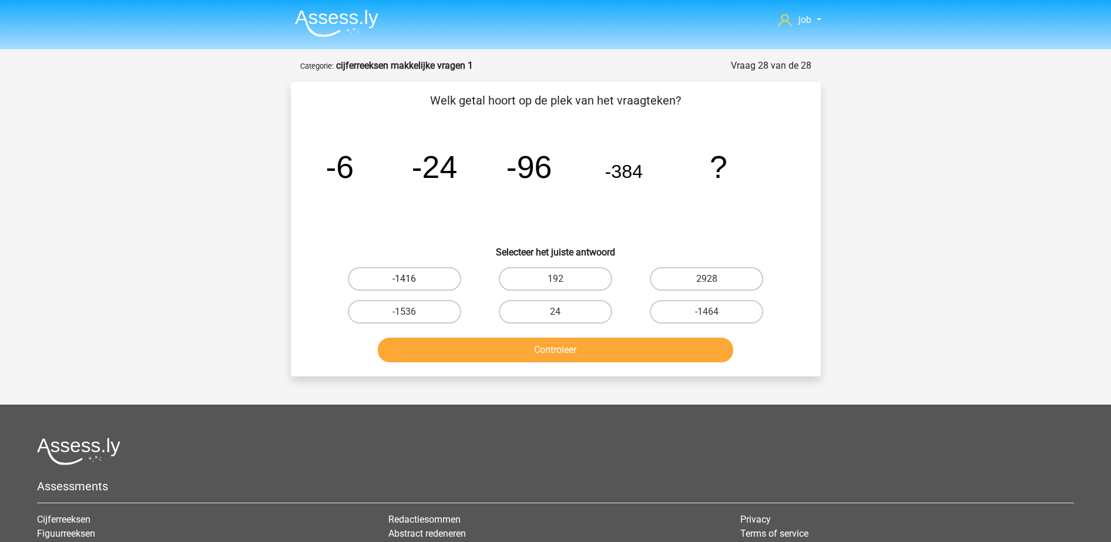
click at [448, 277] on label "-1416" at bounding box center [404, 278] width 113 height 23
click at [412, 279] on input "-1416" at bounding box center [408, 283] width 8 height 8
radio input "true"
click at [451, 310] on label "-1536" at bounding box center [404, 311] width 113 height 23
click at [412, 312] on input "-1536" at bounding box center [408, 316] width 8 height 8
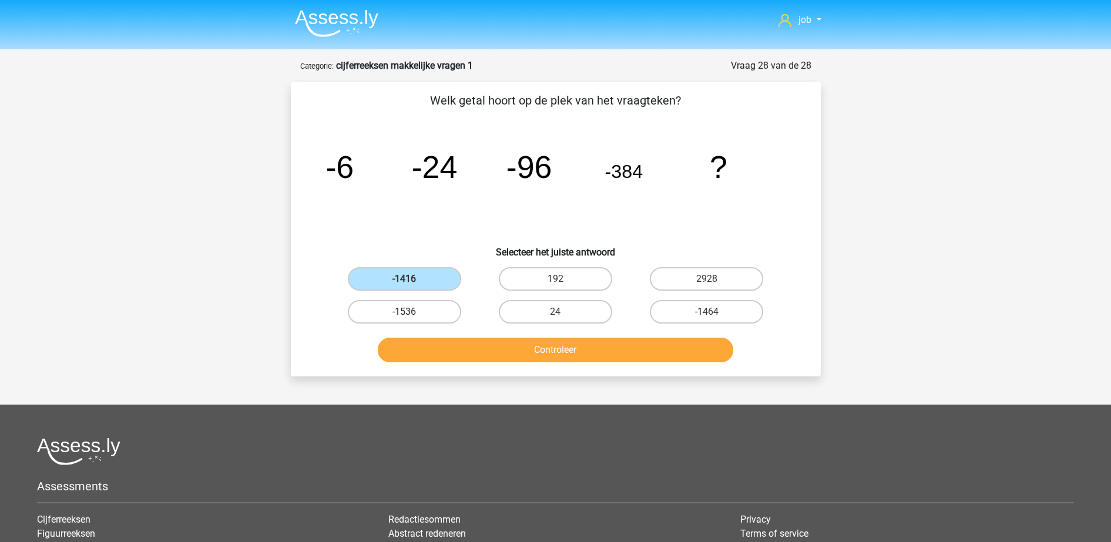
radio input "true"
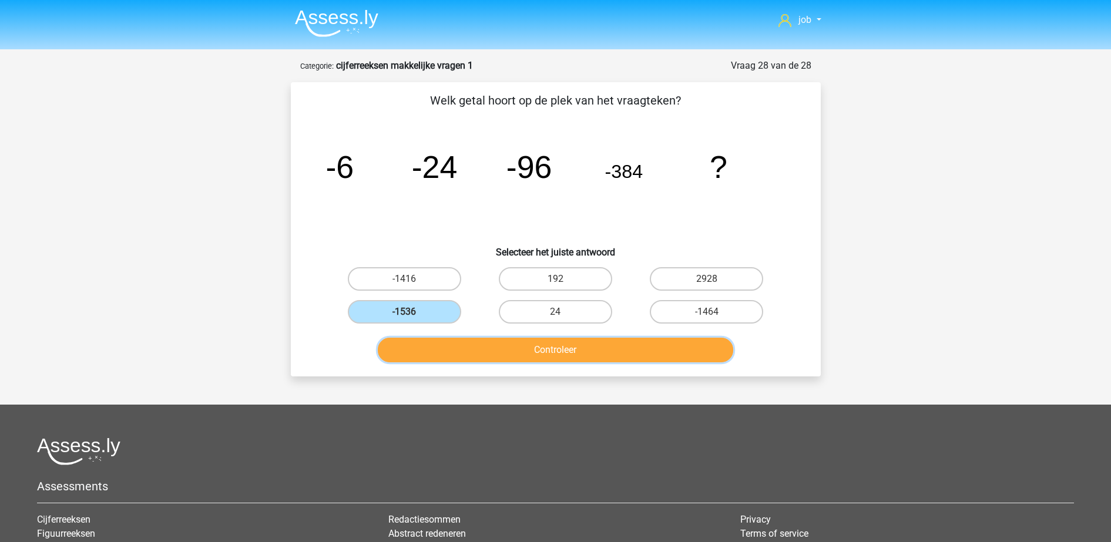
click at [469, 347] on button "Controleer" at bounding box center [555, 350] width 355 height 25
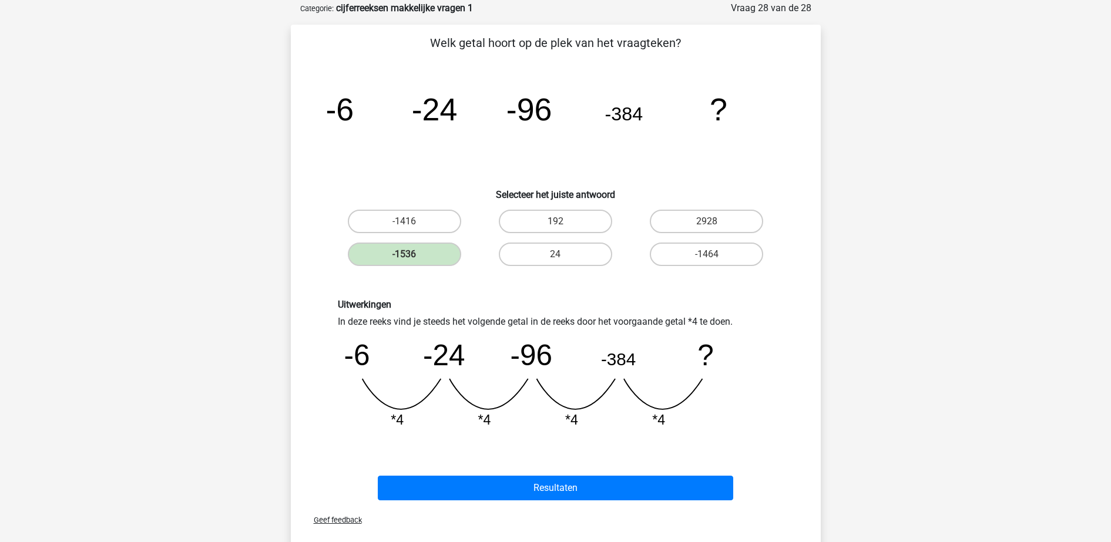
scroll to position [147, 0]
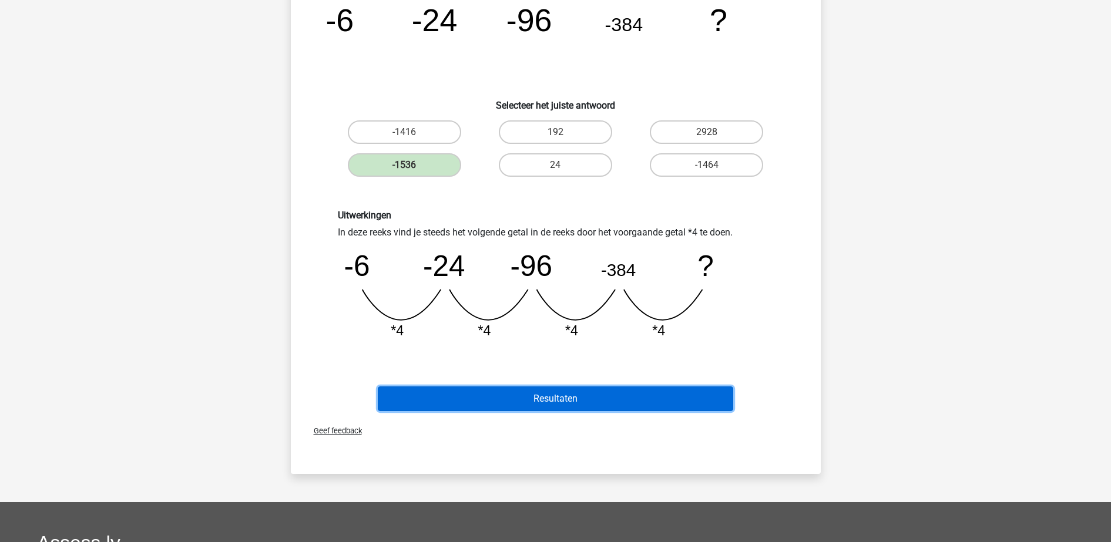
click at [533, 393] on button "Resultaten" at bounding box center [555, 399] width 355 height 25
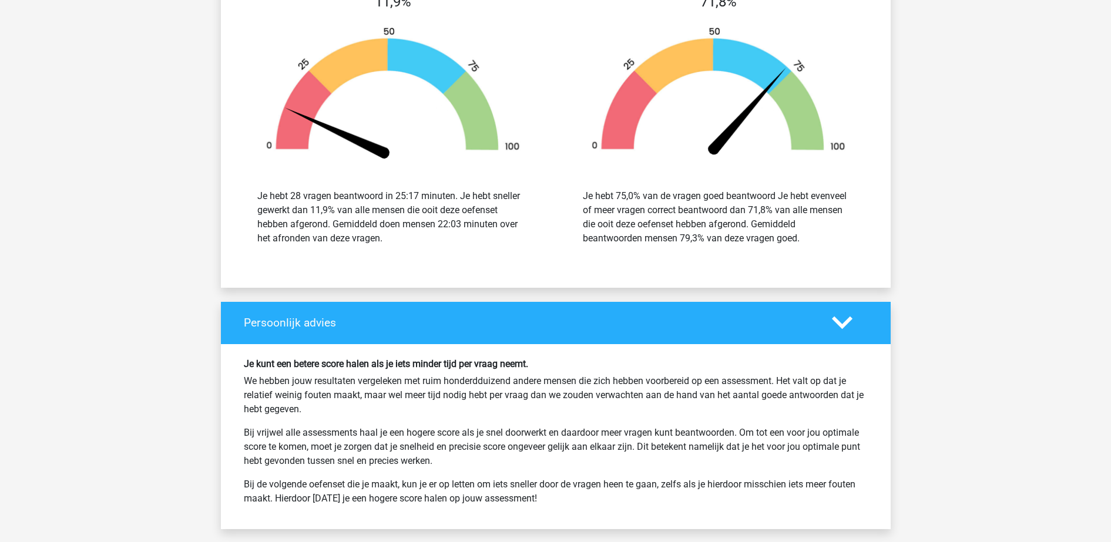
scroll to position [1909, 0]
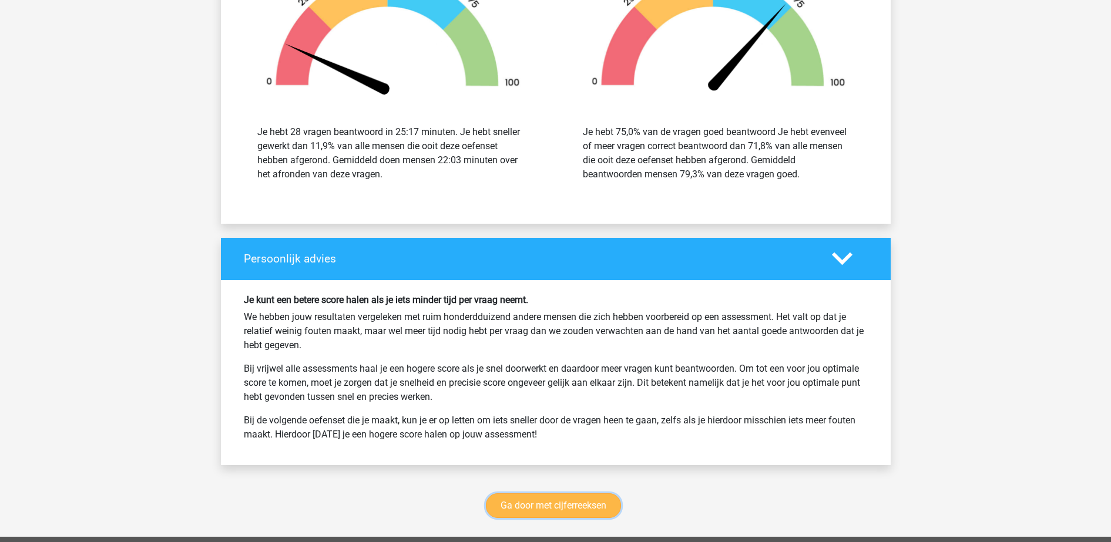
click at [611, 494] on link "Ga door met cijferreeksen" at bounding box center [553, 505] width 135 height 25
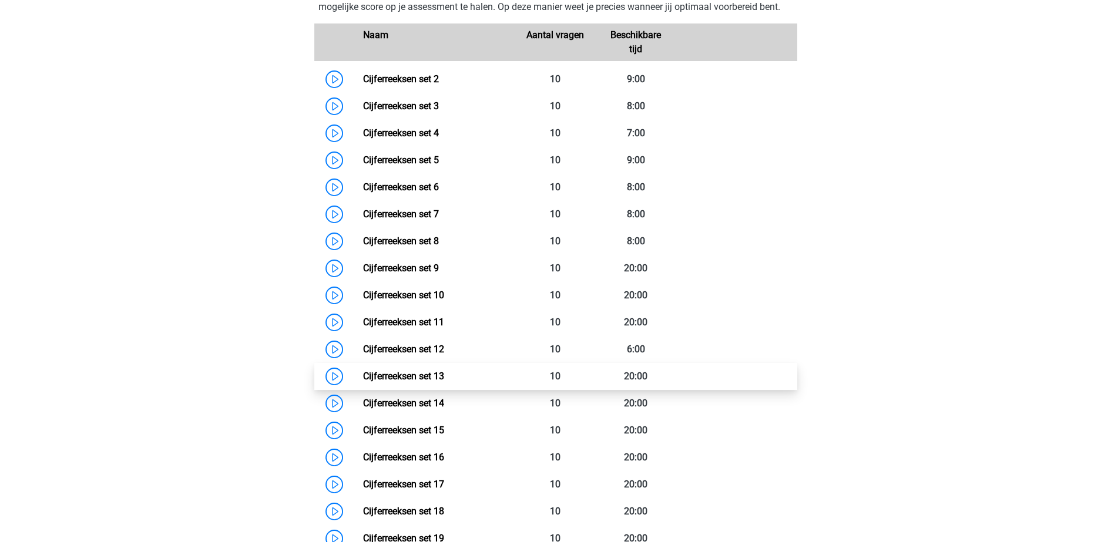
scroll to position [671, 0]
